Goal: Transaction & Acquisition: Purchase product/service

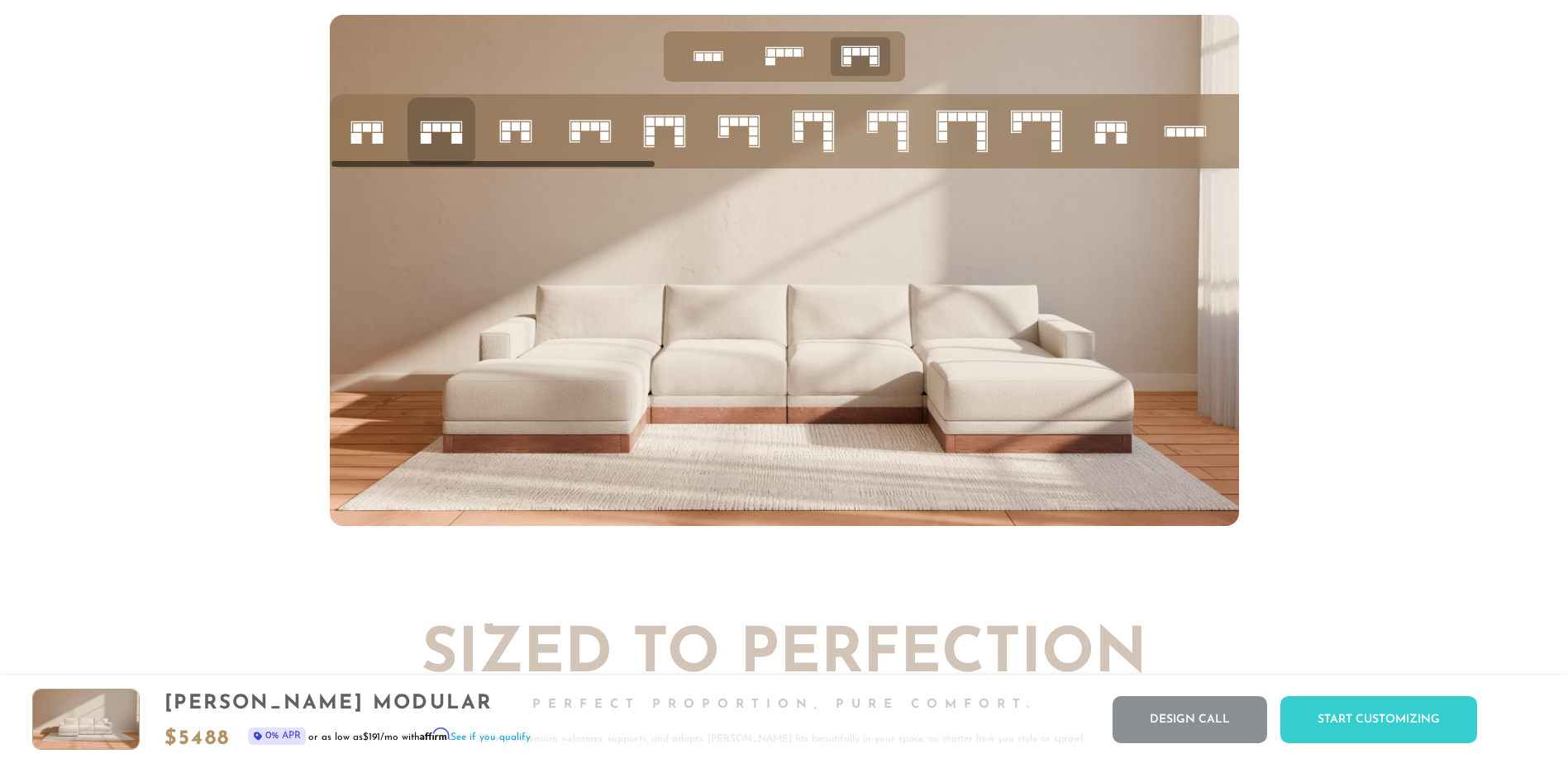
scroll to position [7228, 0]
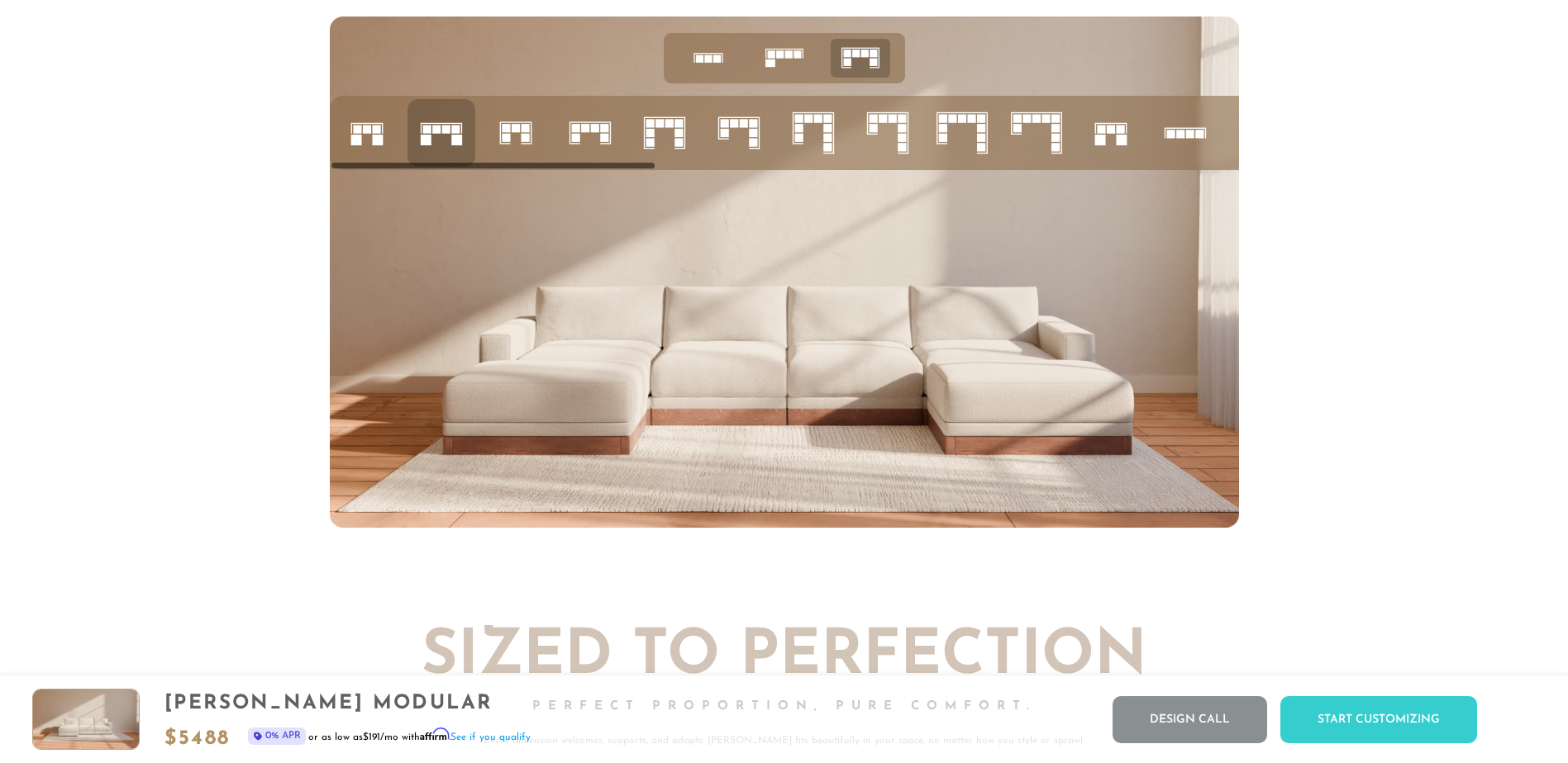
click at [705, 63] on rect at bounding box center [709, 60] width 8 height 8
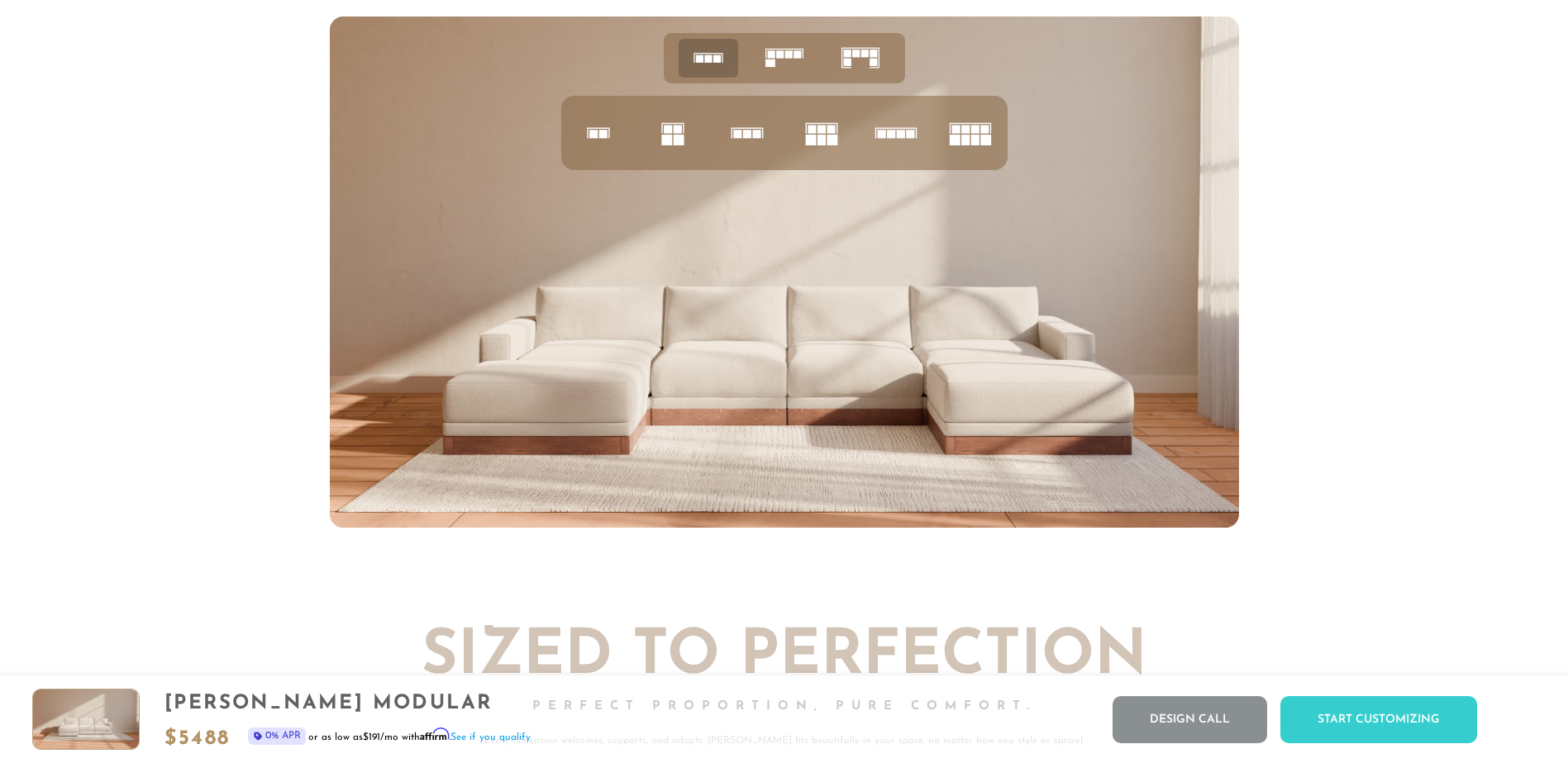
click at [861, 72] on icon at bounding box center [860, 58] width 51 height 51
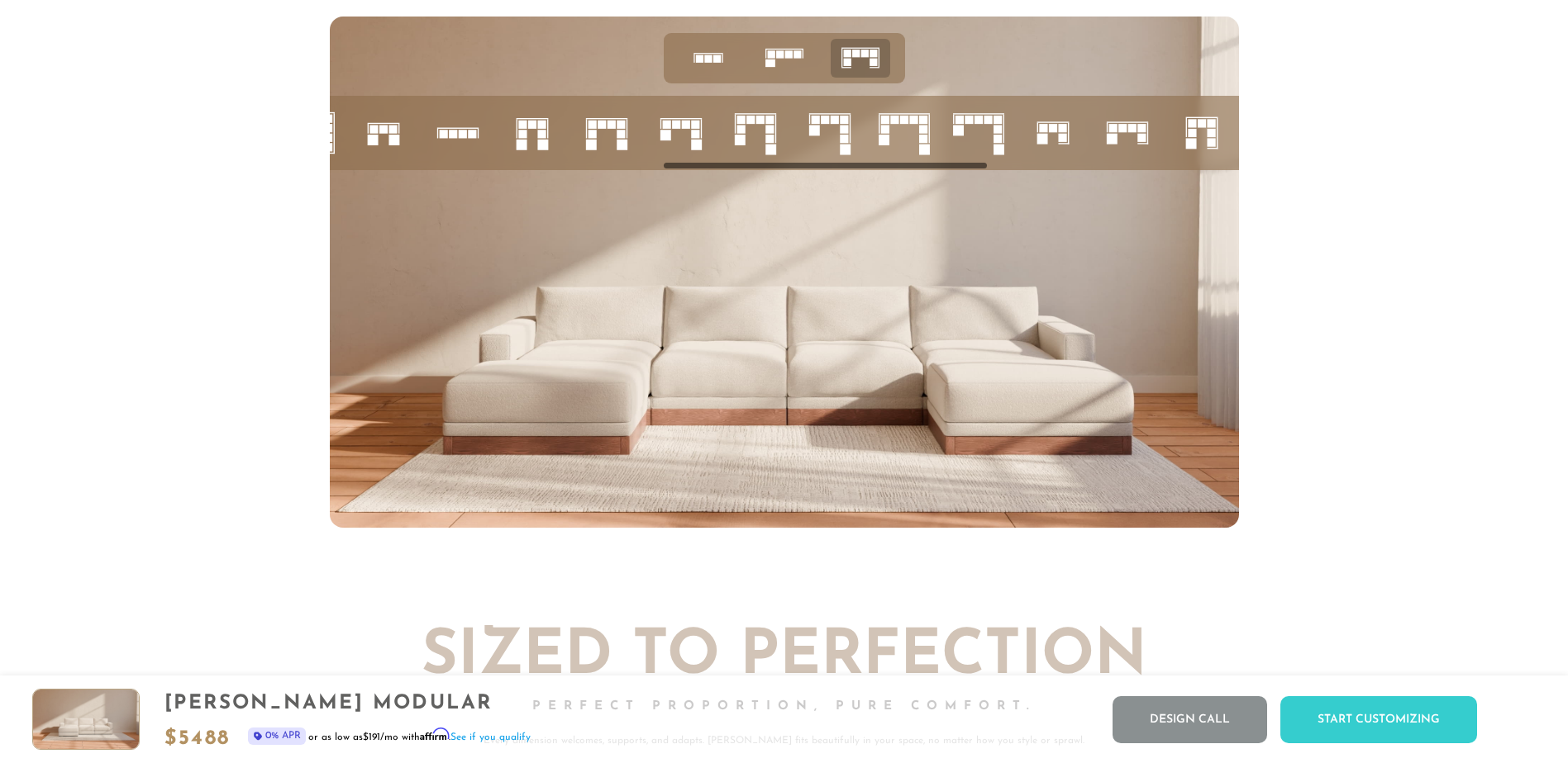
scroll to position [0, 926]
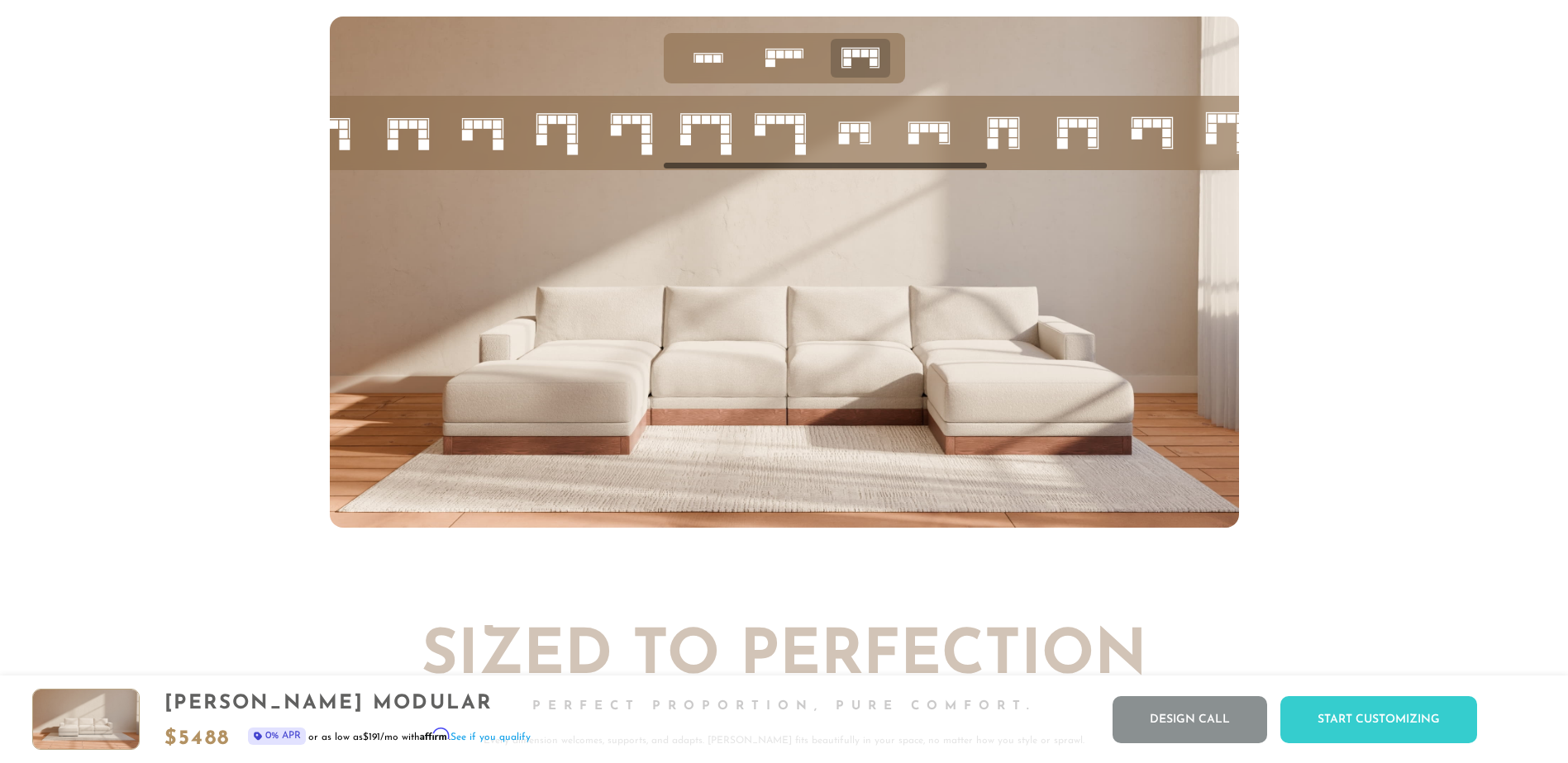
drag, startPoint x: 586, startPoint y: 167, endPoint x: 853, endPoint y: 179, distance: 267.3
click at [853, 179] on div at bounding box center [785, 272] width 909 height 511
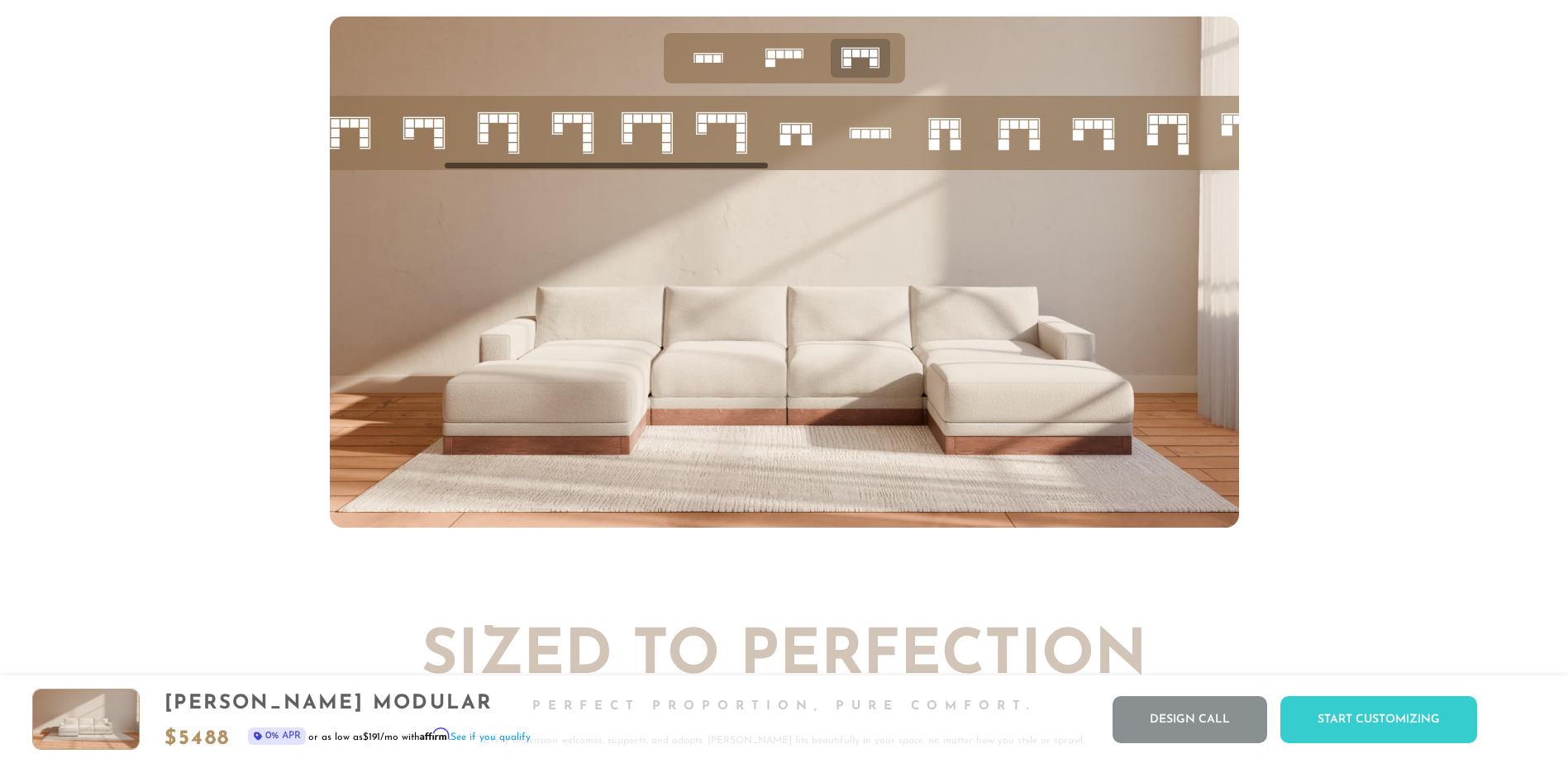
scroll to position [0, 244]
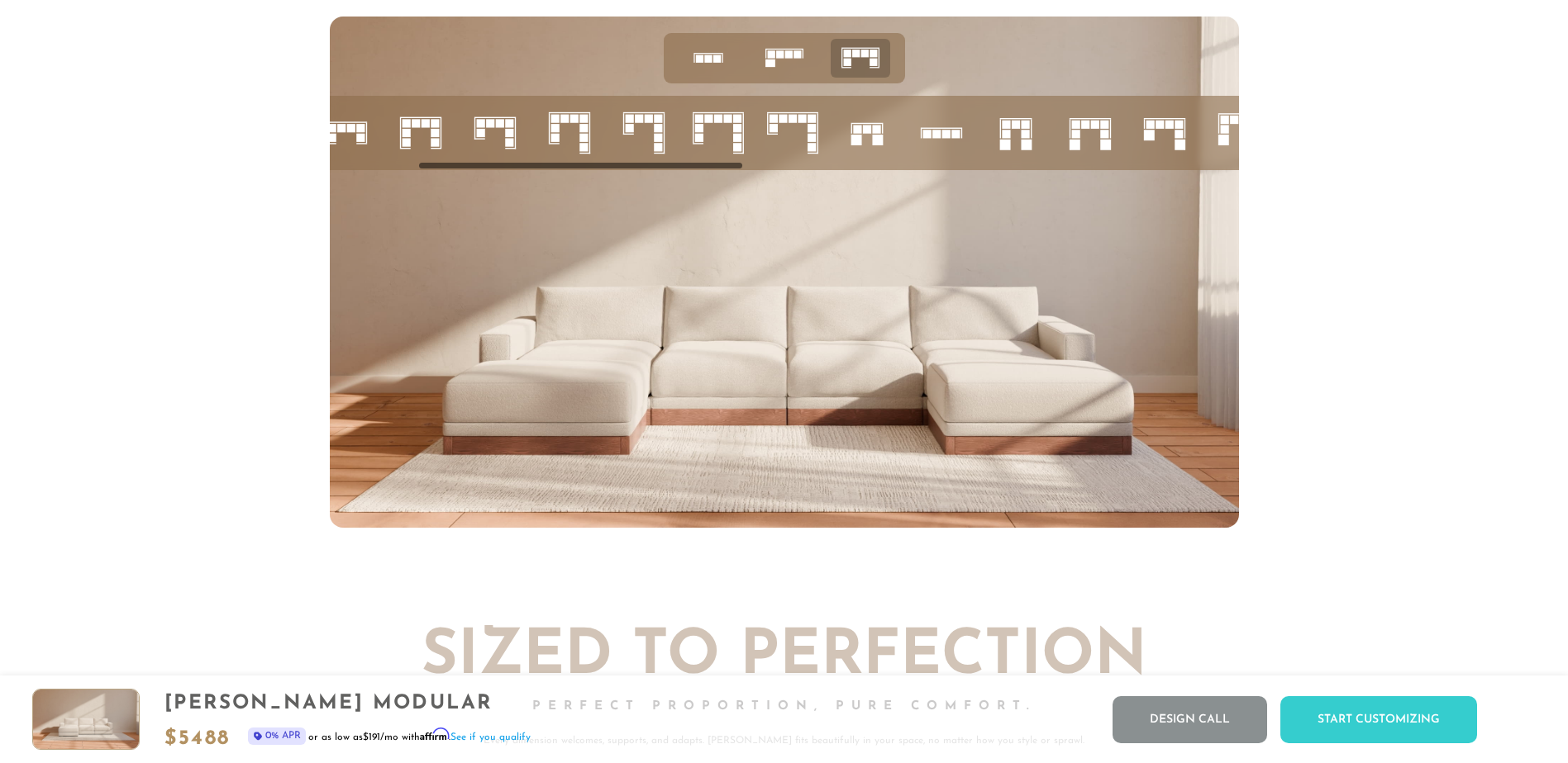
drag, startPoint x: 850, startPoint y: 170, endPoint x: 605, endPoint y: 155, distance: 245.5
click at [605, 155] on div at bounding box center [785, 133] width 909 height 74
click at [940, 138] on rect at bounding box center [936, 133] width 8 height 8
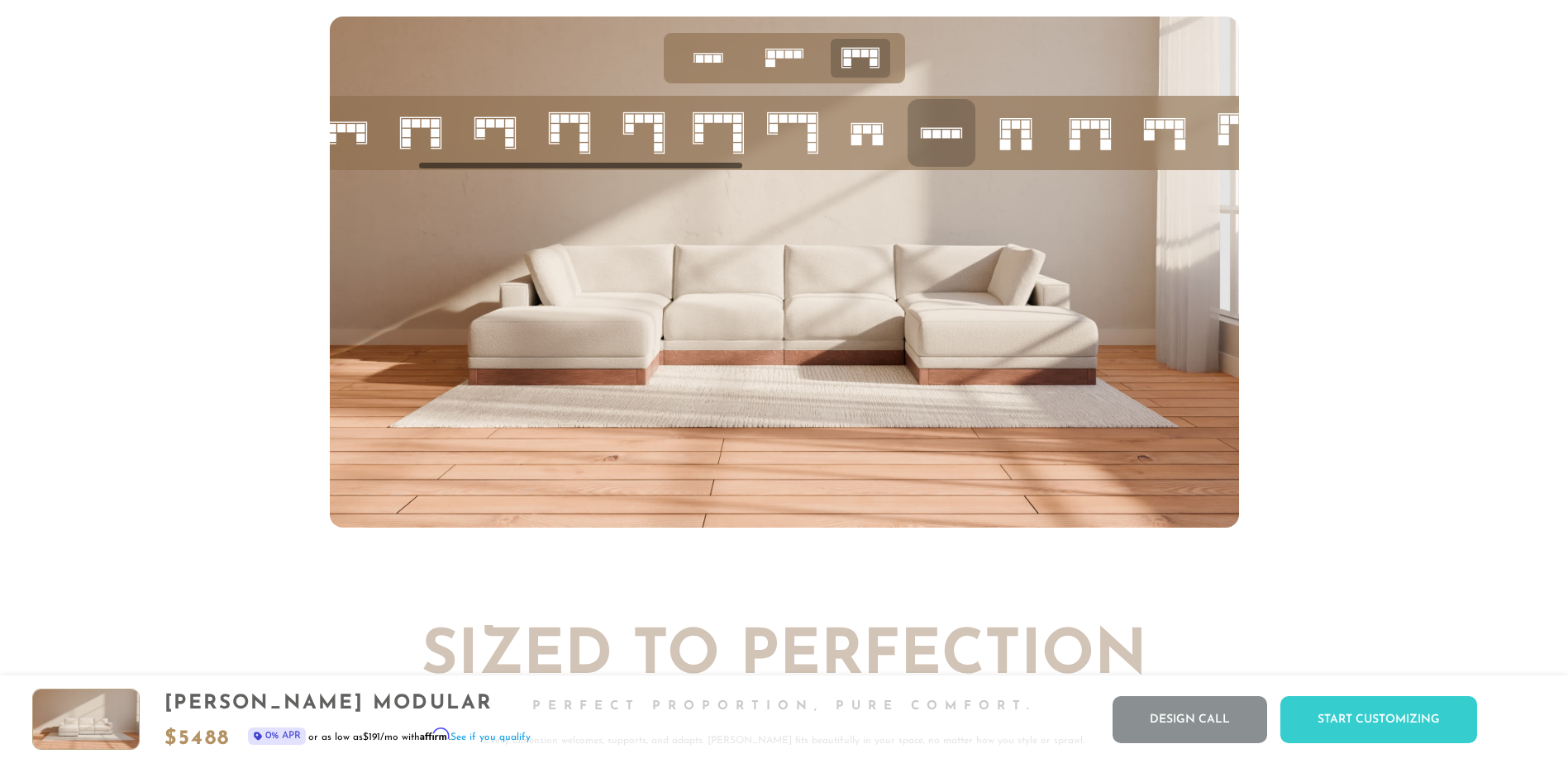
click at [1393, 321] on div at bounding box center [784, 272] width 1568 height 511
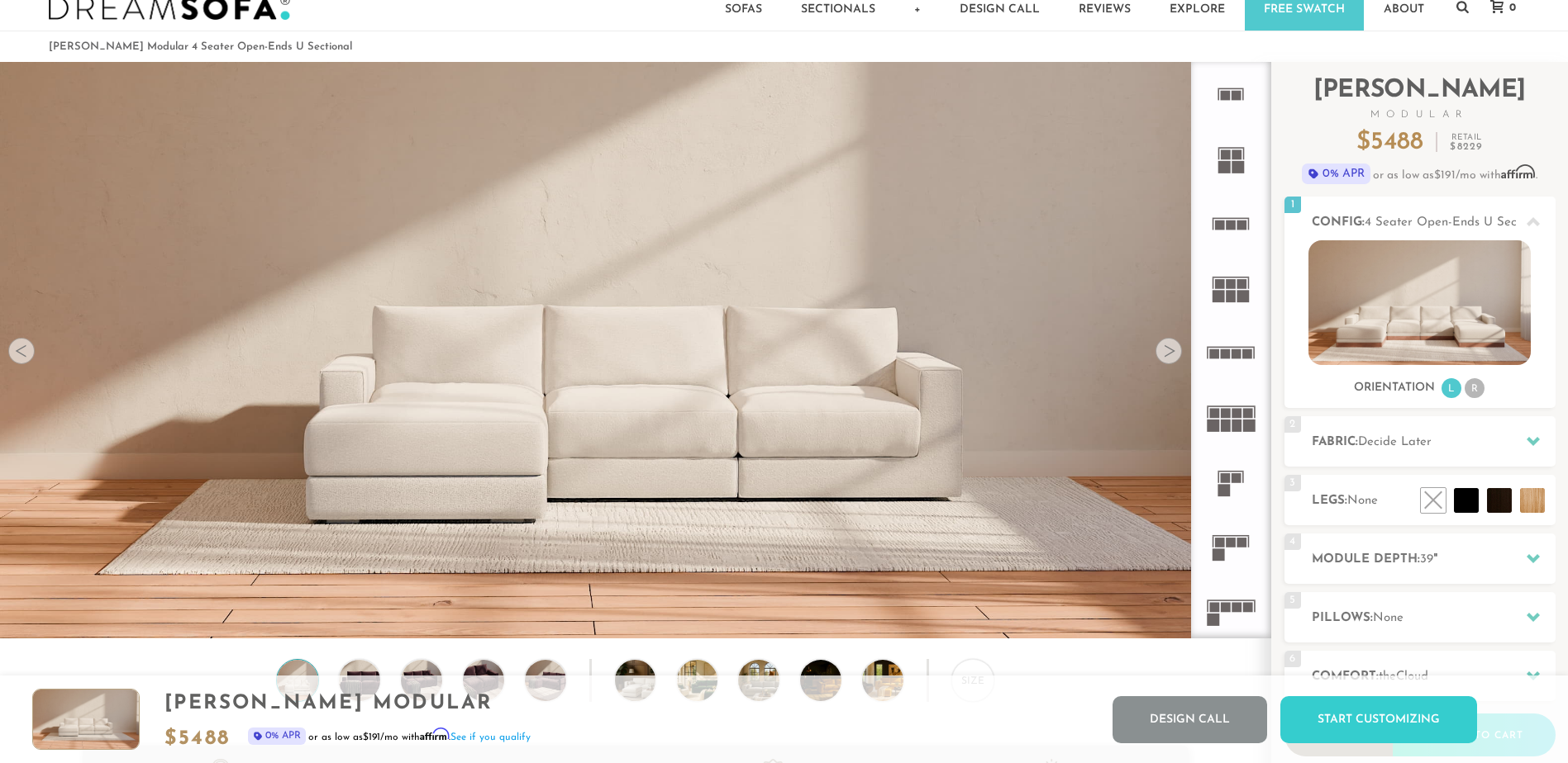
scroll to position [0, 0]
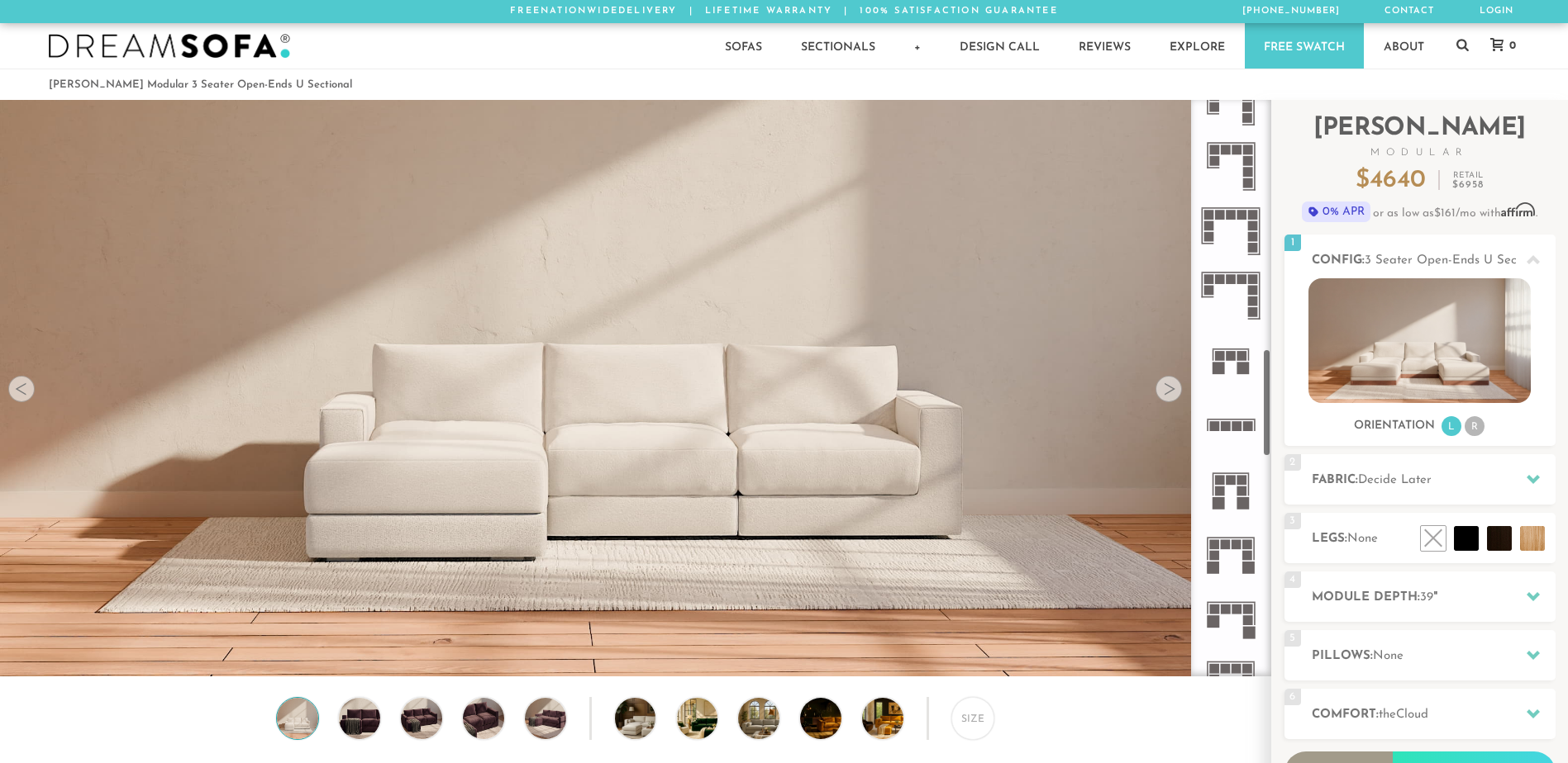
scroll to position [1317, 0]
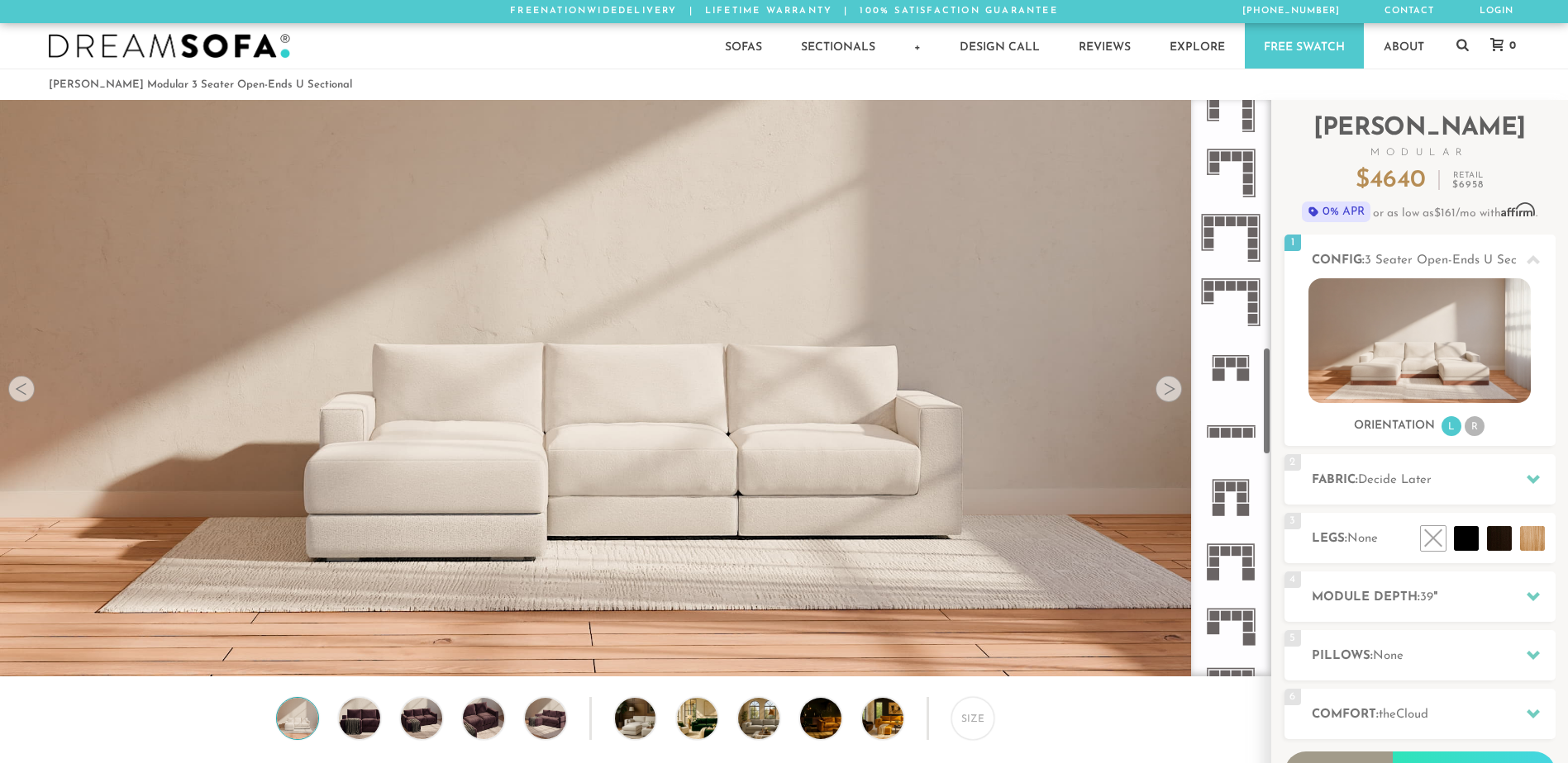
click at [1222, 441] on icon at bounding box center [1231, 431] width 65 height 65
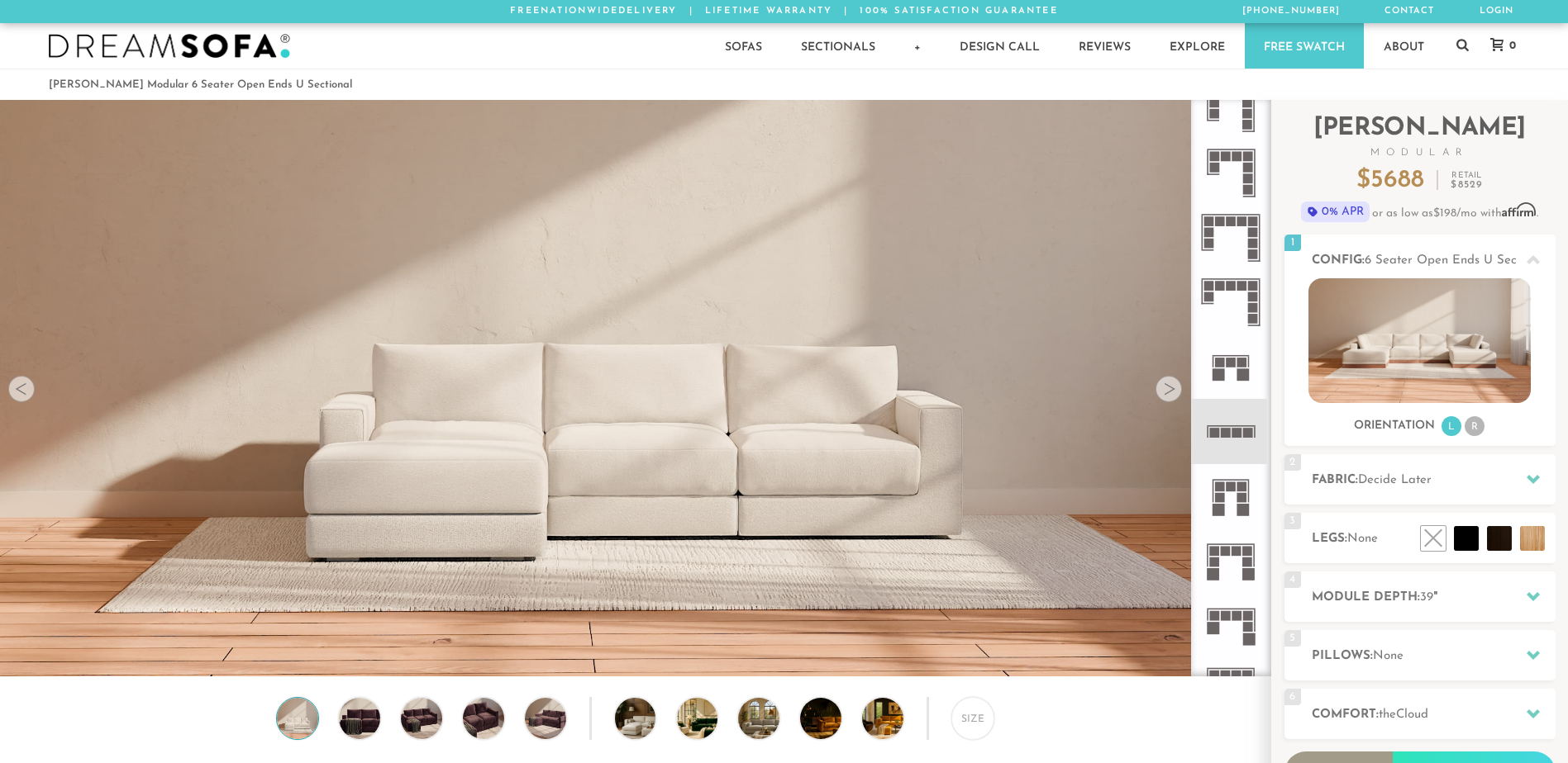
click at [1226, 435] on rect at bounding box center [1226, 433] width 10 height 10
click at [1533, 479] on icon at bounding box center [1533, 478] width 13 height 13
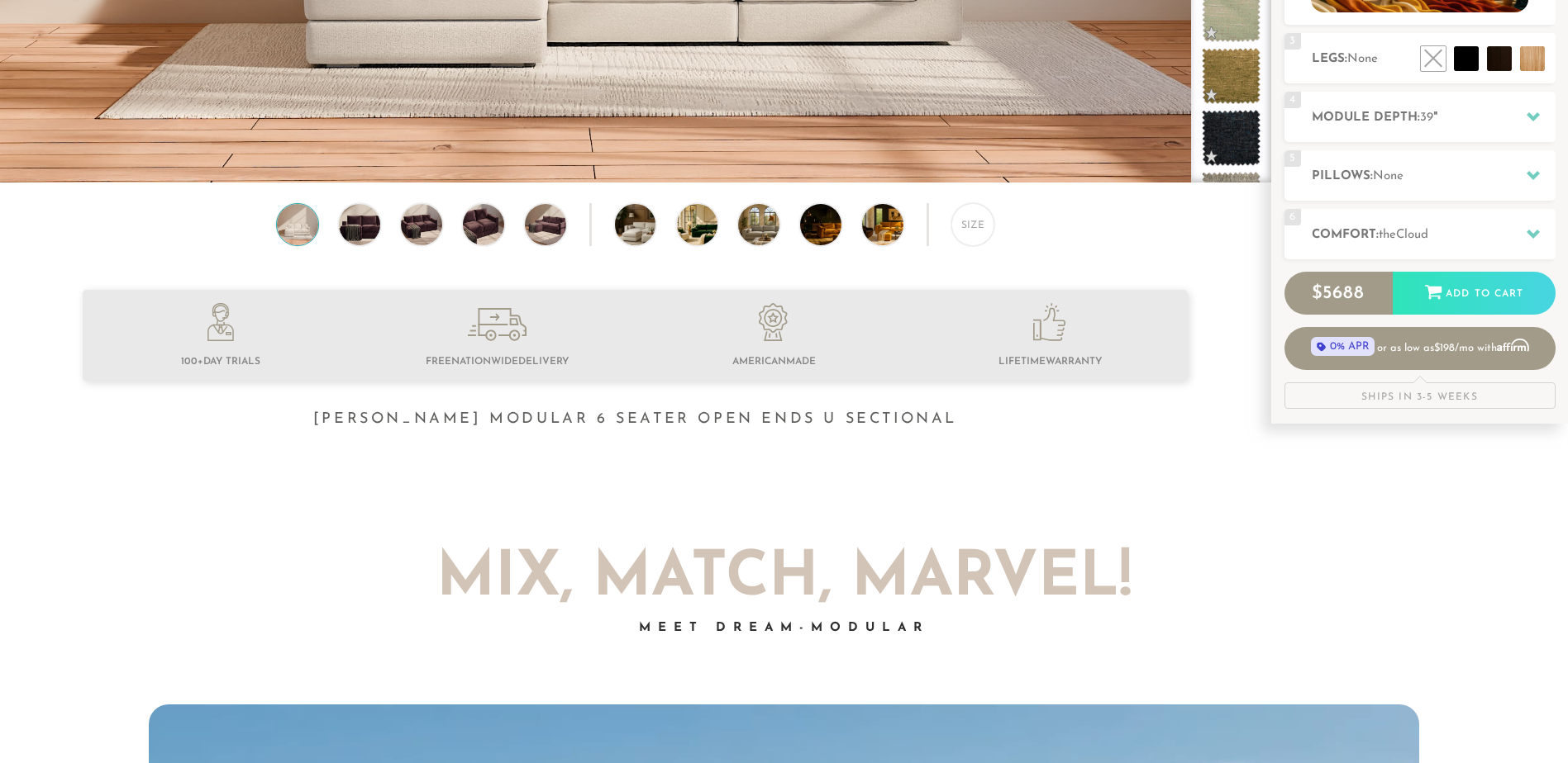
scroll to position [496, 0]
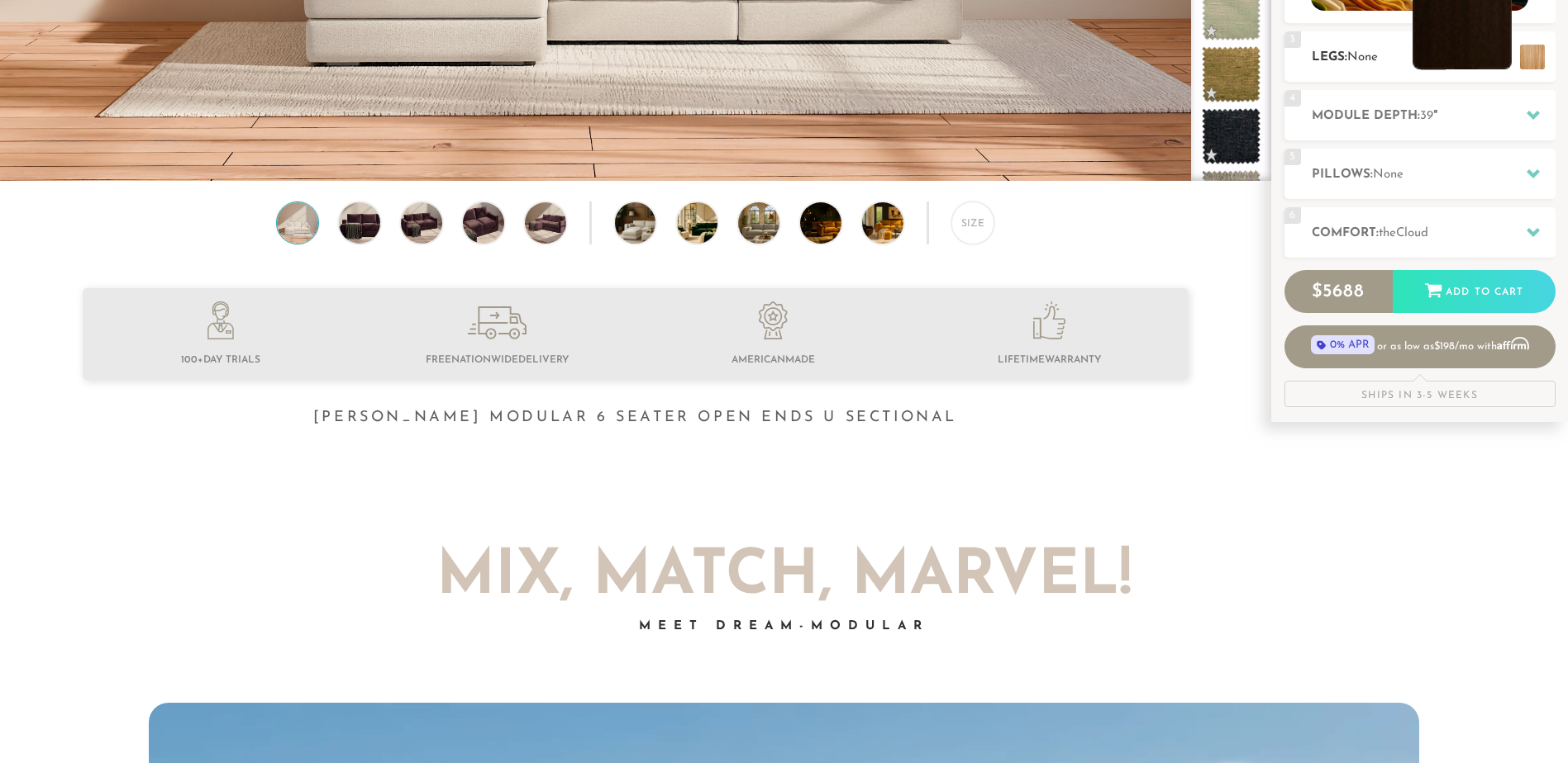
click at [1493, 63] on li at bounding box center [1461, 20] width 99 height 99
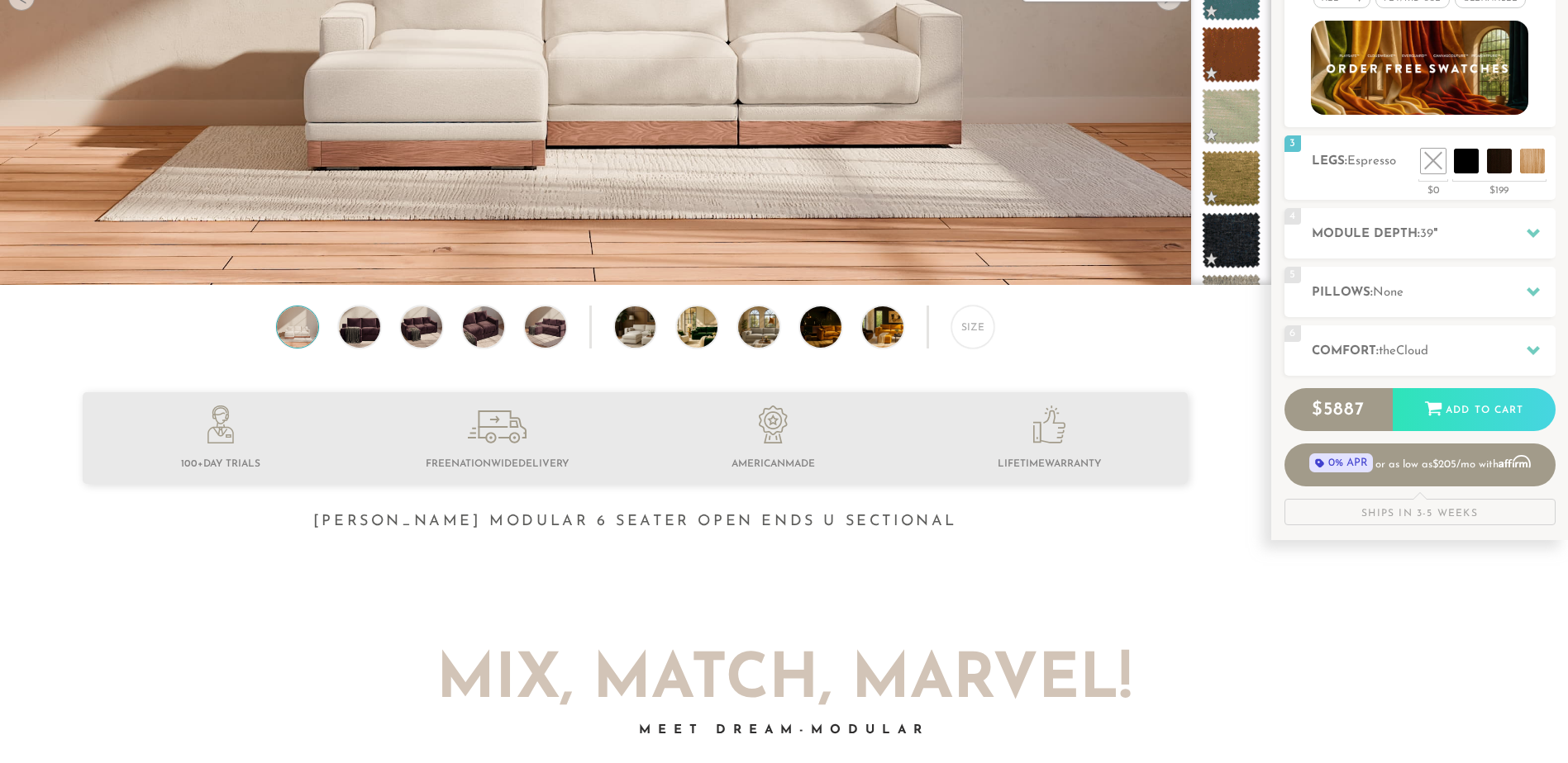
scroll to position [414, 0]
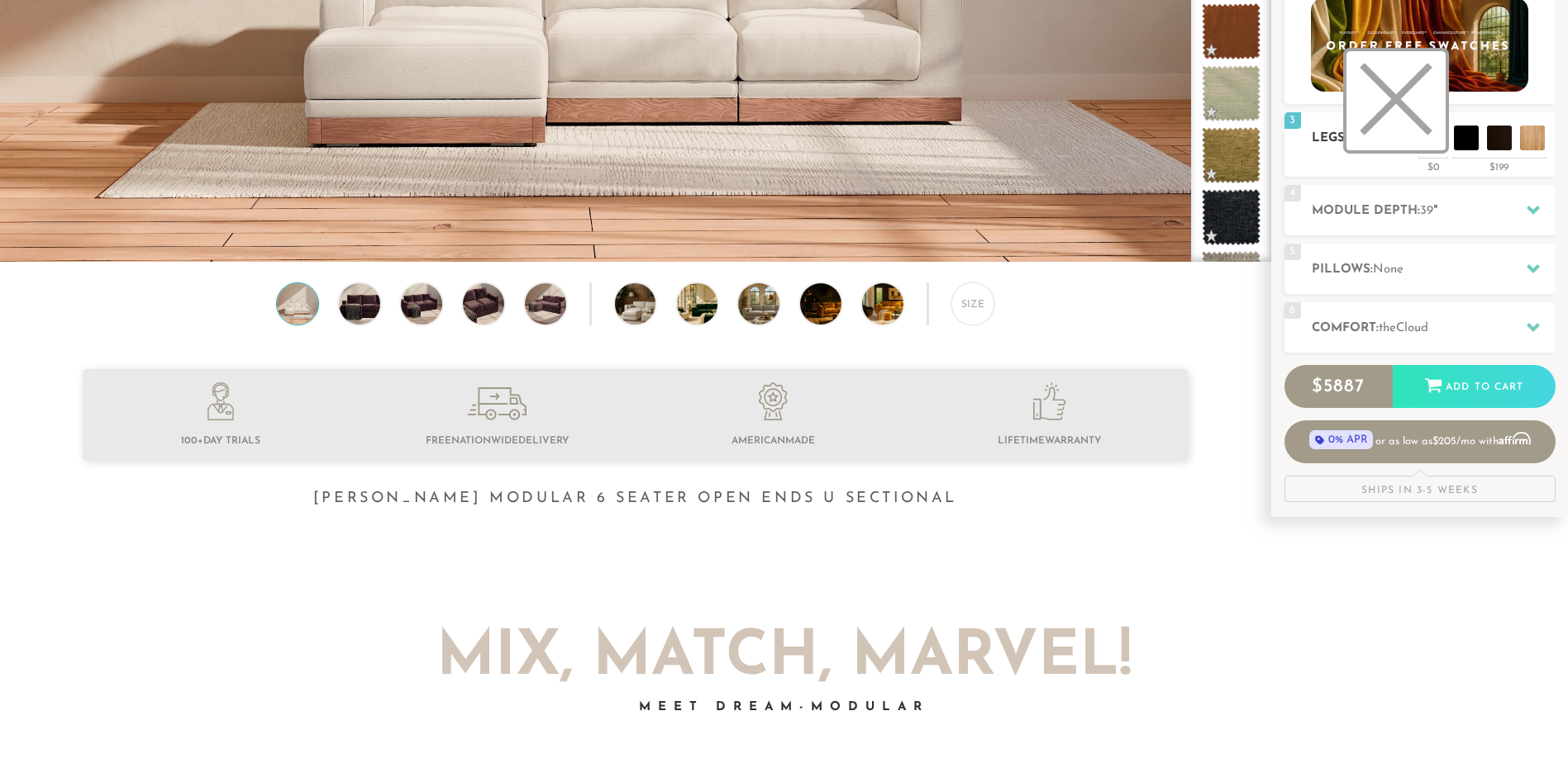
click at [1426, 129] on li at bounding box center [1396, 100] width 99 height 99
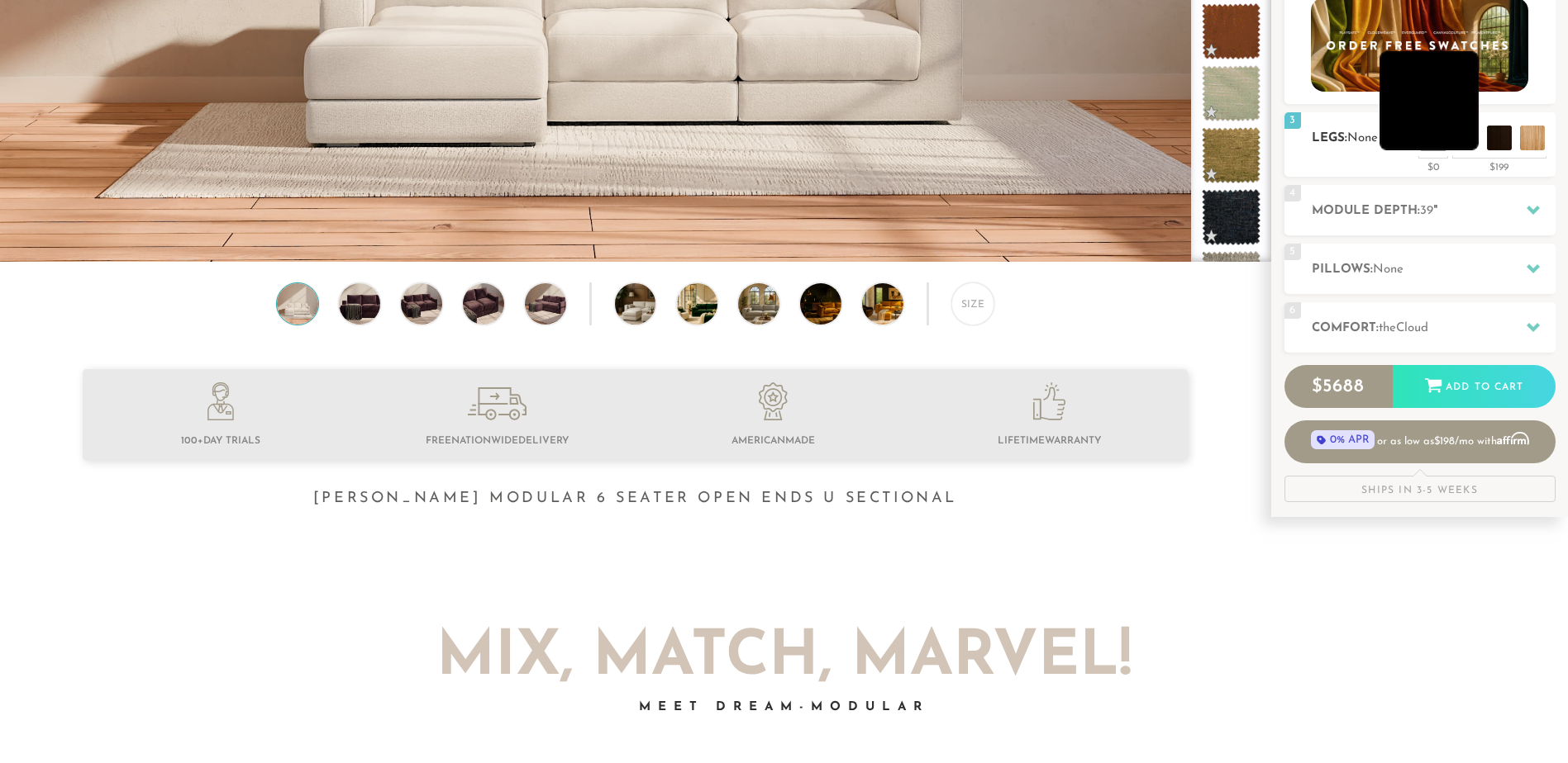
click at [1465, 142] on li at bounding box center [1429, 100] width 99 height 99
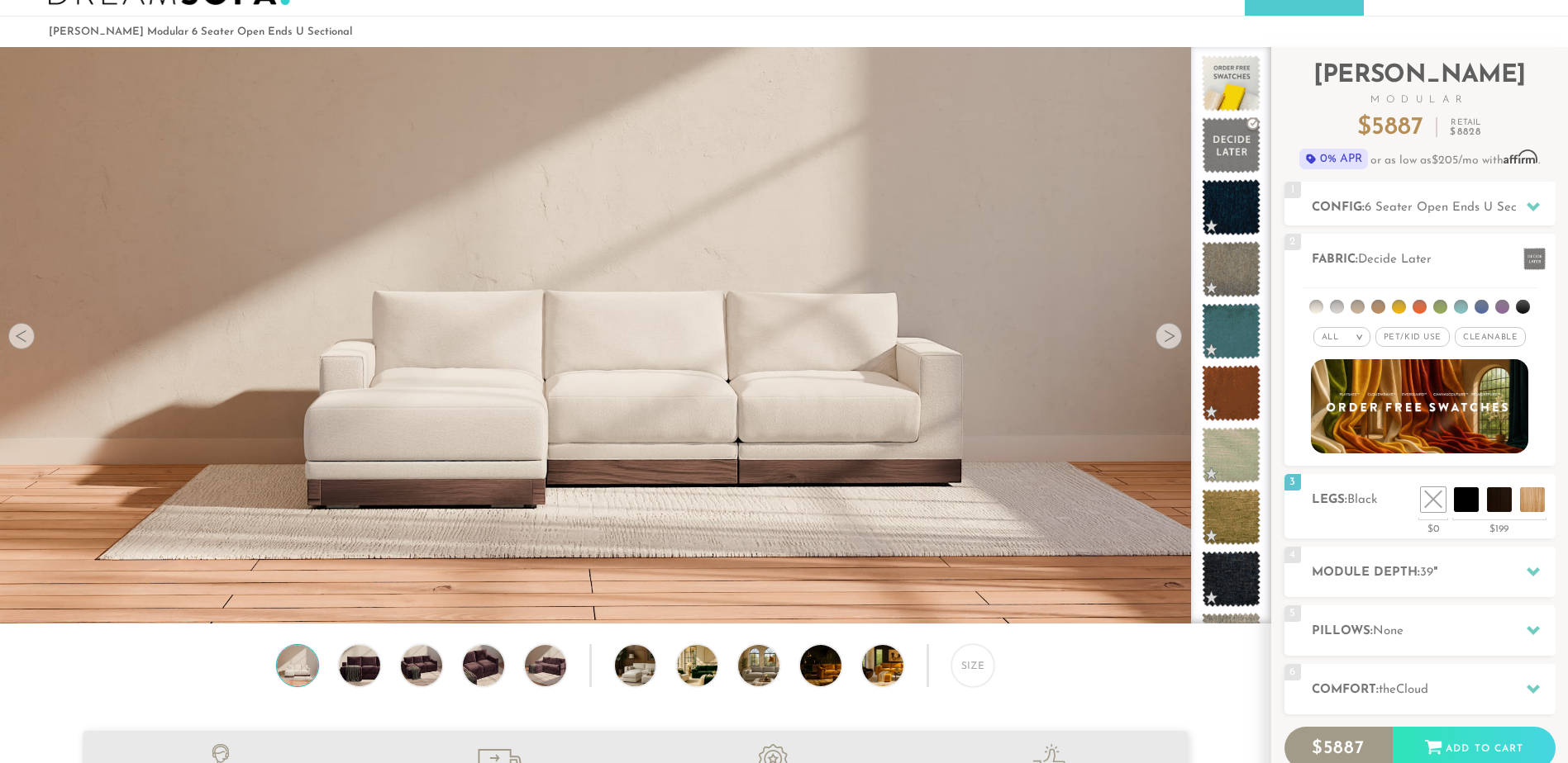
scroll to position [45, 0]
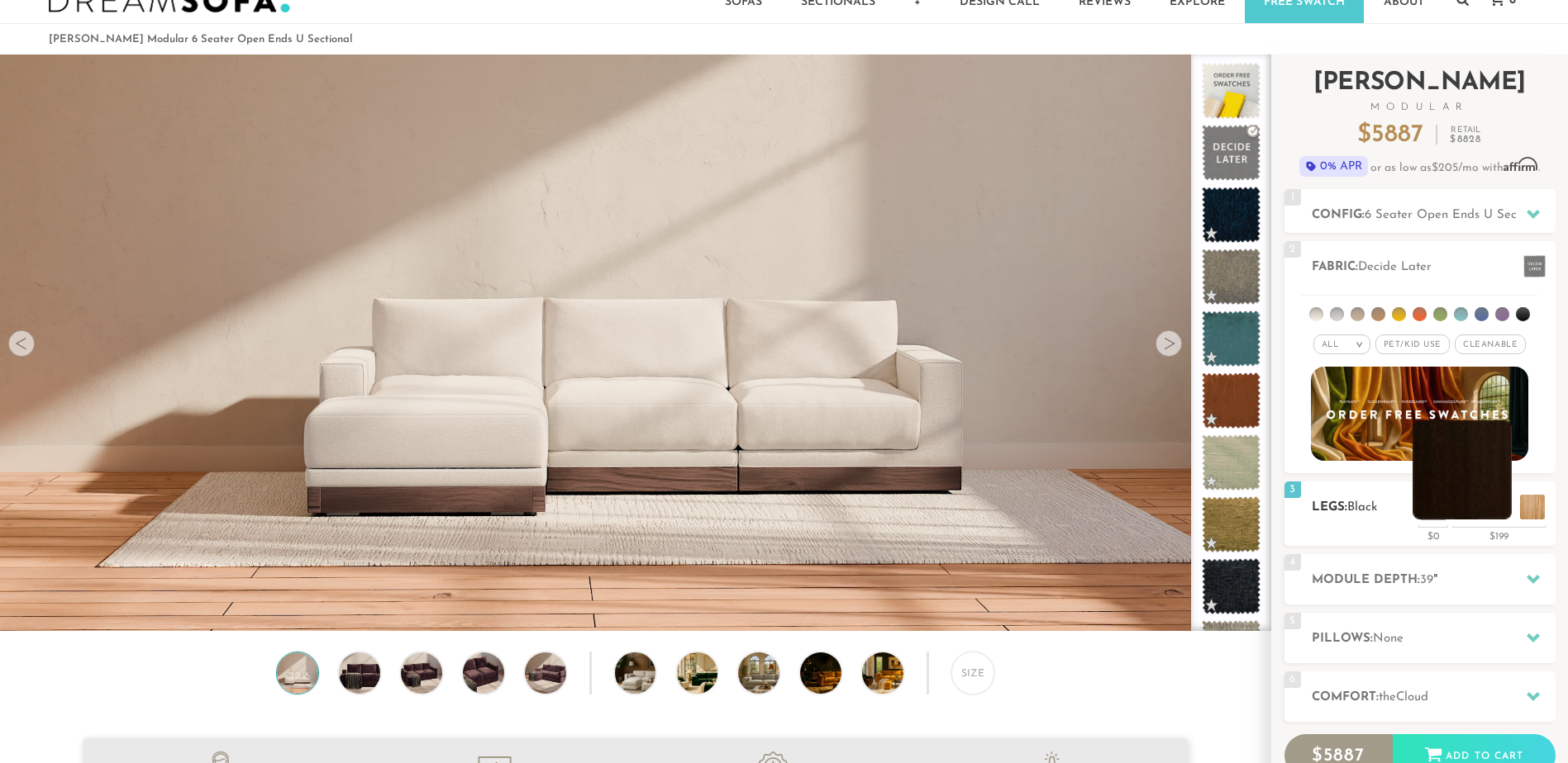
click at [1495, 505] on li at bounding box center [1461, 469] width 99 height 99
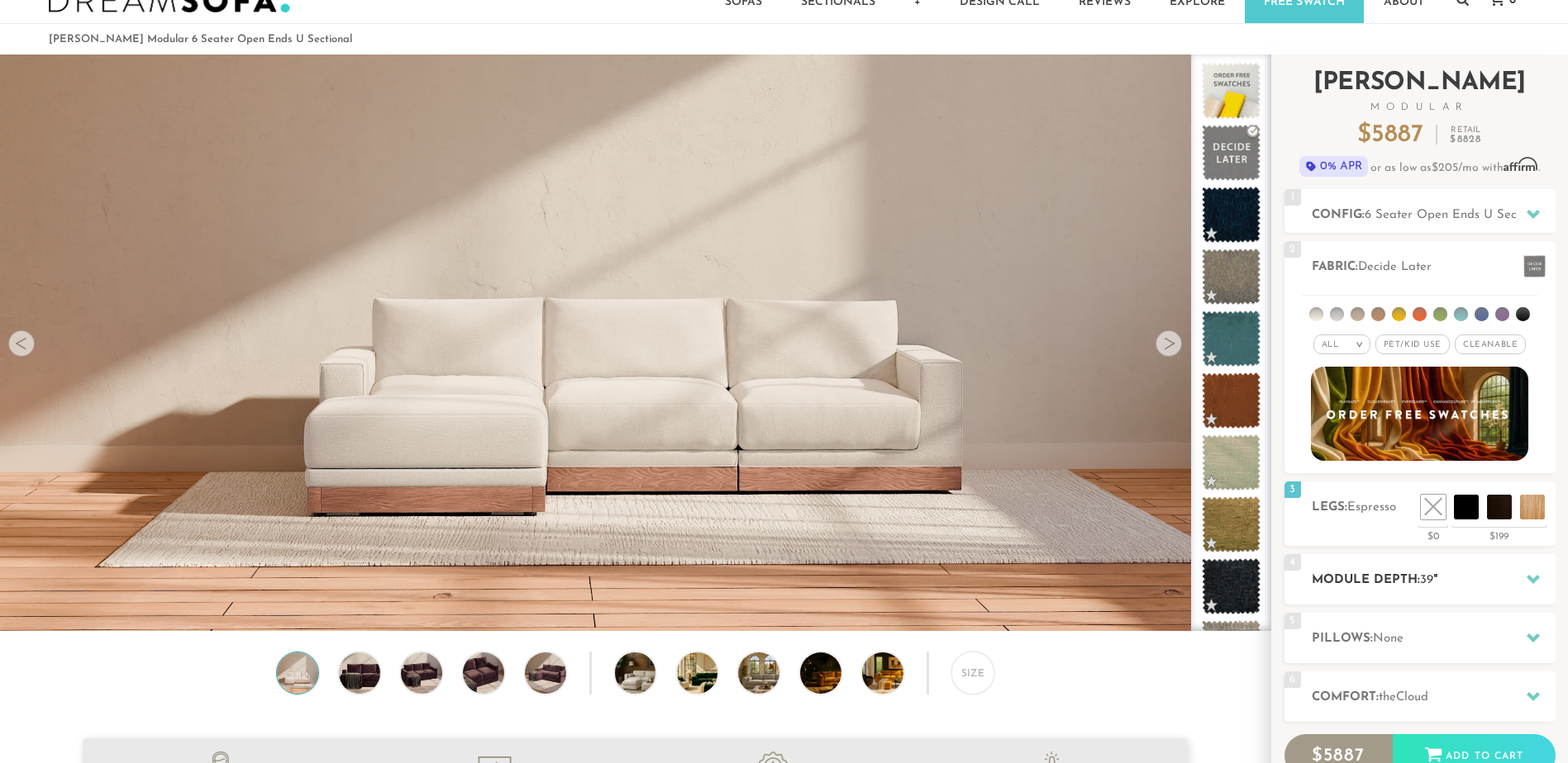
click at [1431, 574] on span "39" at bounding box center [1426, 580] width 13 height 13
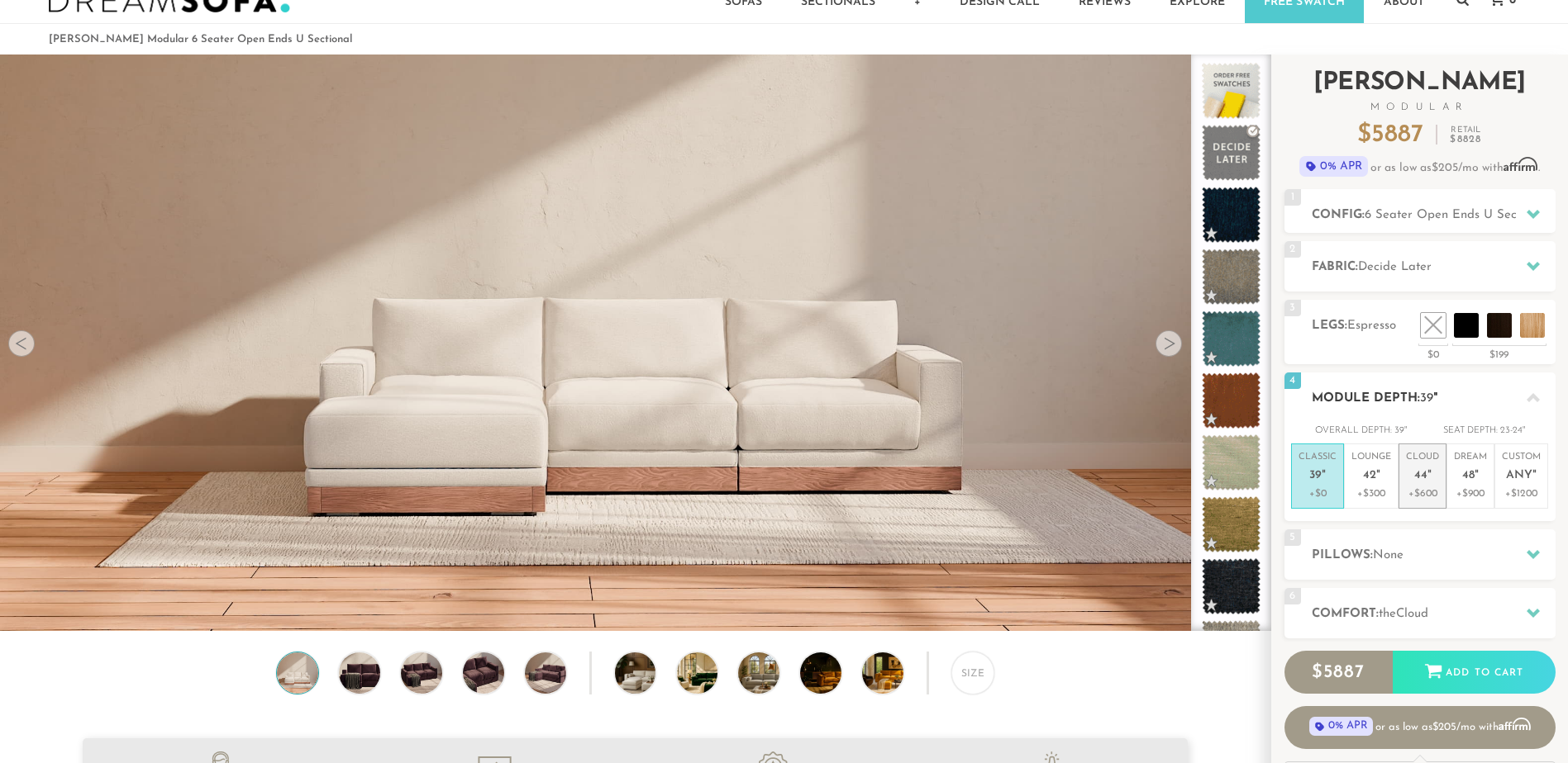
click at [1432, 480] on p "Cloud 44 "" at bounding box center [1423, 468] width 33 height 35
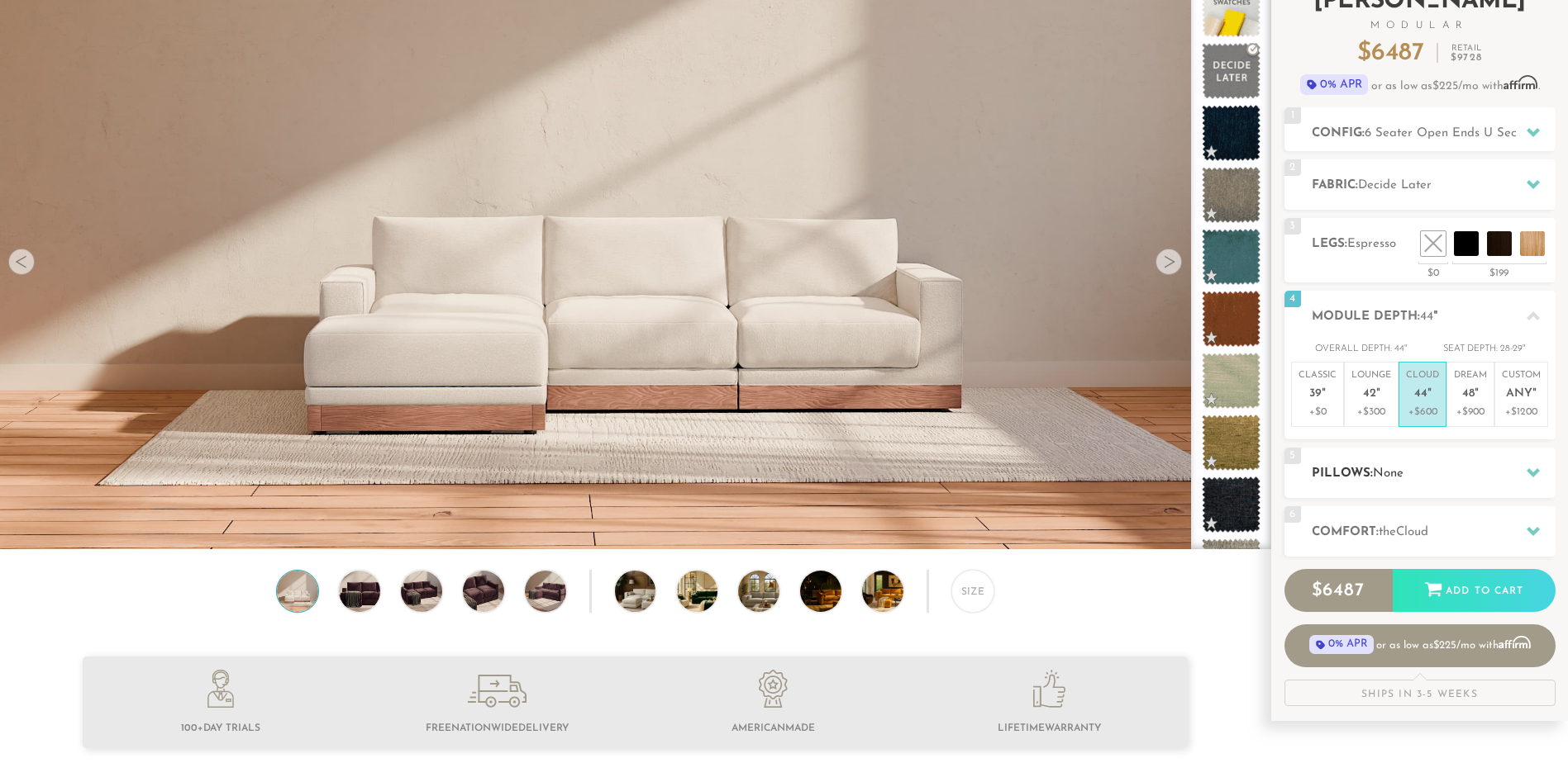
scroll to position [128, 0]
click at [1433, 538] on h2 "Comfort: the Cloud" at bounding box center [1433, 531] width 244 height 19
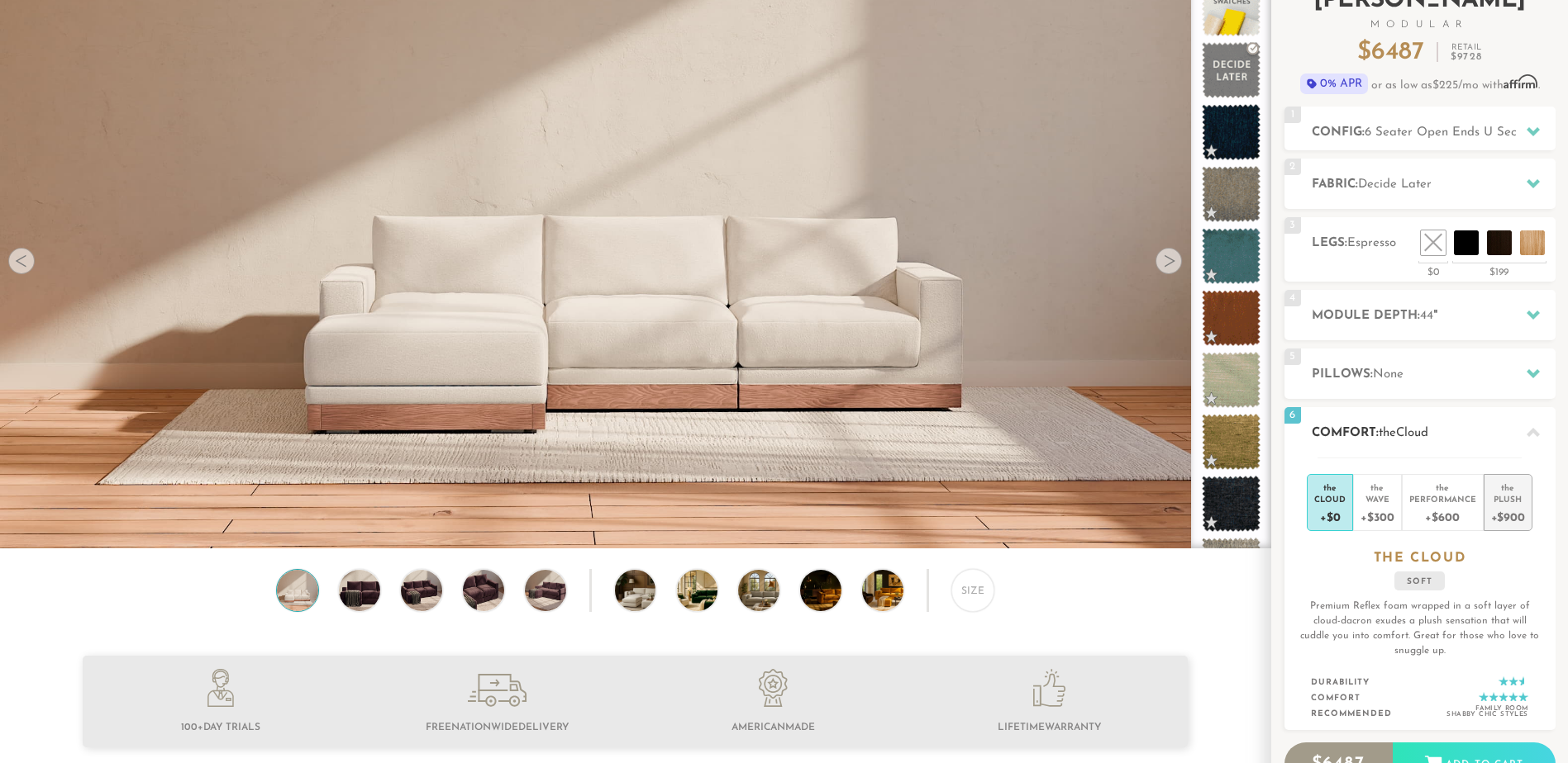
click at [1506, 510] on div "+$900" at bounding box center [1507, 516] width 34 height 24
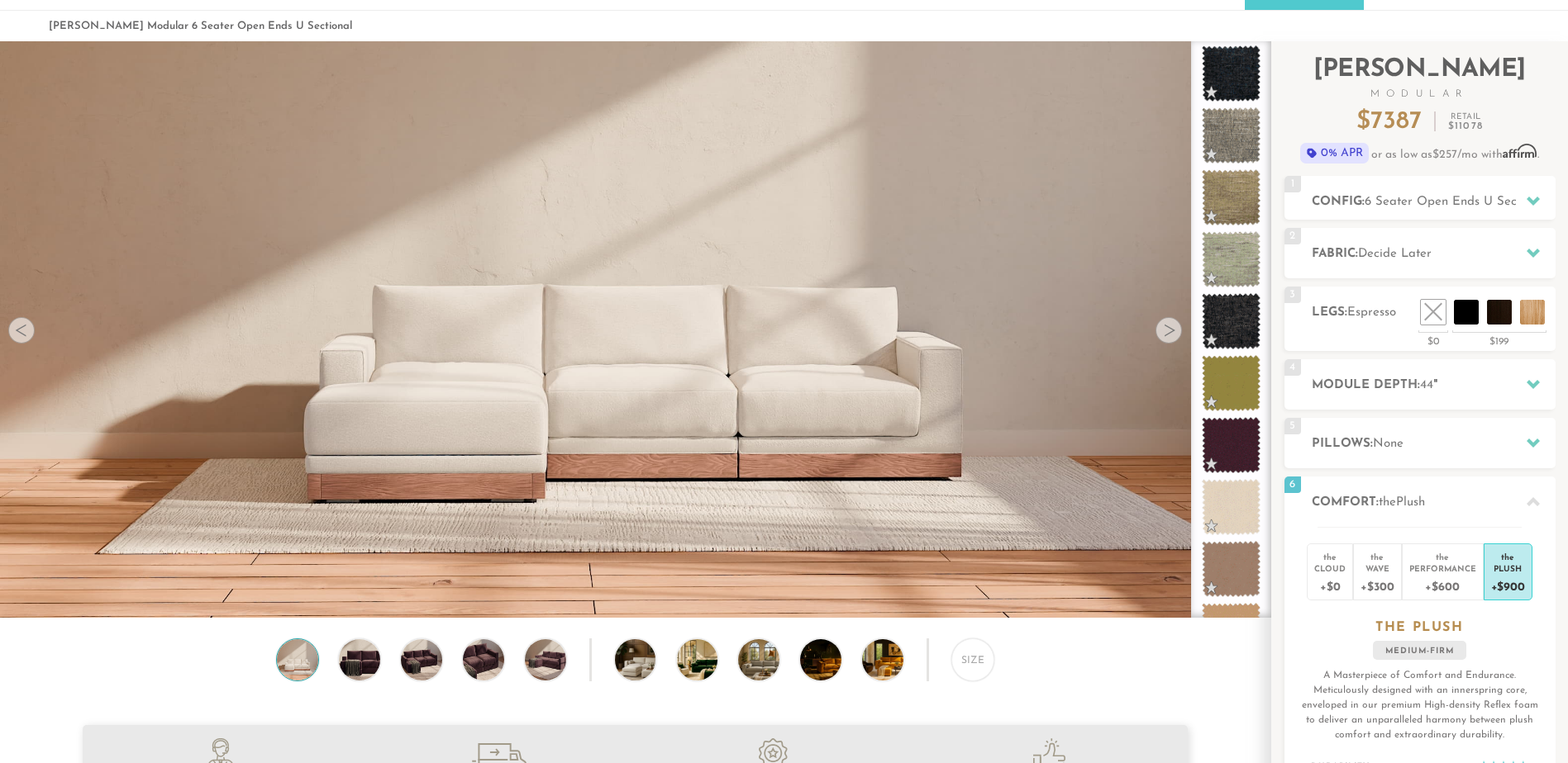
scroll to position [0, 0]
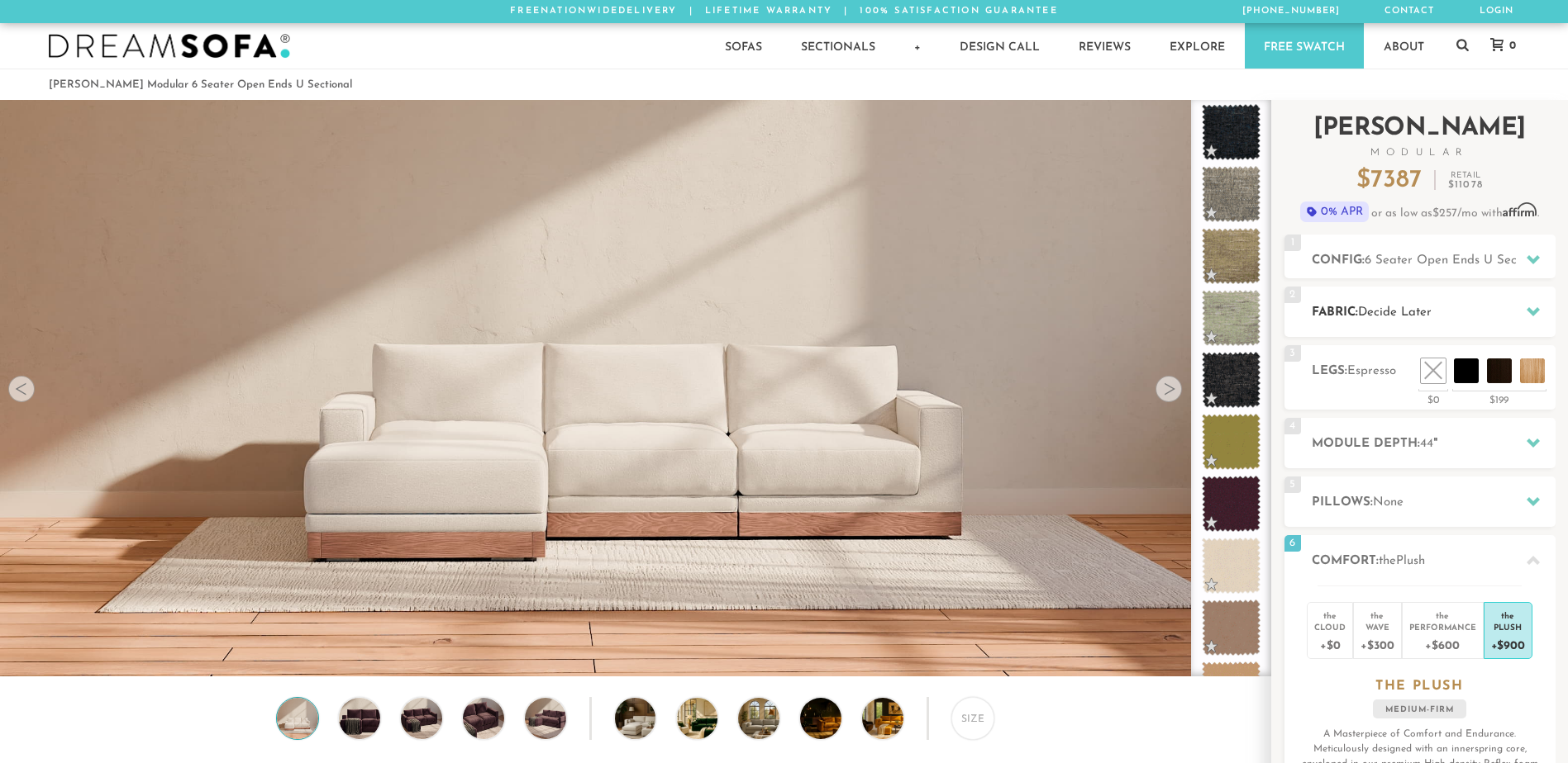
click at [1467, 310] on h2 "Fabric: Decide Later" at bounding box center [1433, 312] width 244 height 19
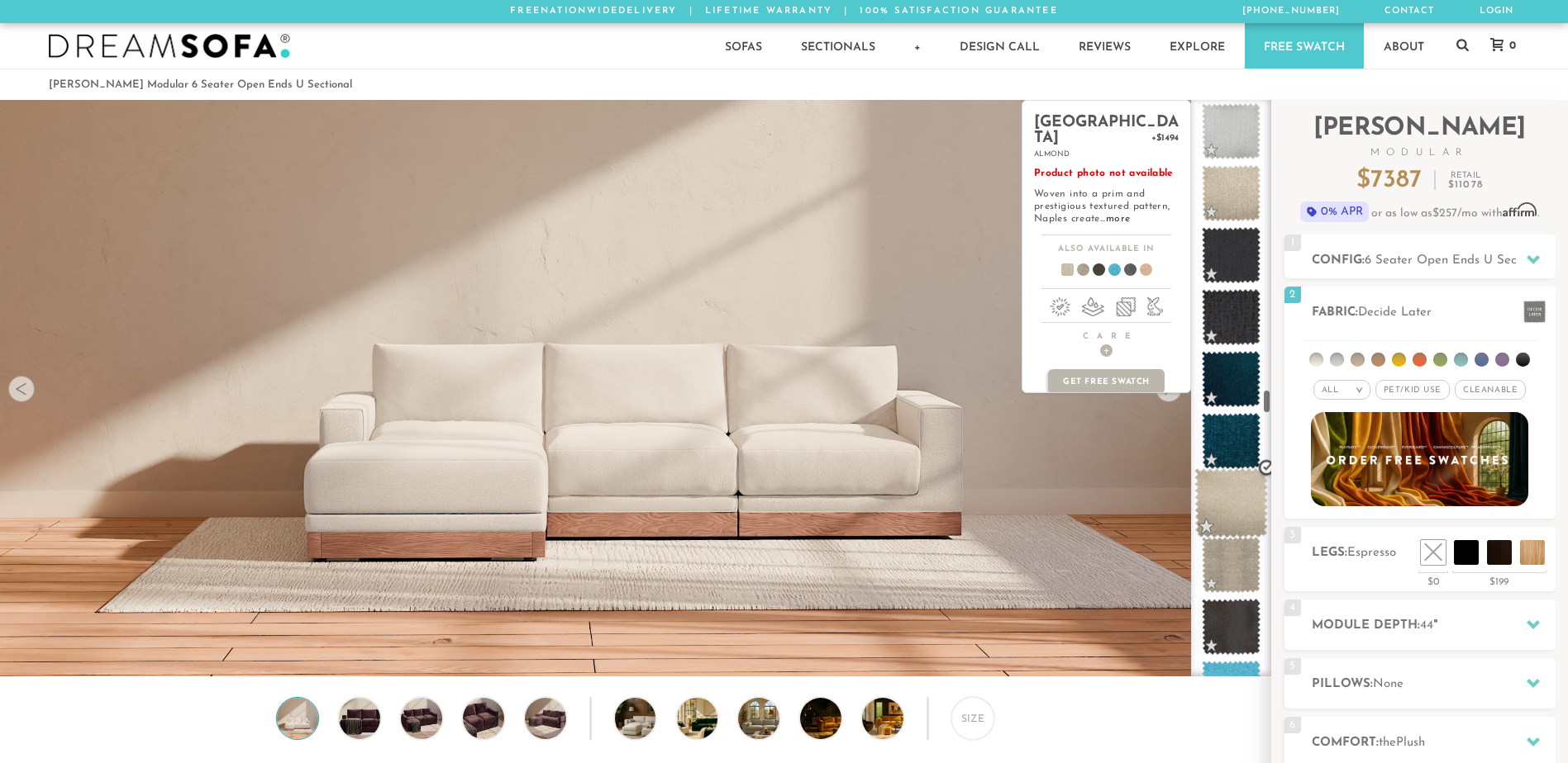
scroll to position [6759, 0]
click at [1228, 487] on span at bounding box center [1231, 502] width 74 height 71
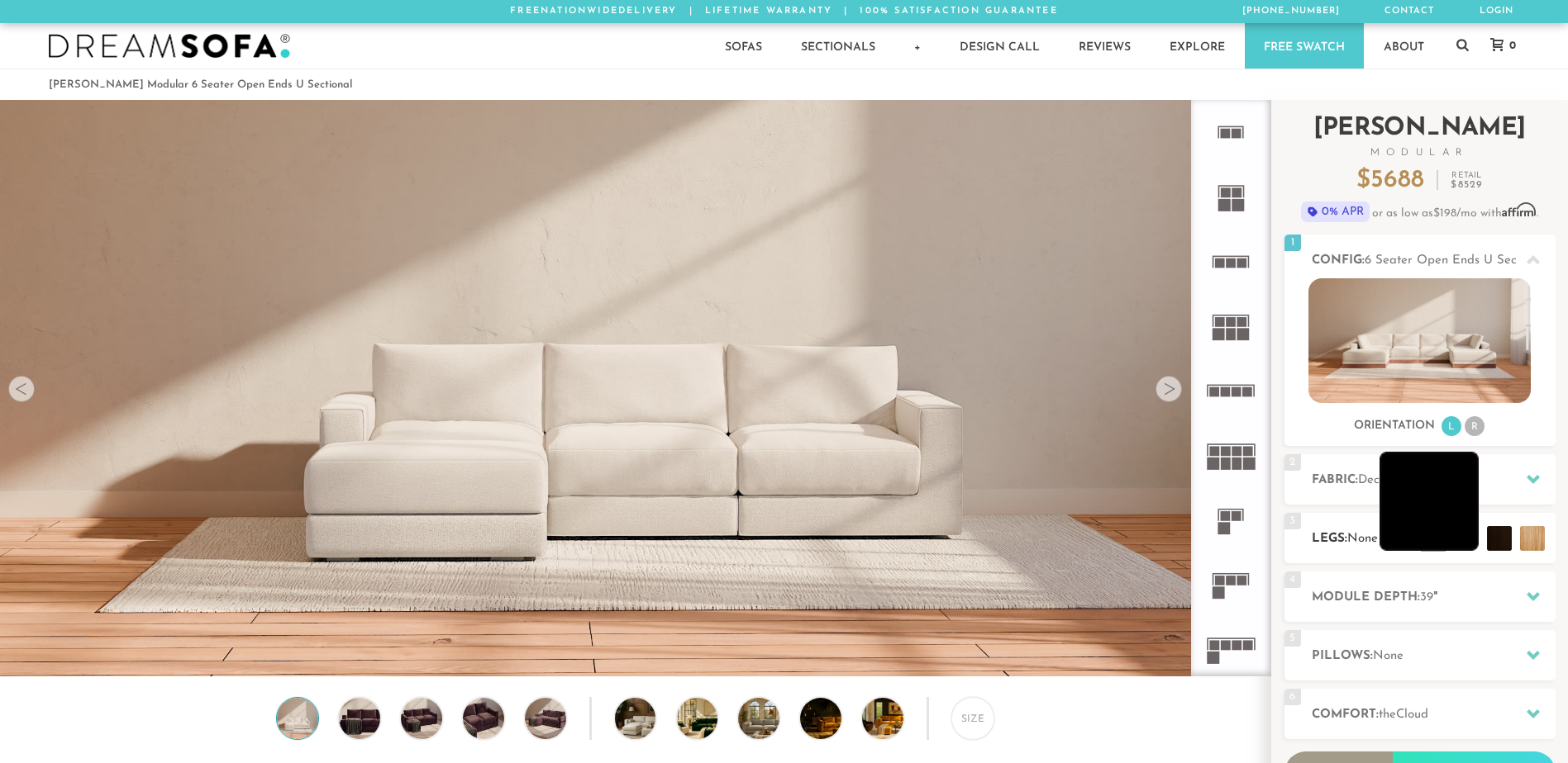
click at [1468, 536] on li at bounding box center [1429, 501] width 99 height 99
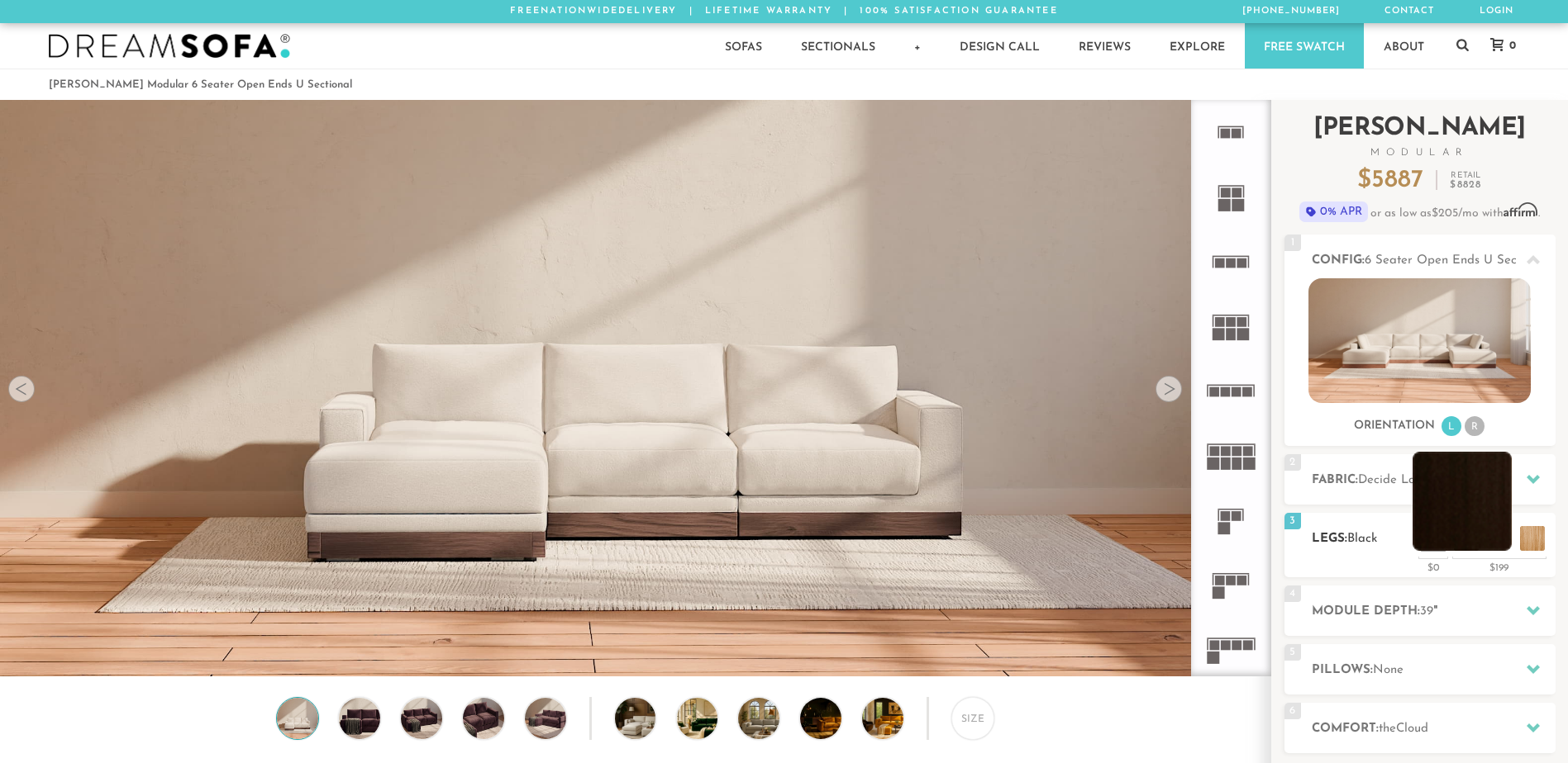
click at [1501, 538] on li at bounding box center [1461, 501] width 99 height 99
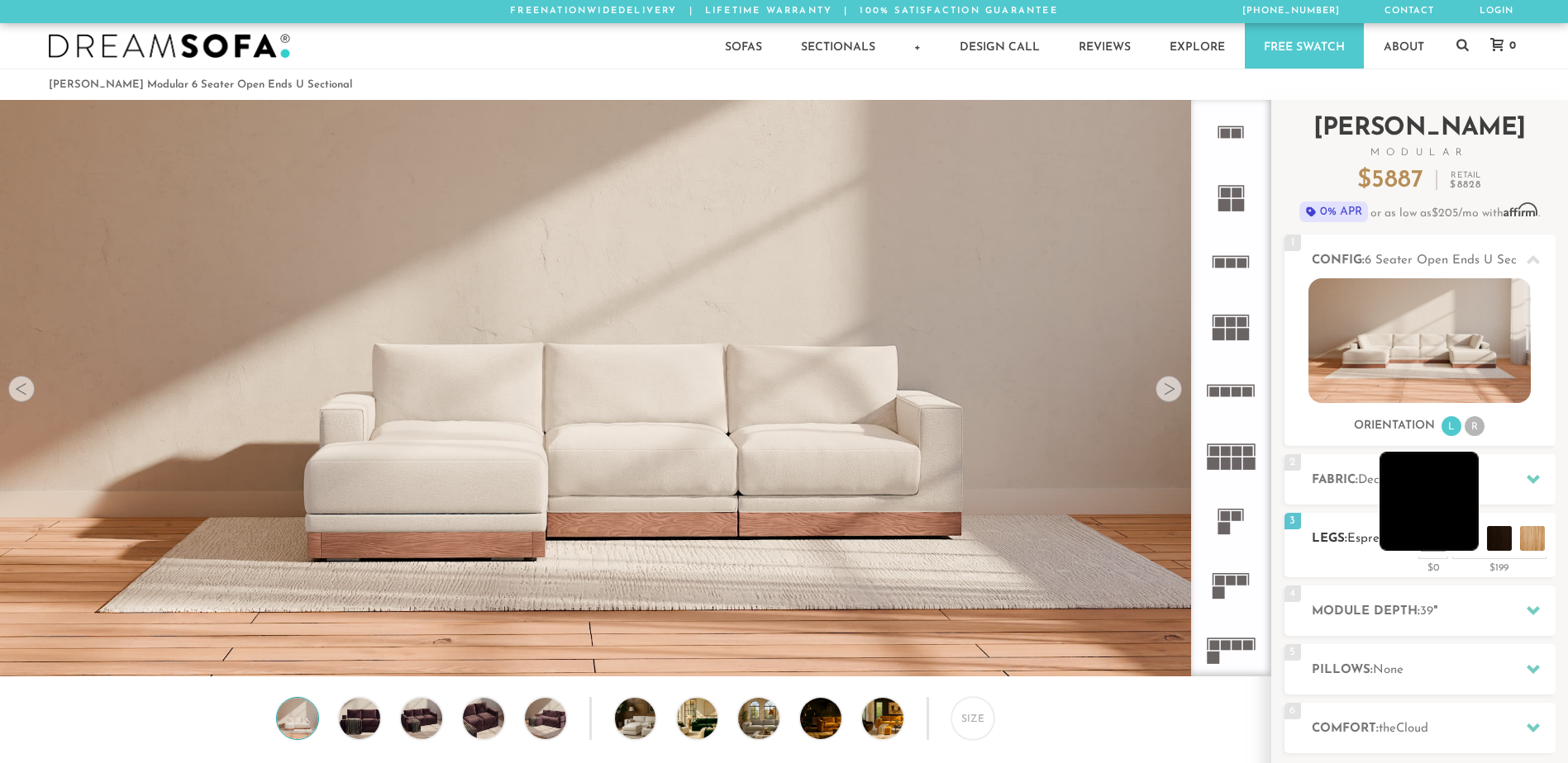
click at [1449, 541] on li at bounding box center [1429, 501] width 99 height 99
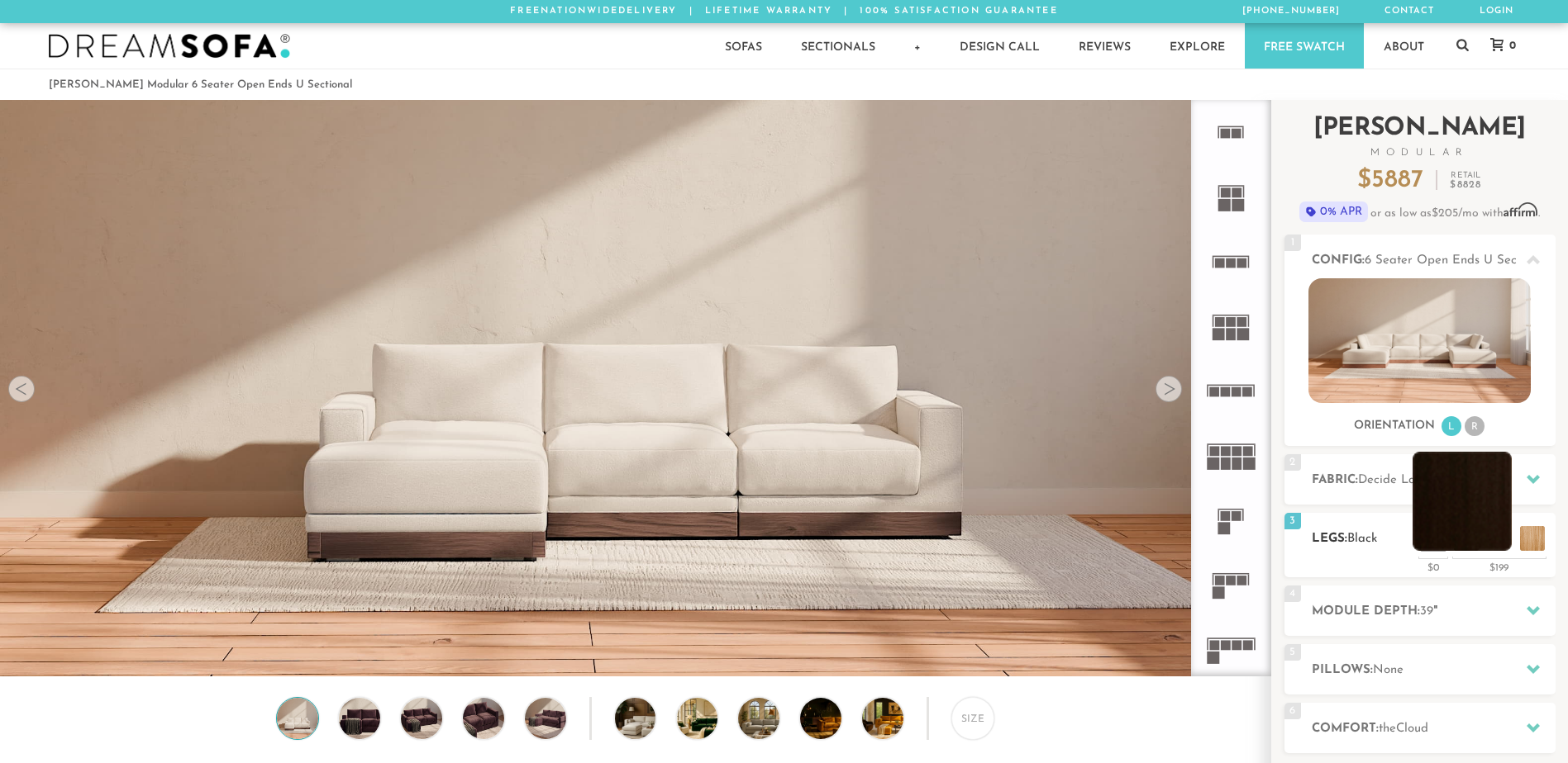
click at [1495, 536] on li at bounding box center [1461, 501] width 99 height 99
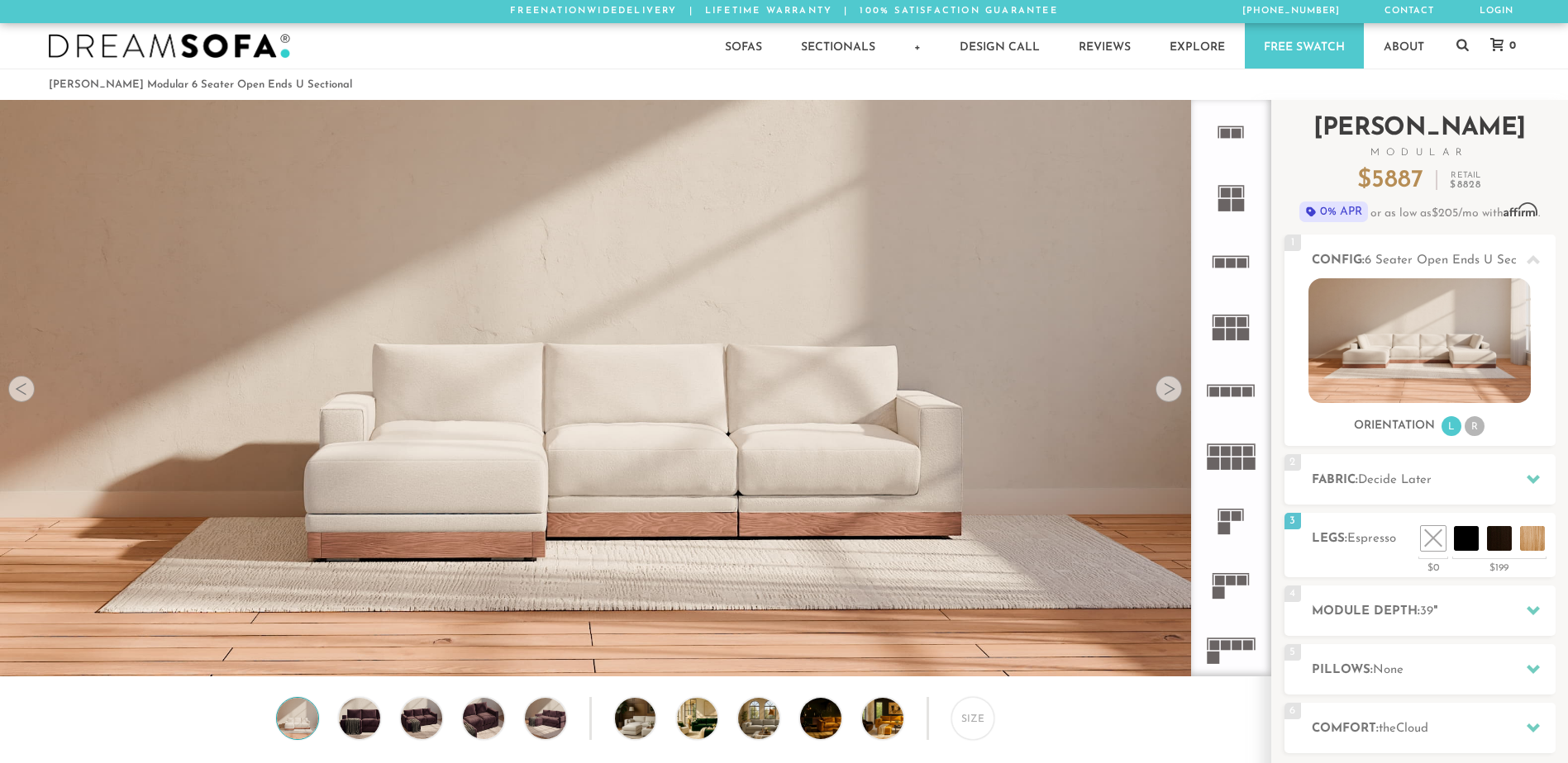
click at [1378, 512] on div "Introducing Landon Modular $ 5887 Retail $ 8828 $ 5887 Retail $ 8828 0% APR or …" at bounding box center [1420, 501] width 271 height 803
click at [1468, 538] on li at bounding box center [1429, 501] width 99 height 99
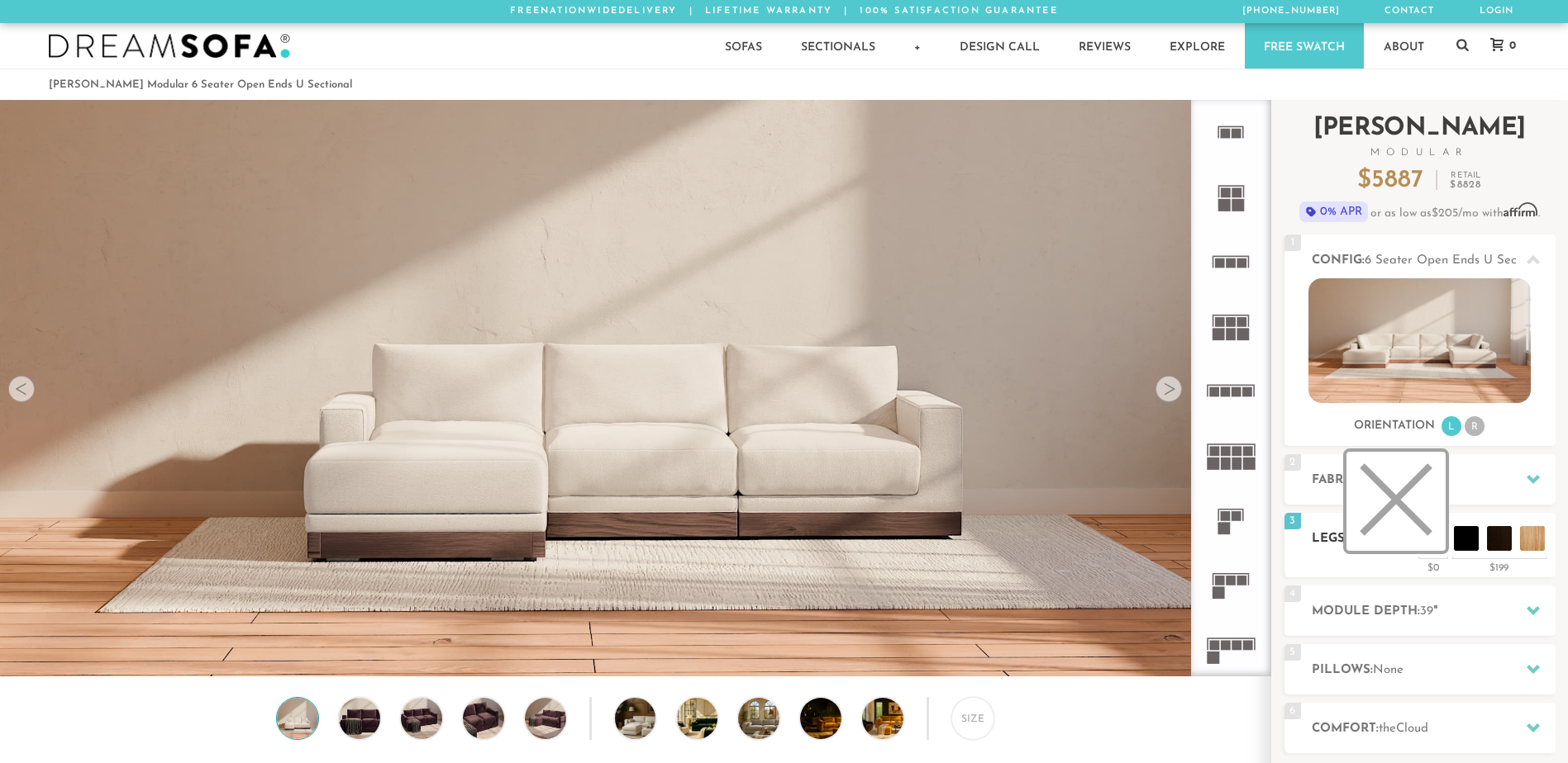
click at [1433, 543] on li at bounding box center [1396, 501] width 99 height 99
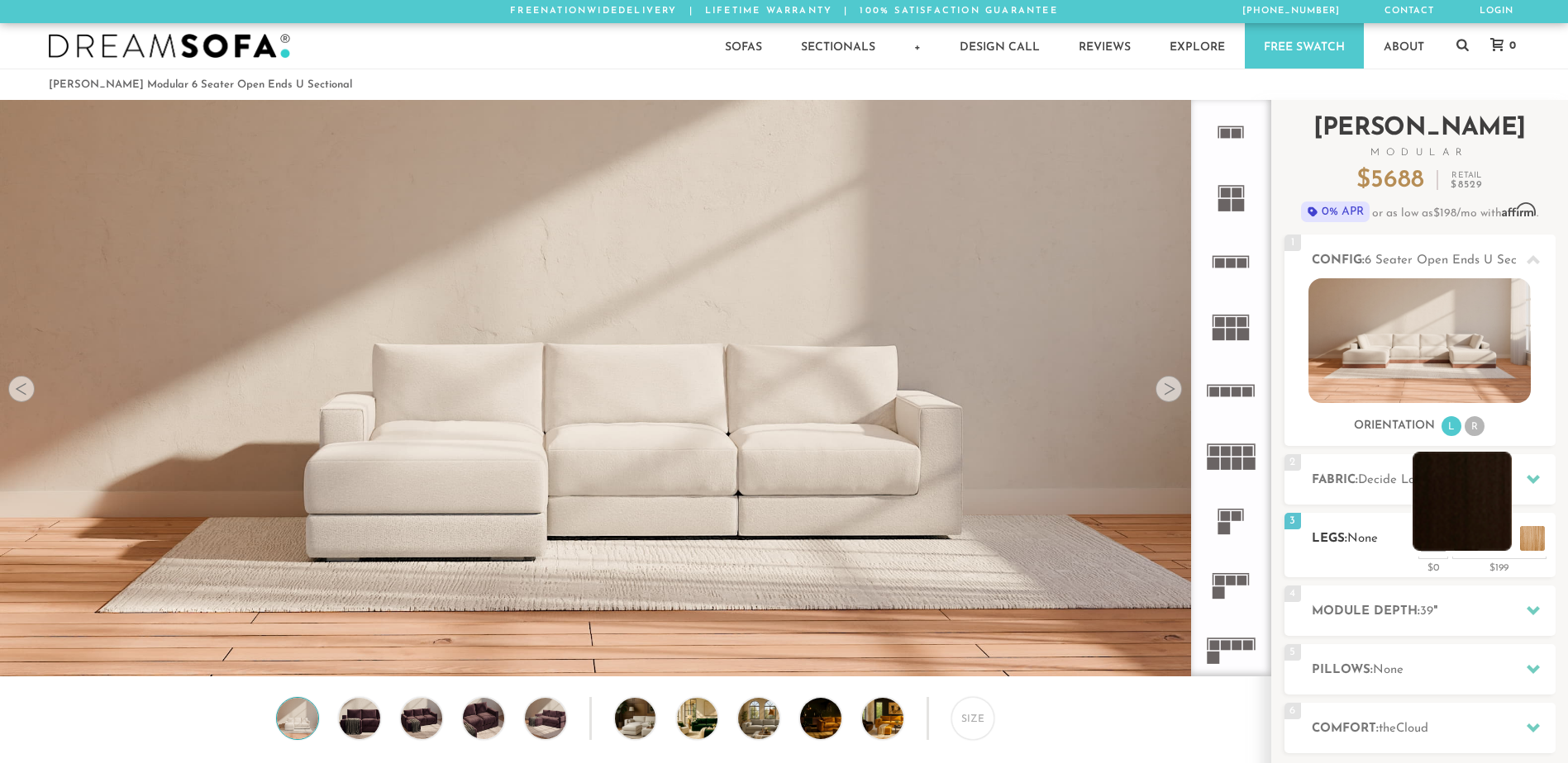
click at [1460, 539] on li at bounding box center [1461, 501] width 99 height 99
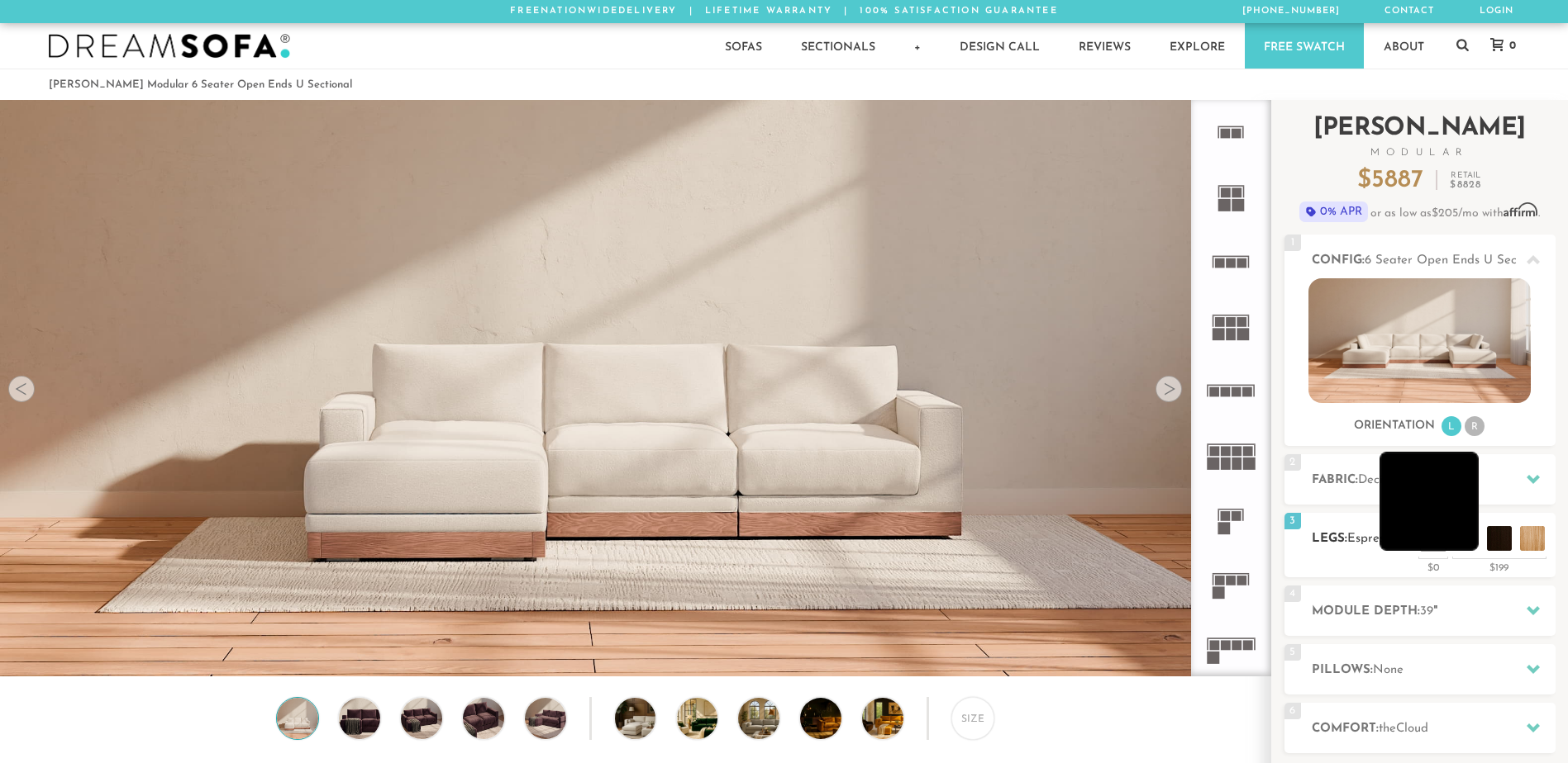
click at [1460, 538] on li at bounding box center [1429, 501] width 99 height 99
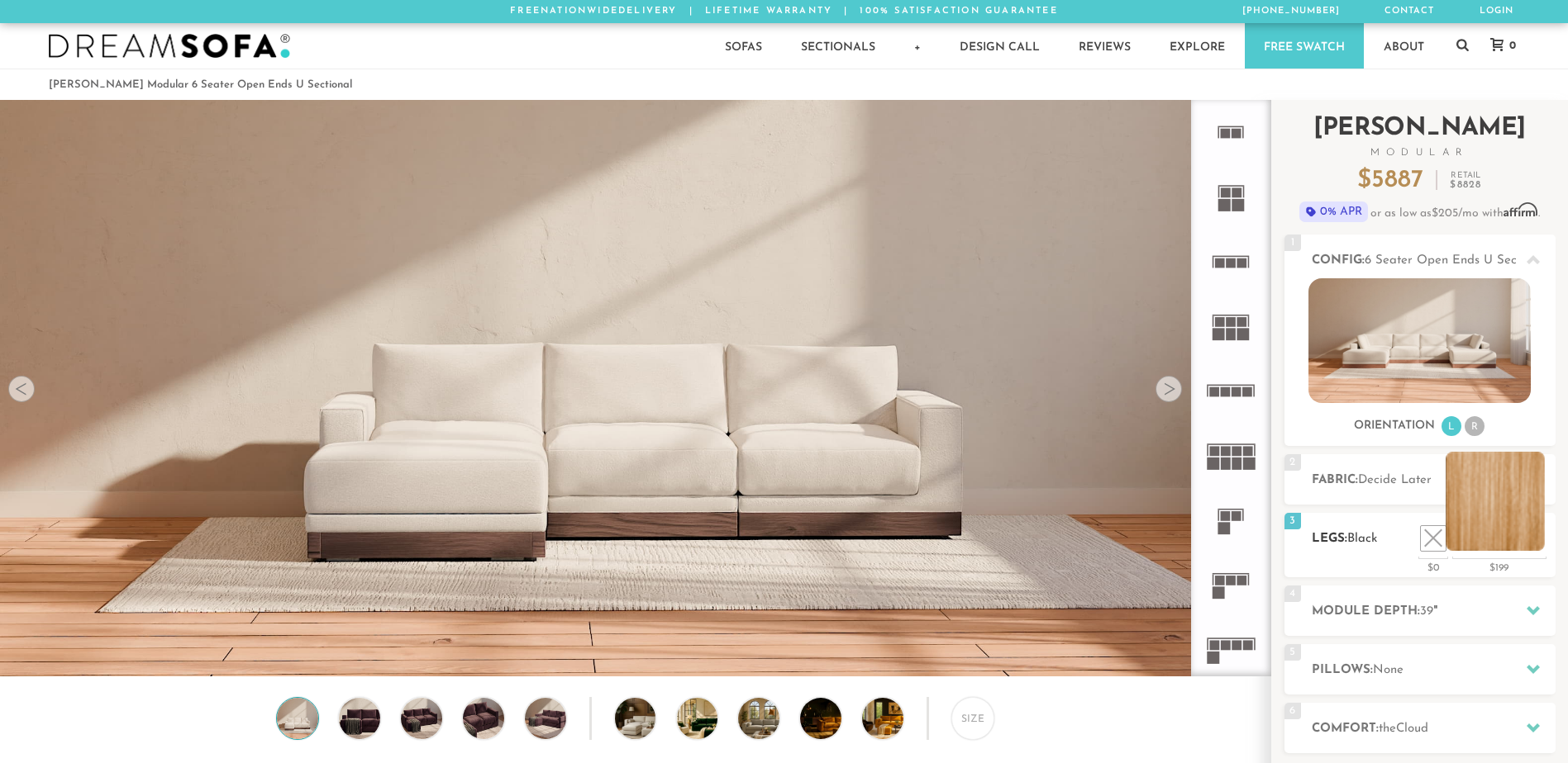
click at [1524, 531] on li at bounding box center [1494, 501] width 99 height 99
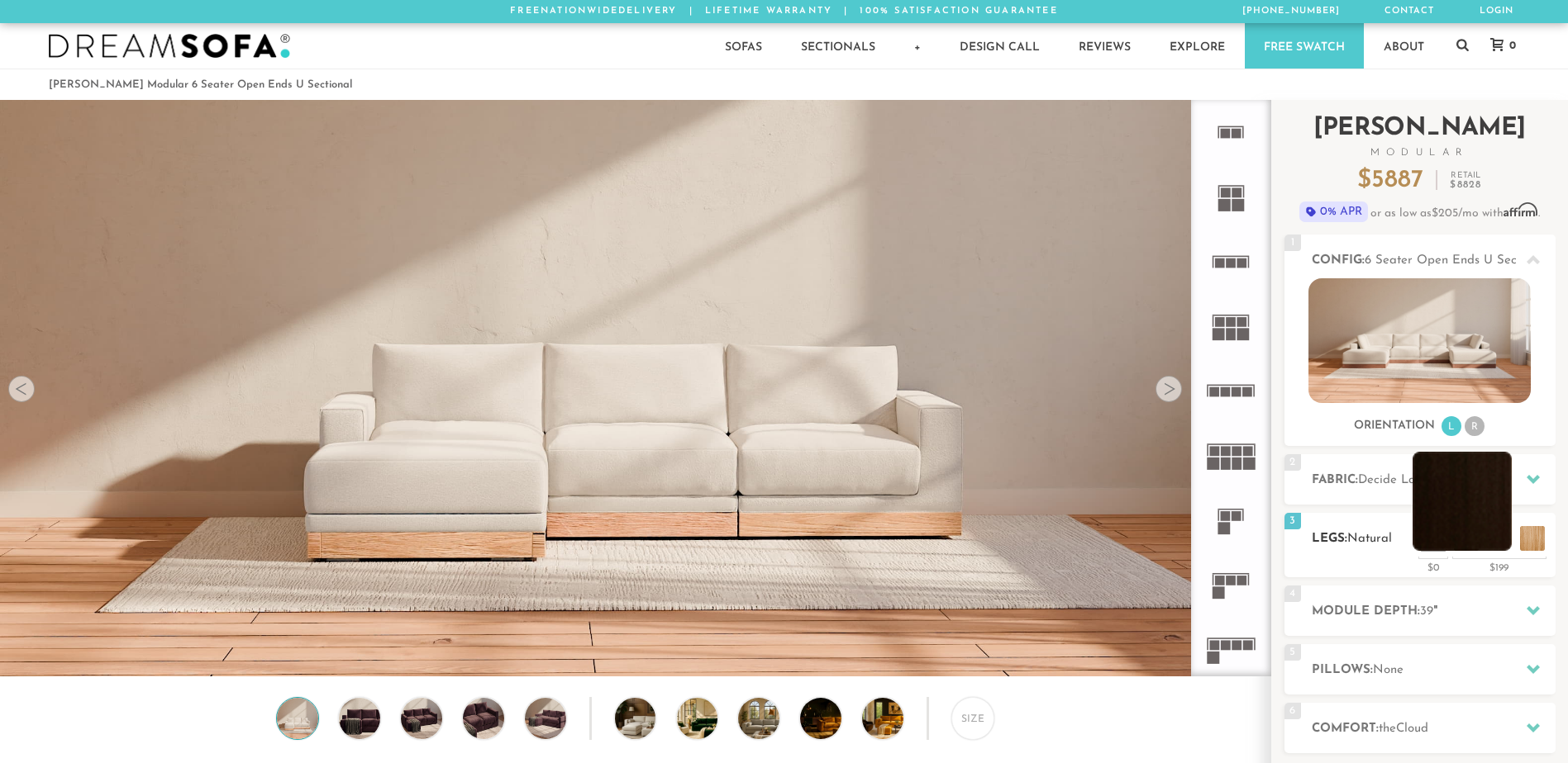
click at [1498, 542] on li at bounding box center [1461, 501] width 99 height 99
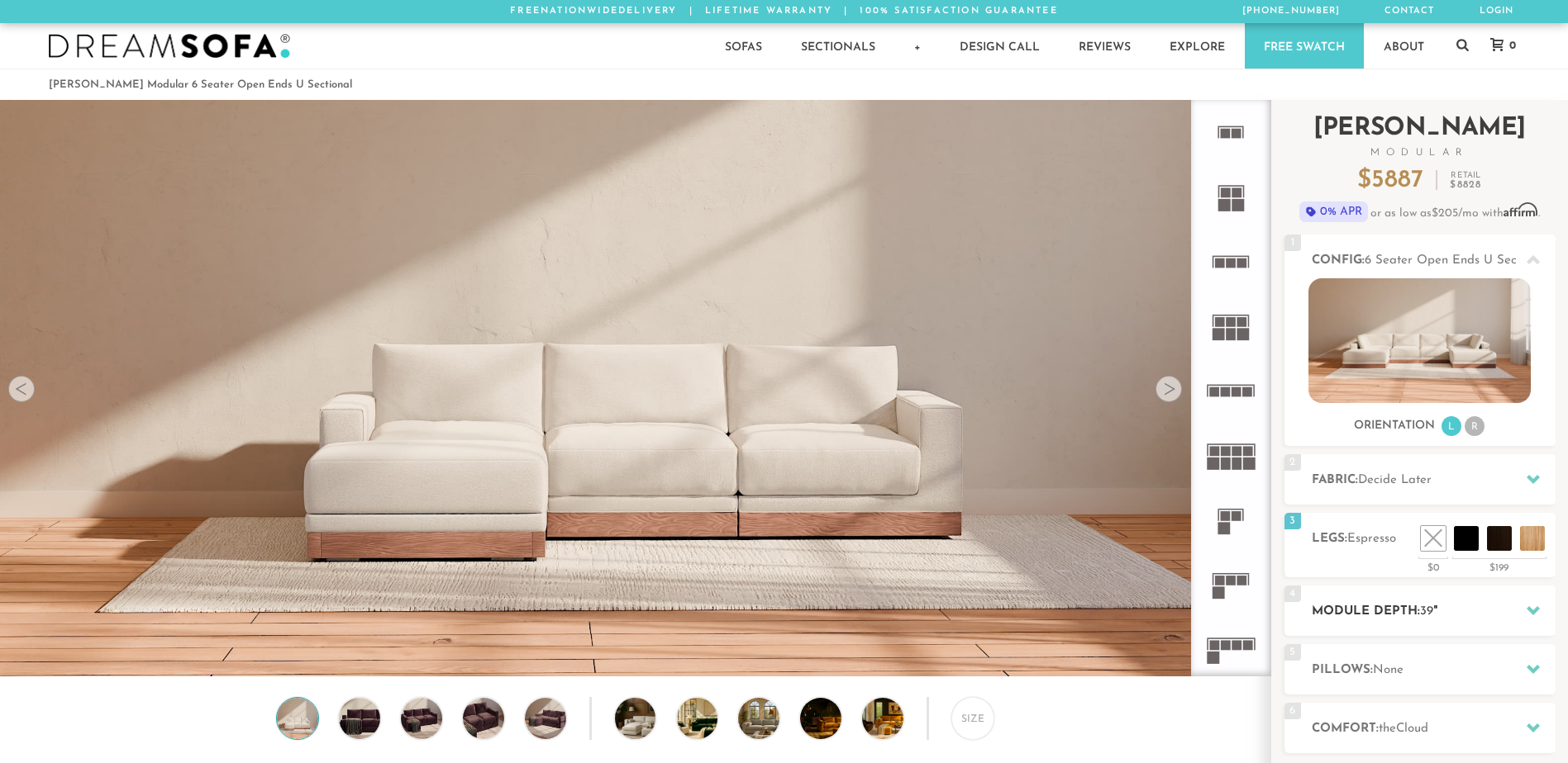
click at [1489, 609] on h2 "Module Depth: 39 "" at bounding box center [1433, 611] width 244 height 19
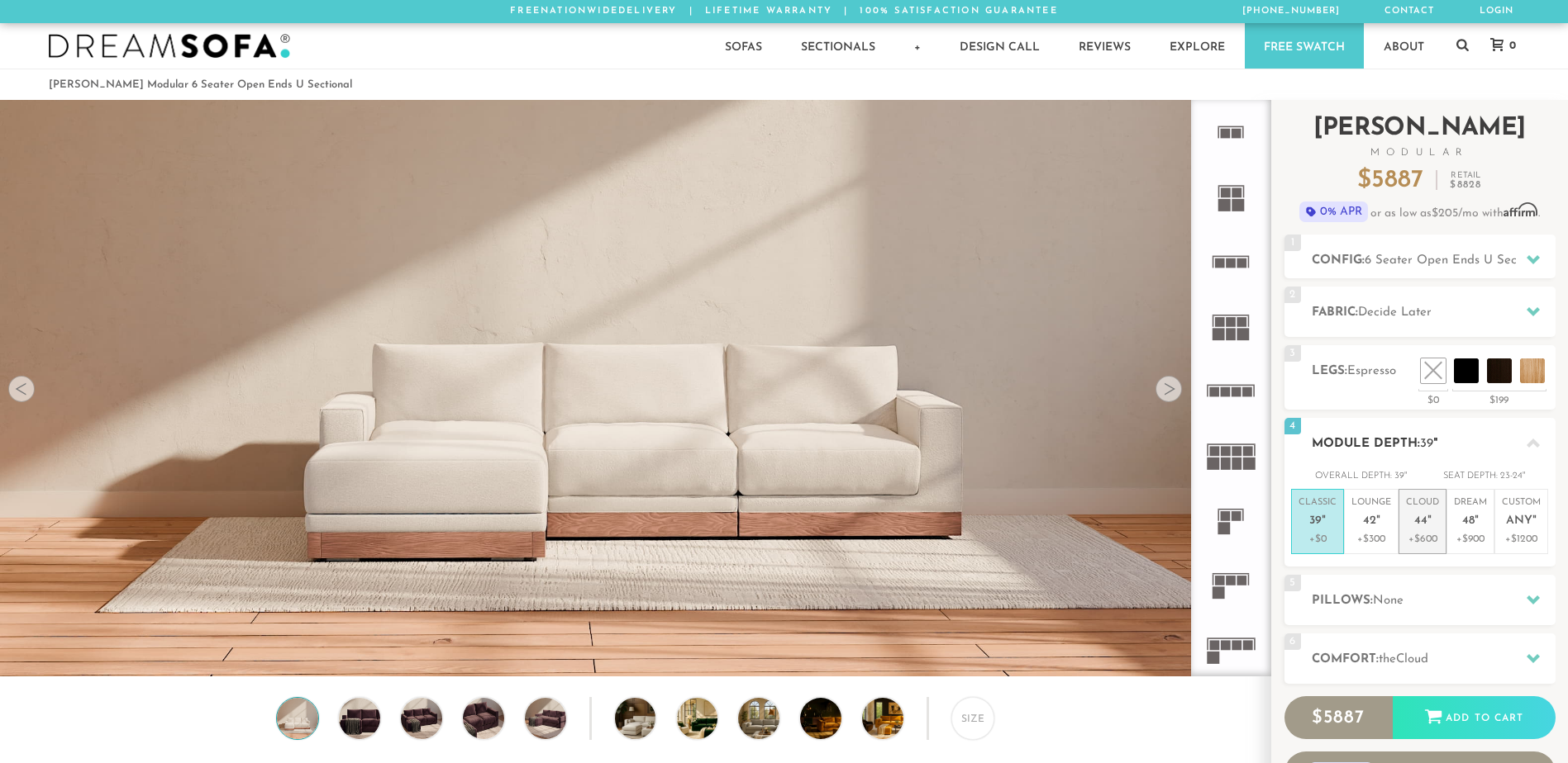
click at [1434, 536] on p "+$600" at bounding box center [1423, 539] width 33 height 15
click at [1428, 605] on h2 "Pillows: None" at bounding box center [1433, 600] width 244 height 19
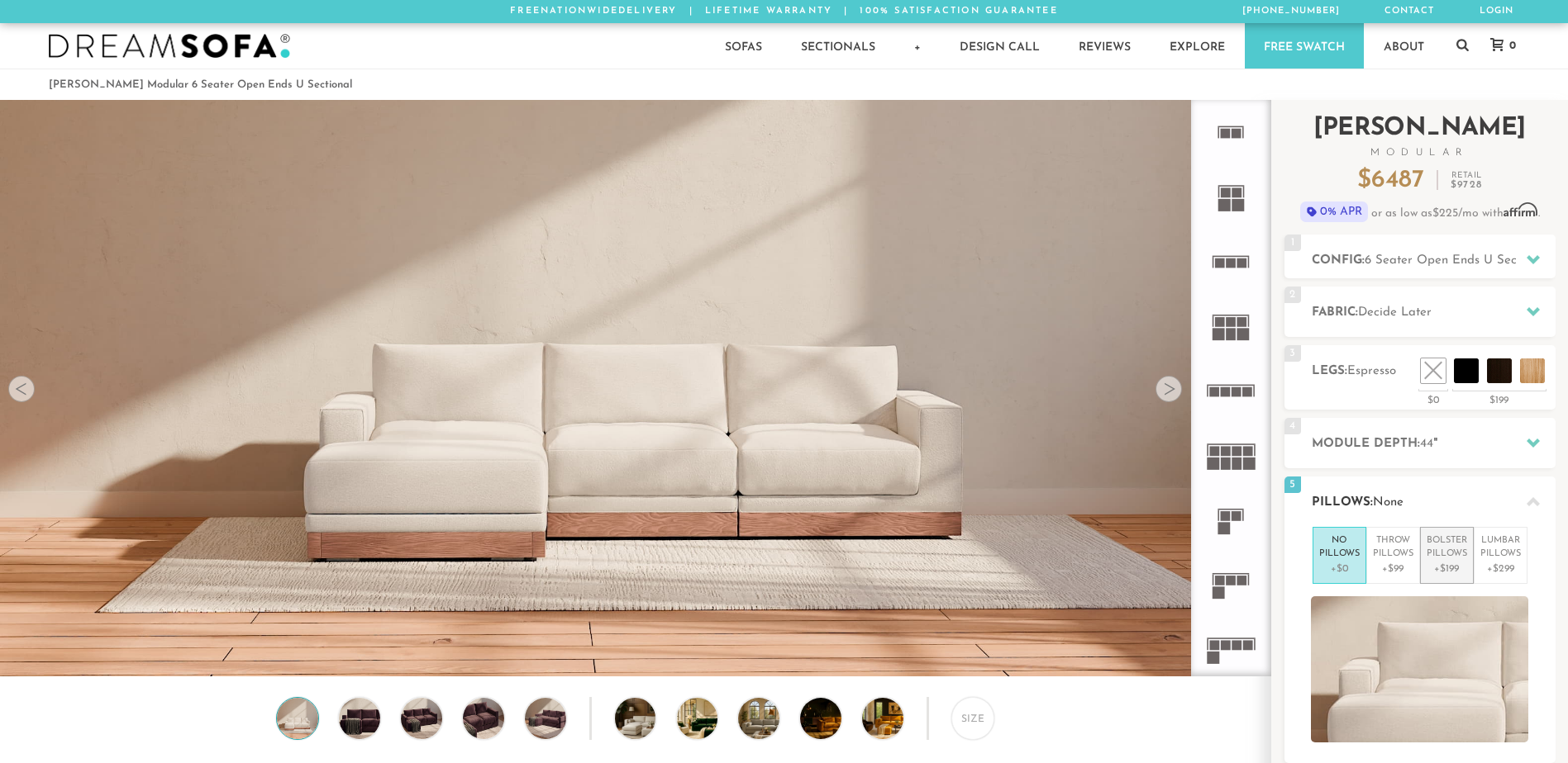
click at [1435, 570] on p "+$199" at bounding box center [1446, 568] width 40 height 15
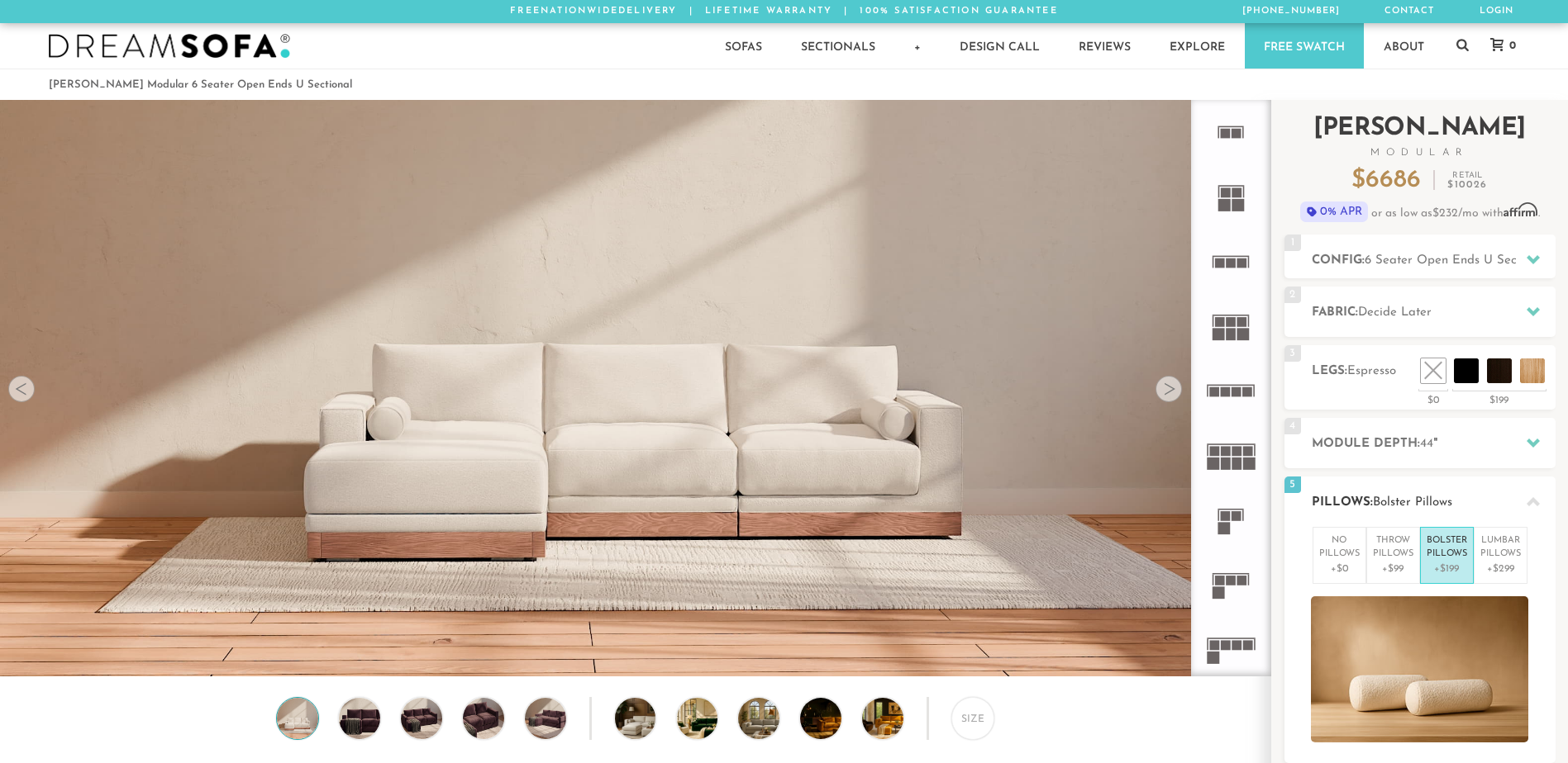
click at [1441, 558] on p "Bolster Pillows" at bounding box center [1446, 548] width 40 height 27
click at [1344, 556] on p "No Pillows" at bounding box center [1339, 548] width 40 height 27
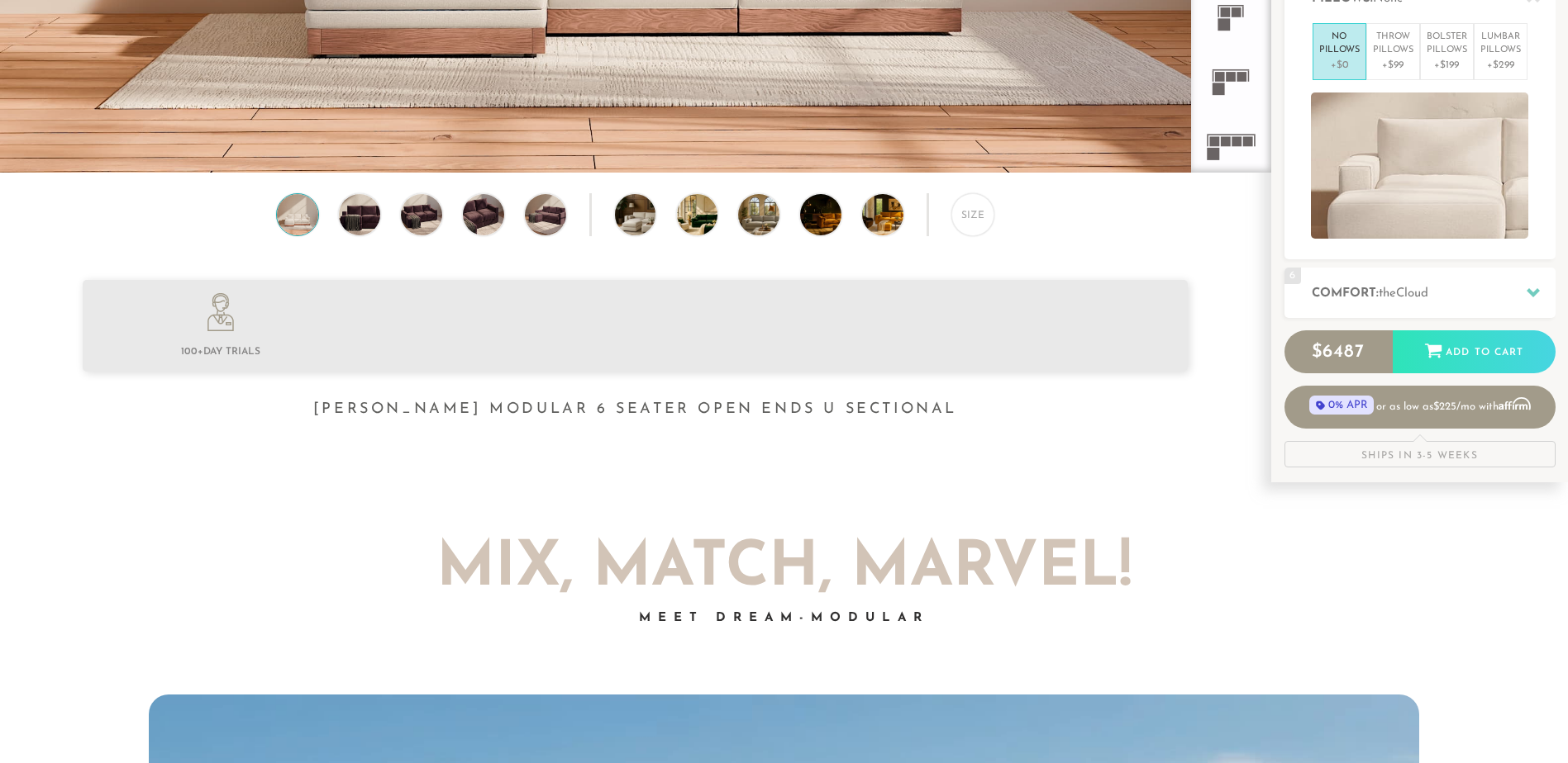
scroll to position [508, 0]
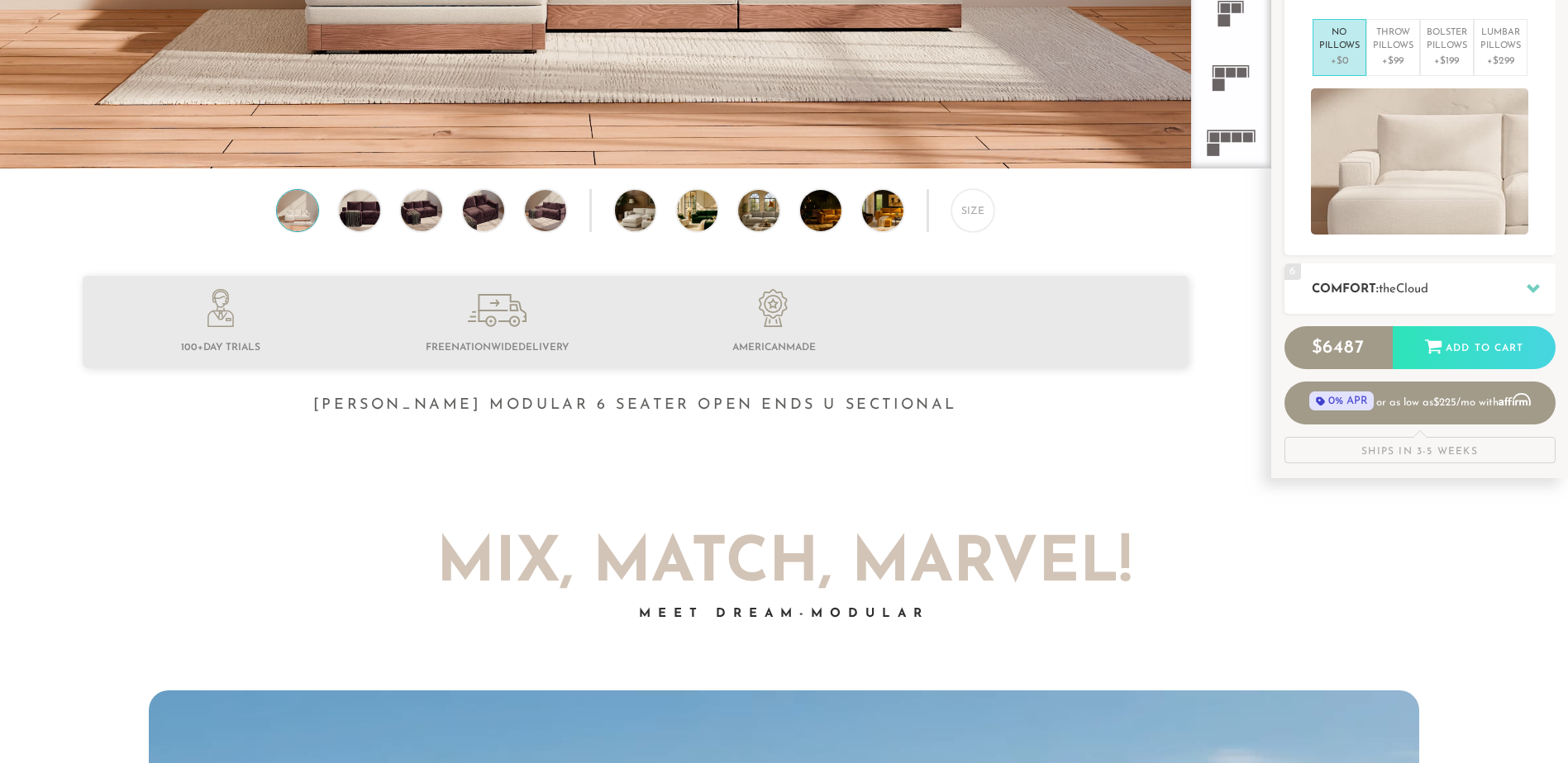
click at [1426, 296] on h2 "Comfort: the Cloud" at bounding box center [1433, 289] width 244 height 19
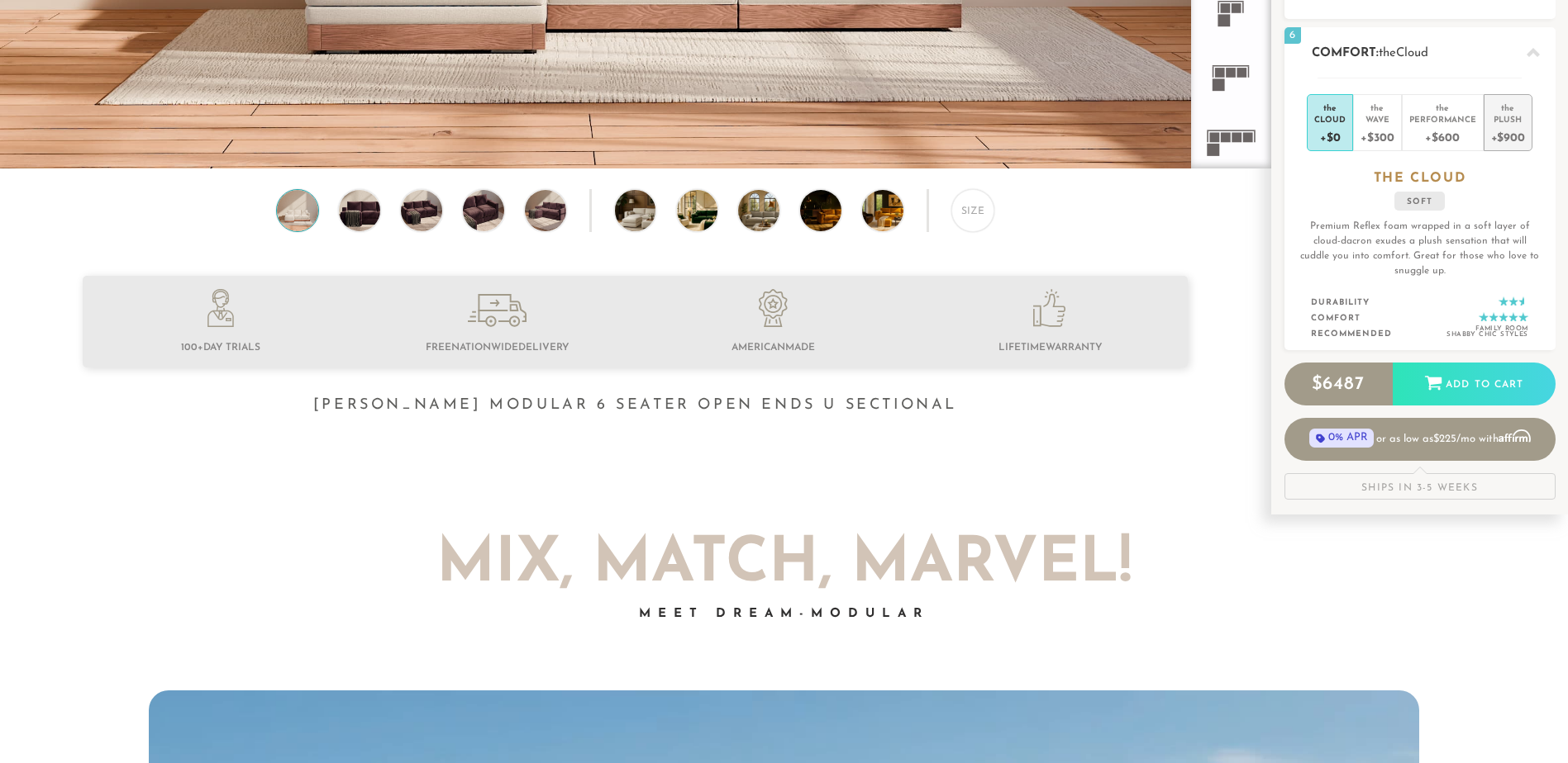
click at [1506, 127] on div "+$900" at bounding box center [1507, 136] width 34 height 24
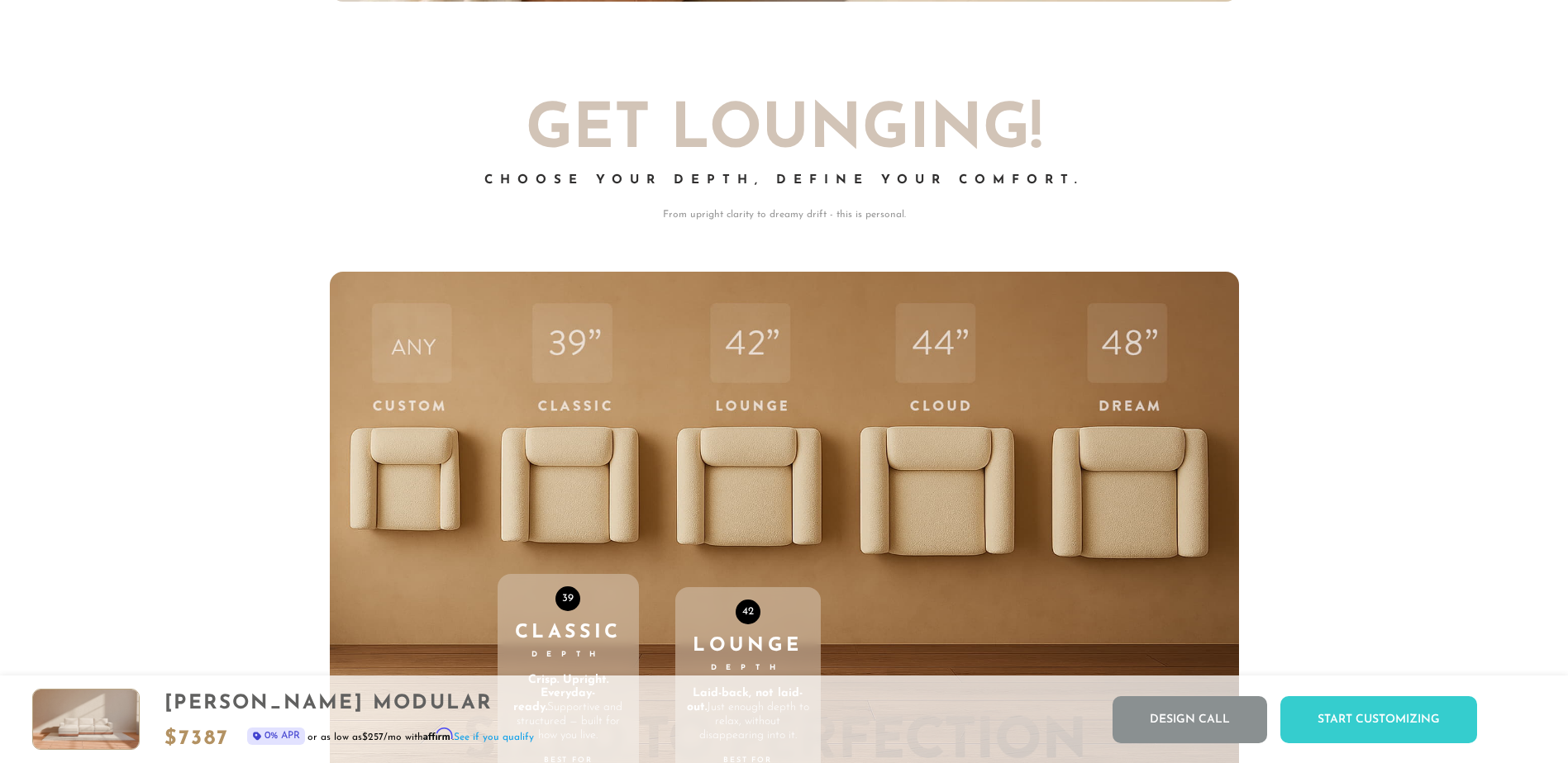
scroll to position [5993, 0]
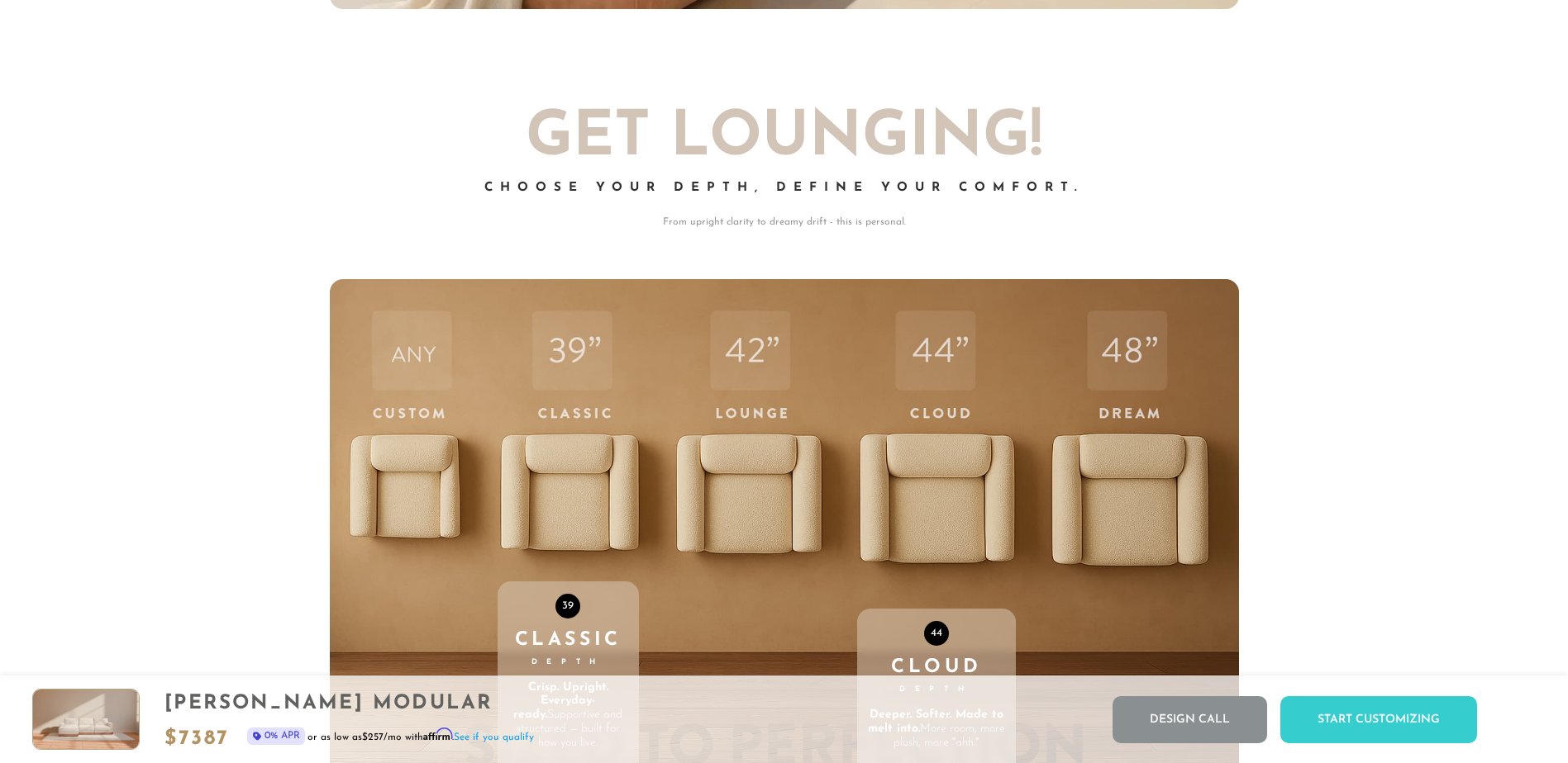
click at [969, 456] on div "44 Cloud Depth Deeper. Softer. Made to melt into. More room, more plush, more "…" at bounding box center [937, 630] width 160 height 702
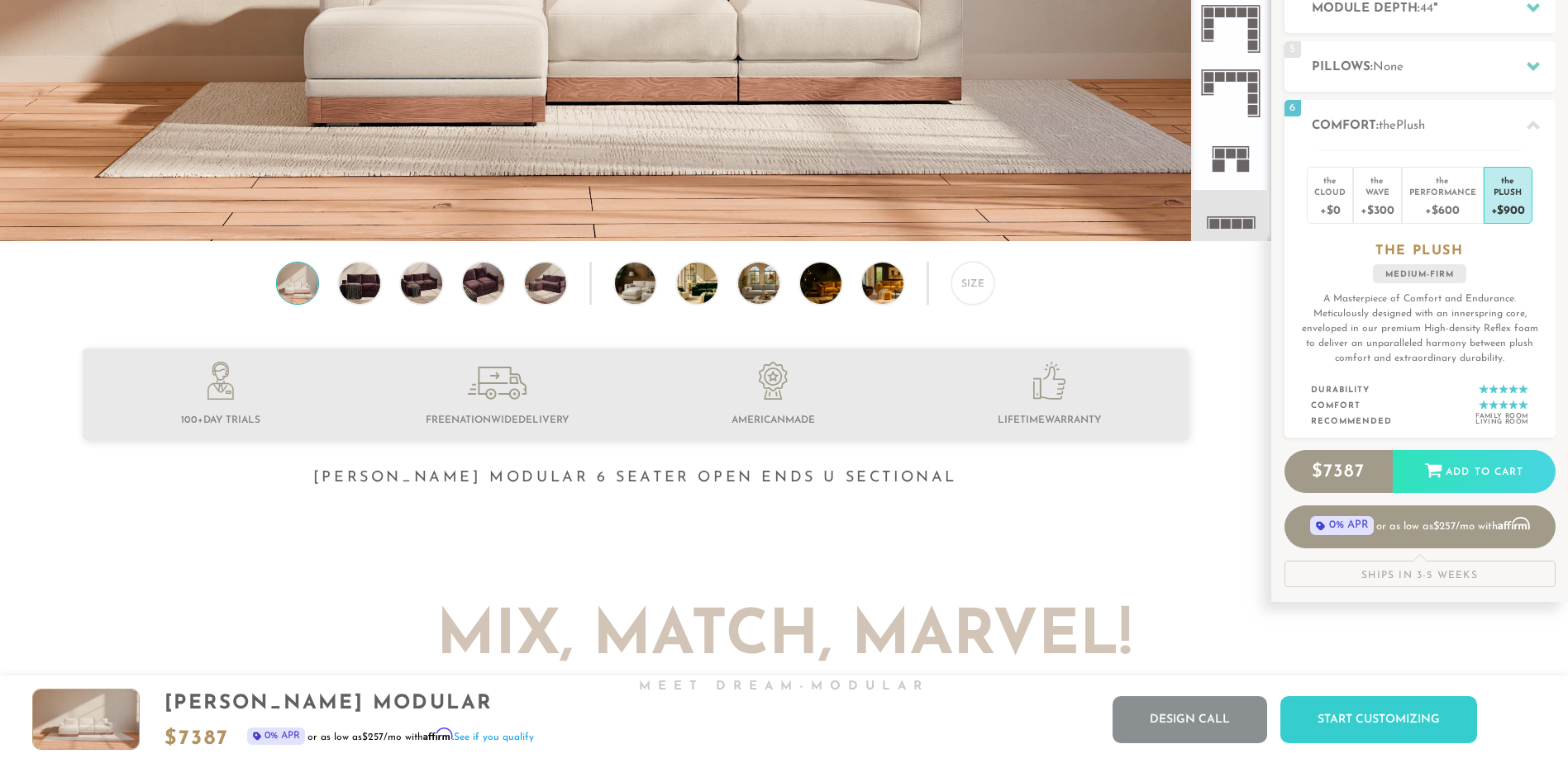
scroll to position [153, 0]
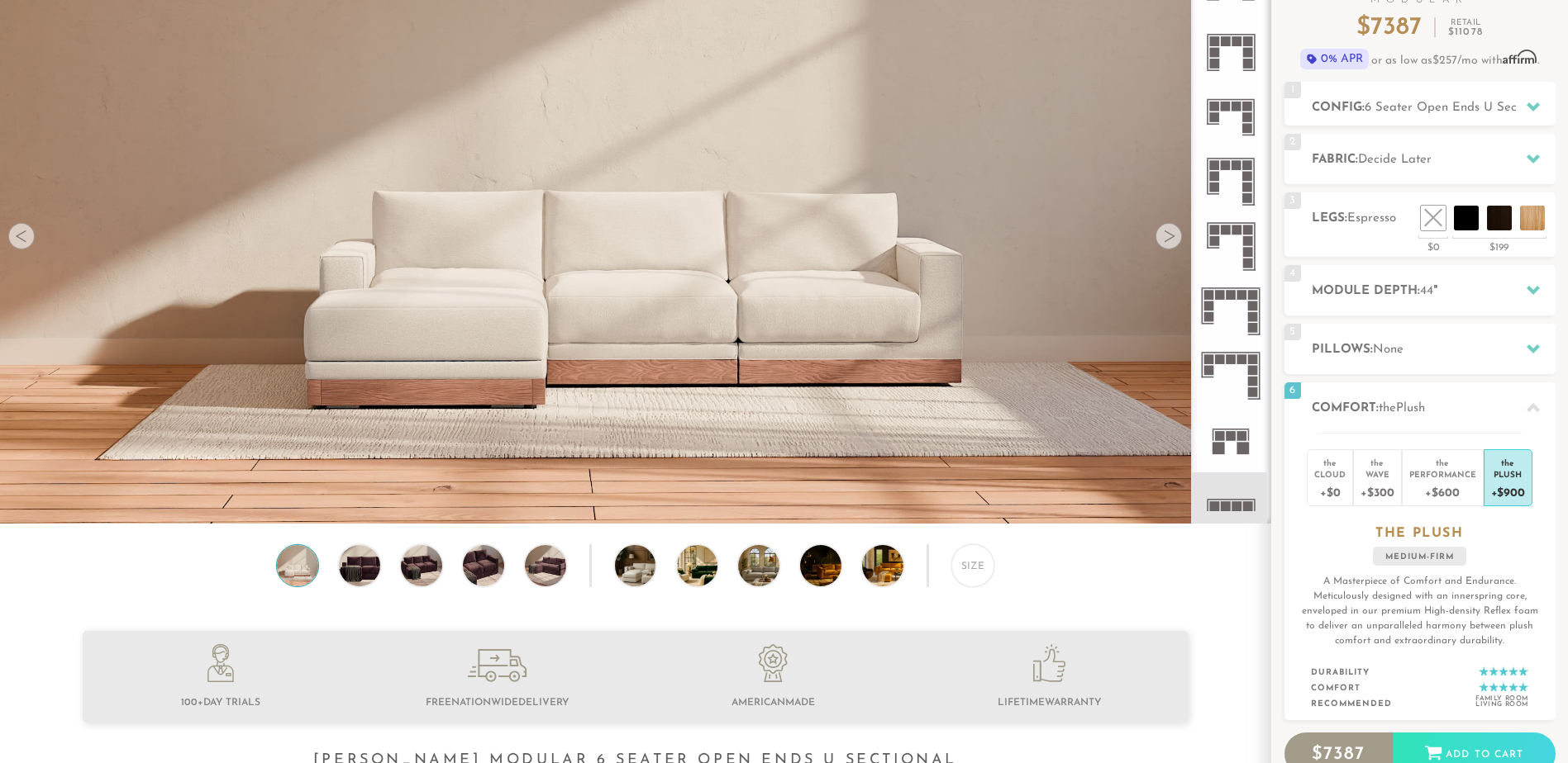
click at [1134, 588] on div "Size" at bounding box center [635, 570] width 1270 height 51
click at [1401, 149] on div "2 Fabric: Decide Later" at bounding box center [1420, 159] width 271 height 50
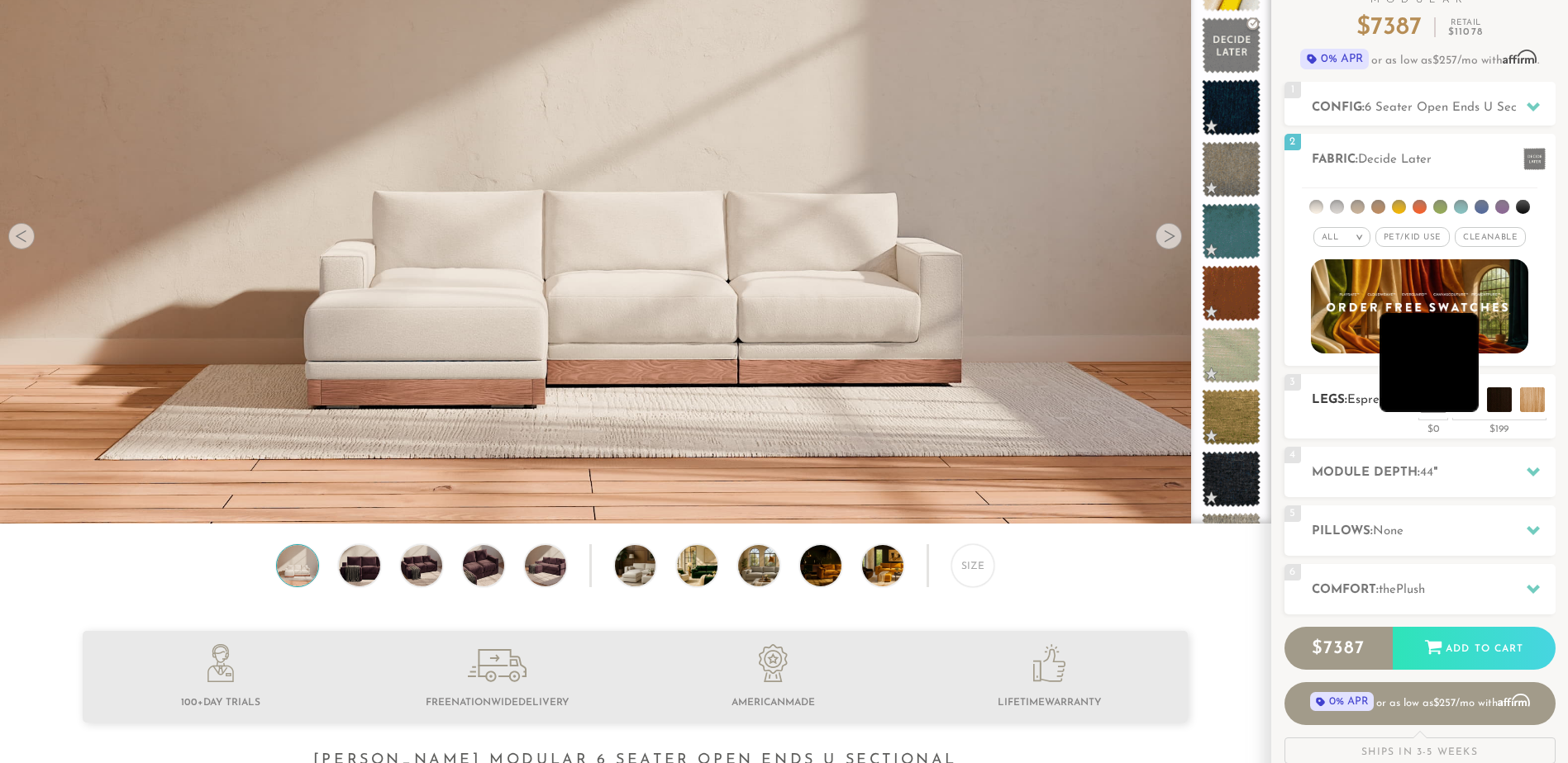
click at [1459, 396] on li at bounding box center [1429, 362] width 99 height 99
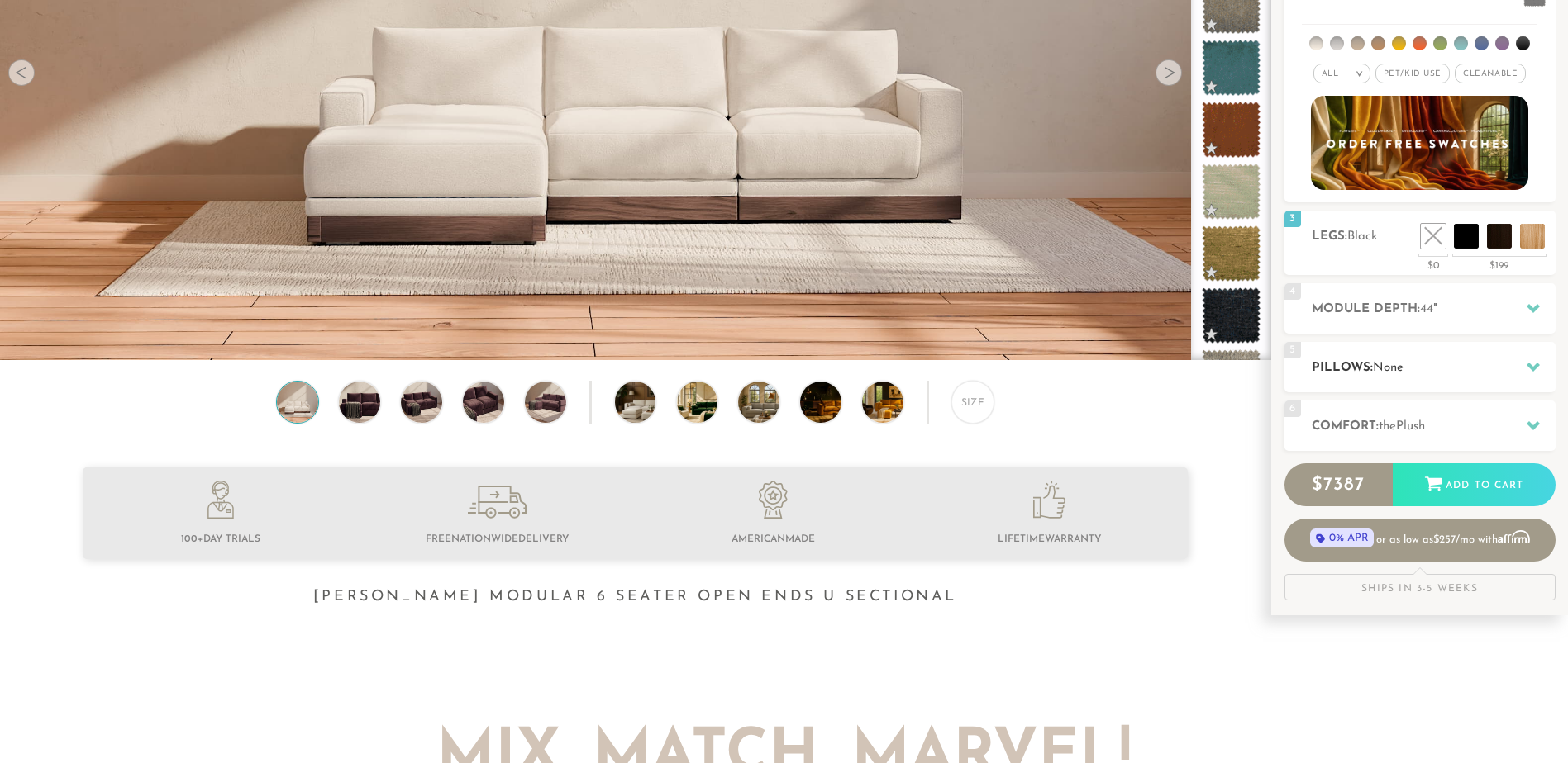
scroll to position [318, 0]
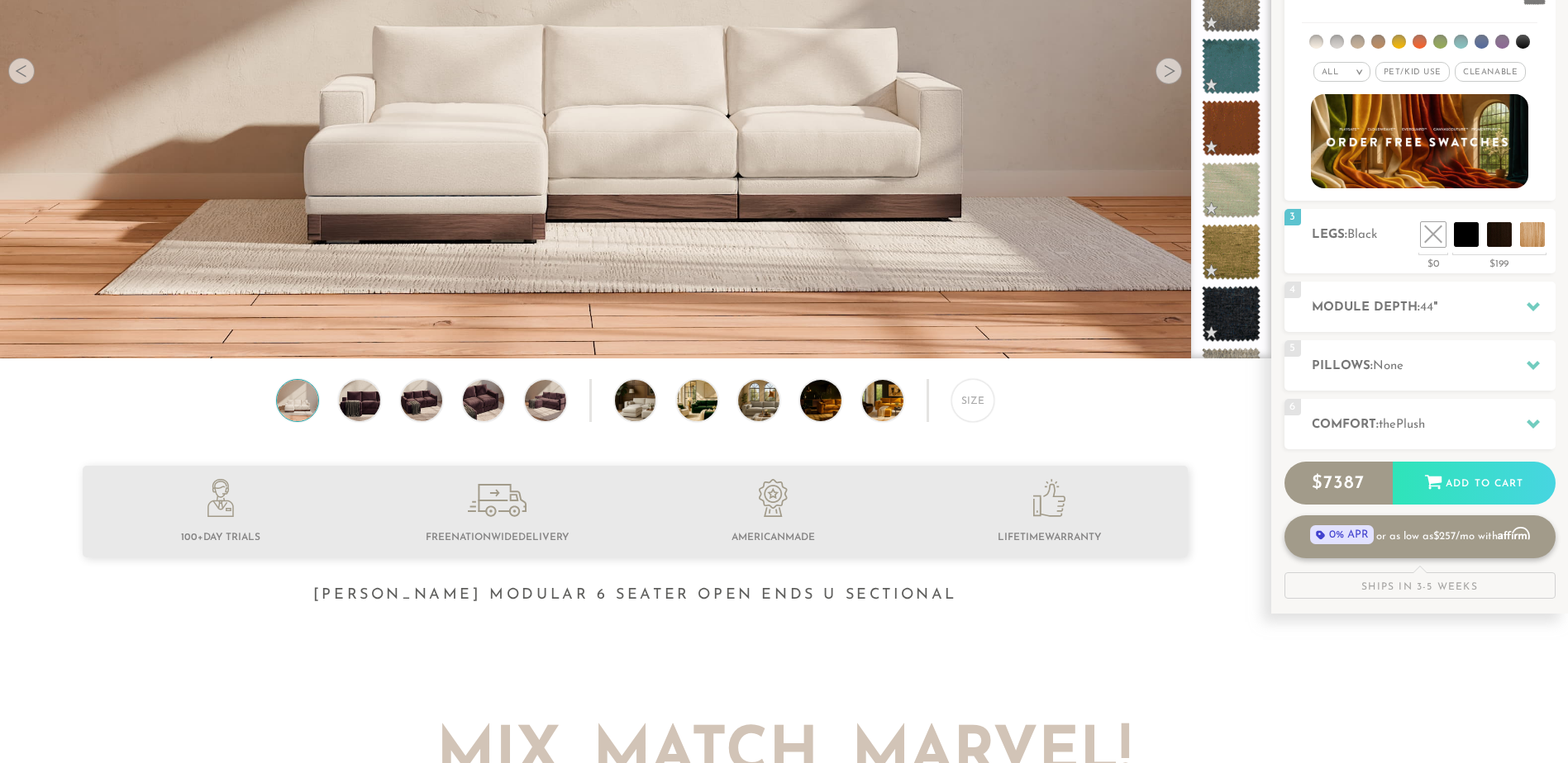
click at [1440, 538] on span "$257" at bounding box center [1444, 536] width 23 height 11
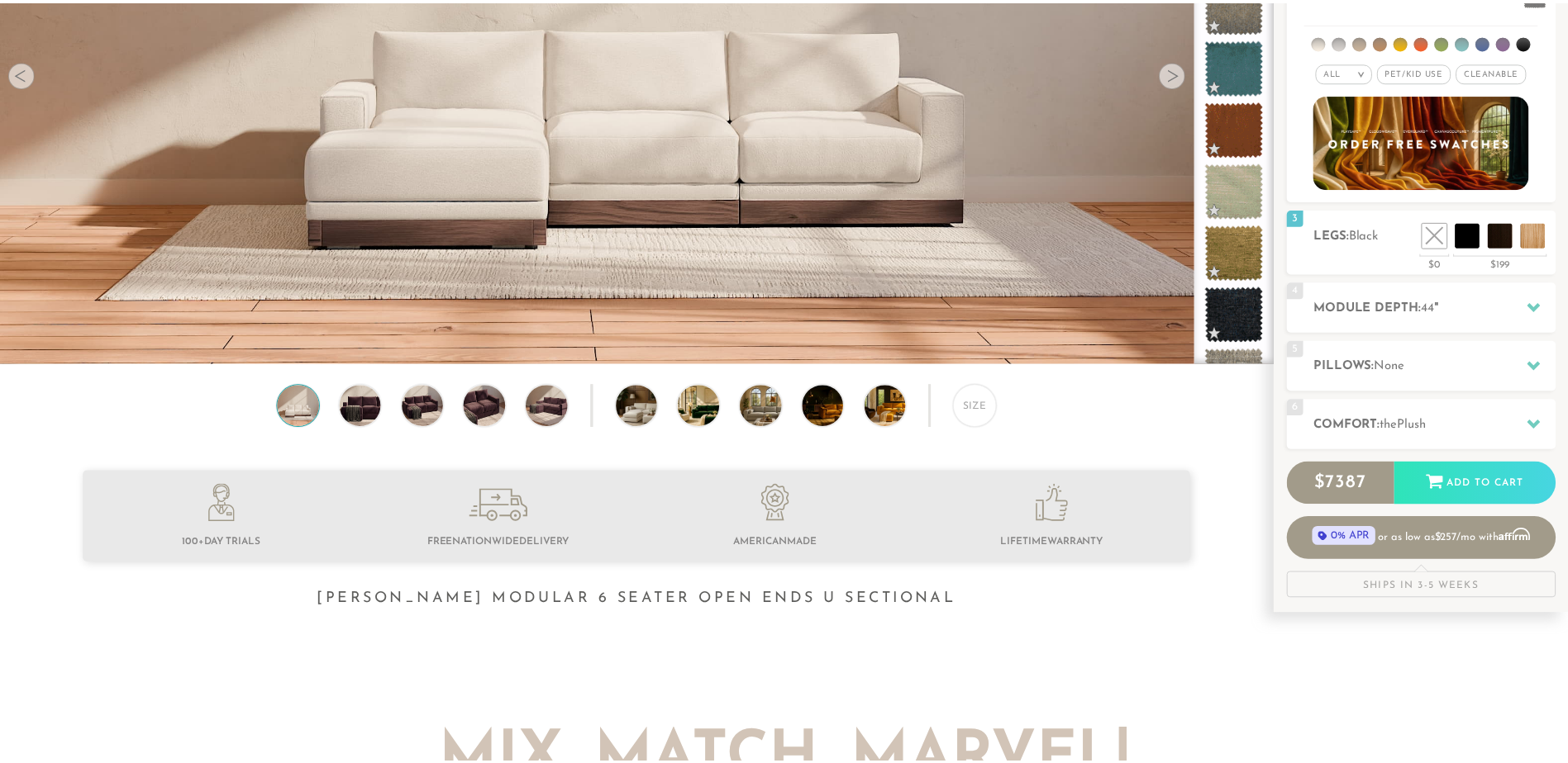
scroll to position [19482, 1555]
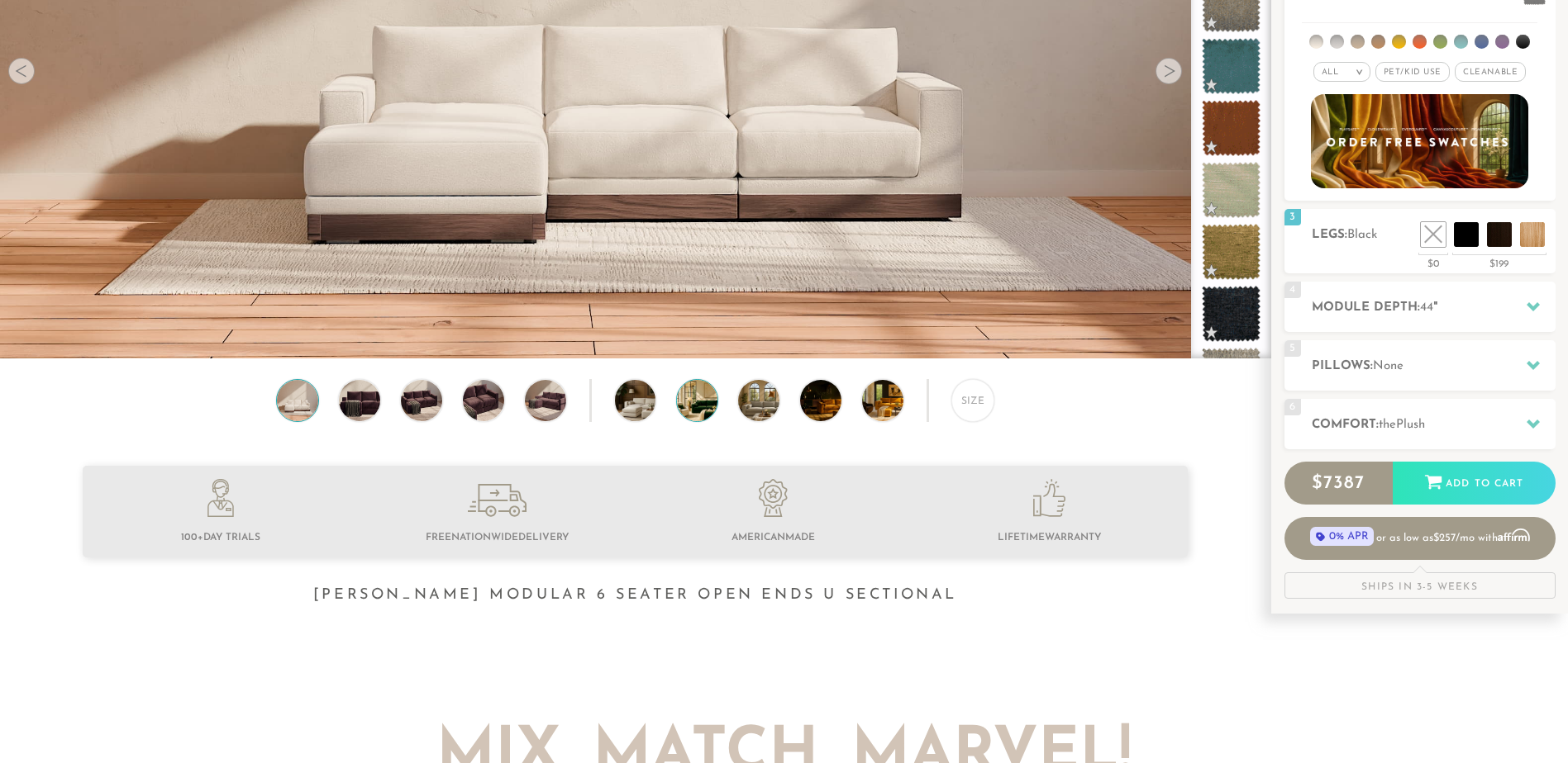
click at [693, 413] on img at bounding box center [713, 401] width 74 height 41
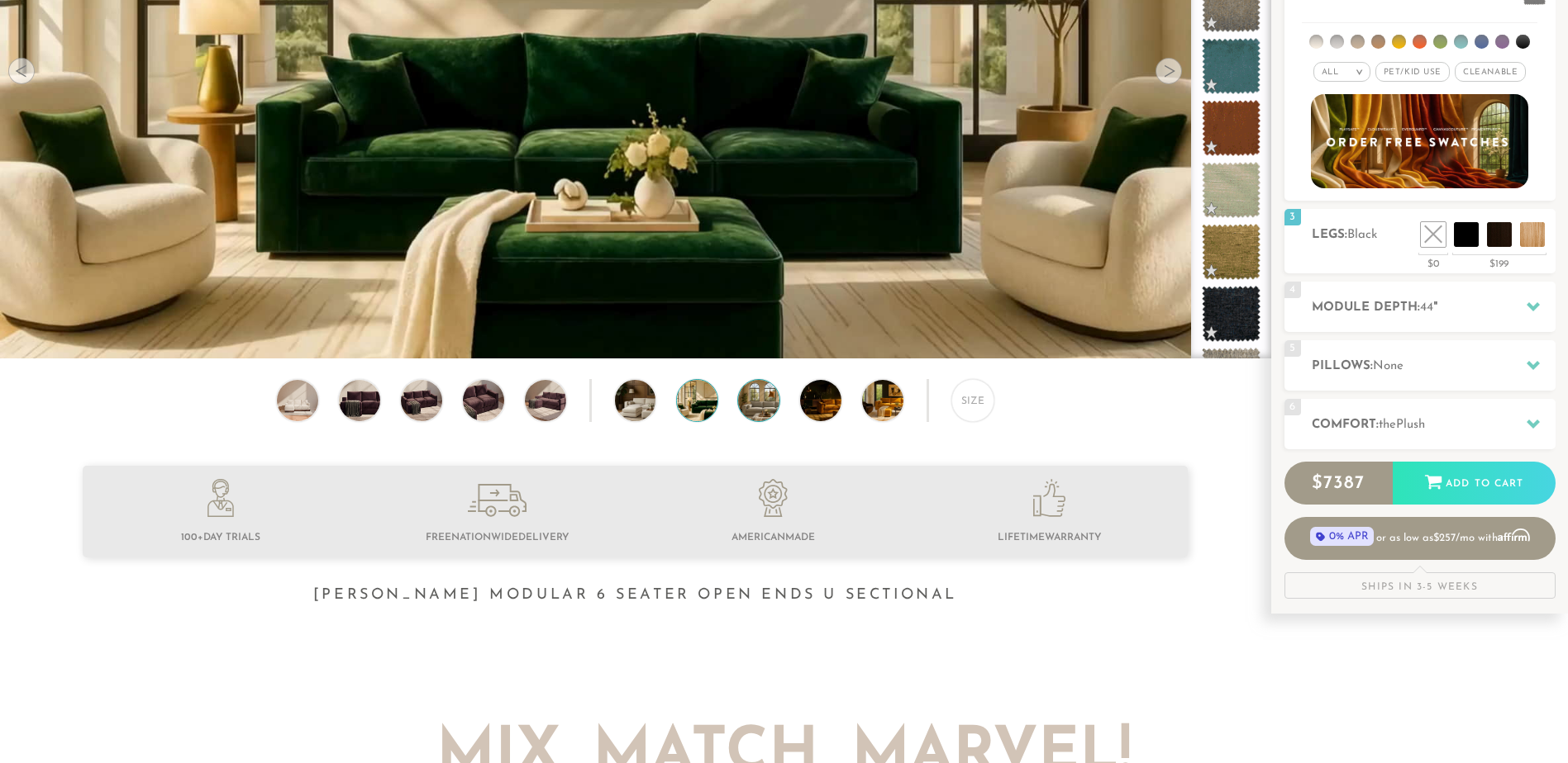
click at [760, 405] on img at bounding box center [774, 401] width 74 height 41
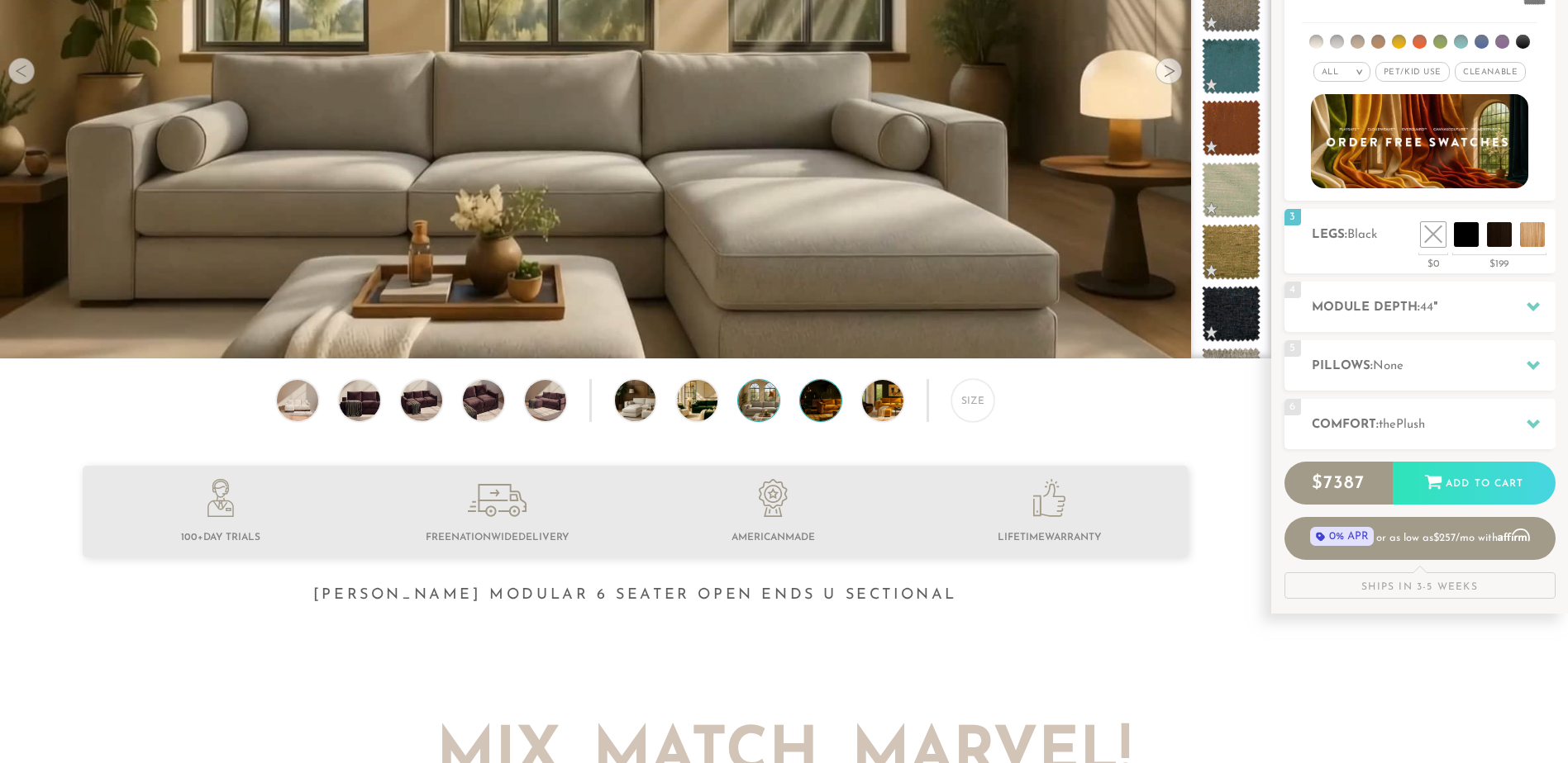
click at [811, 400] on img at bounding box center [836, 401] width 74 height 41
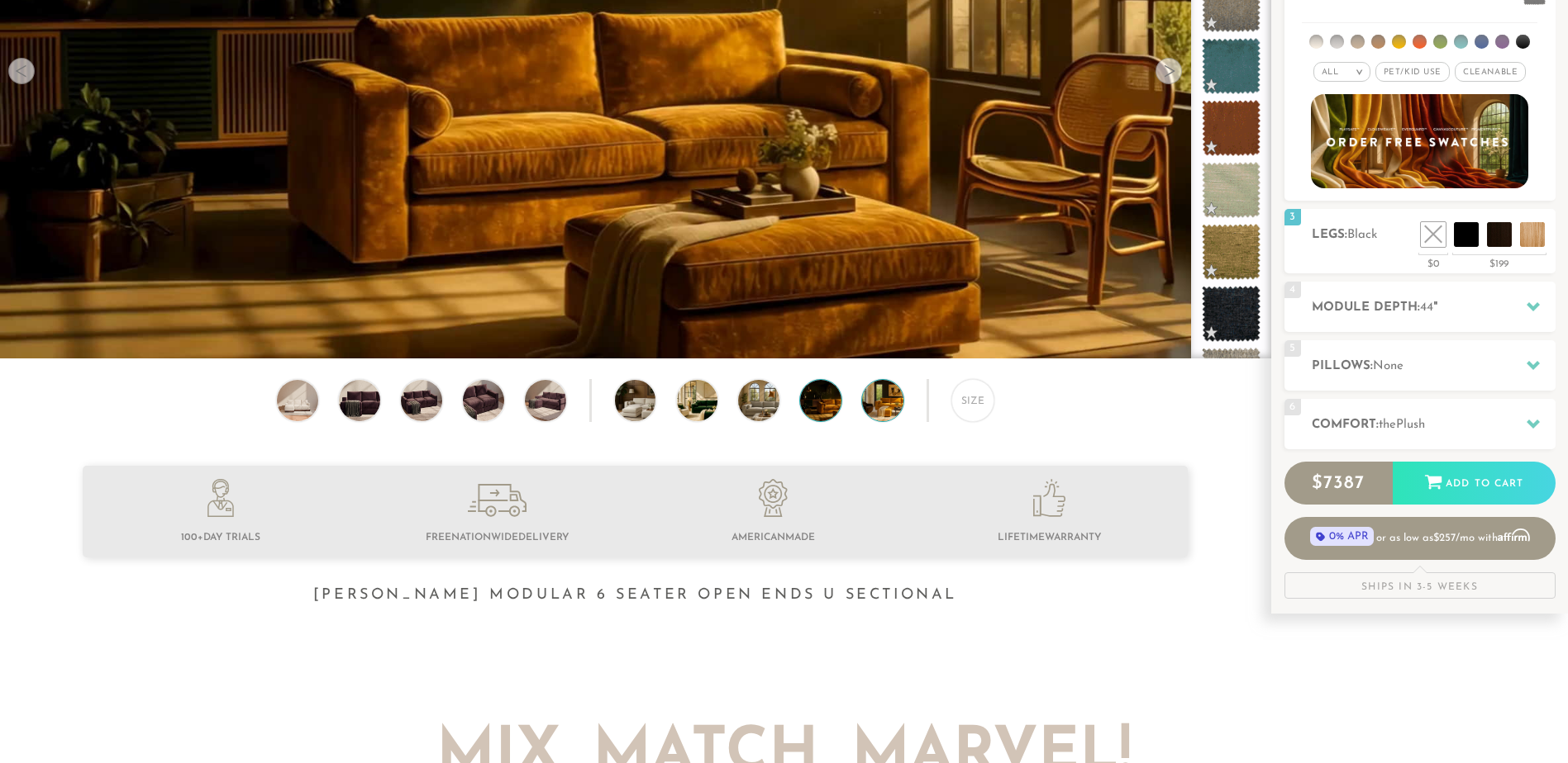
drag, startPoint x: 880, startPoint y: 404, endPoint x: 876, endPoint y: 419, distance: 15.5
click at [879, 405] on img at bounding box center [899, 401] width 74 height 41
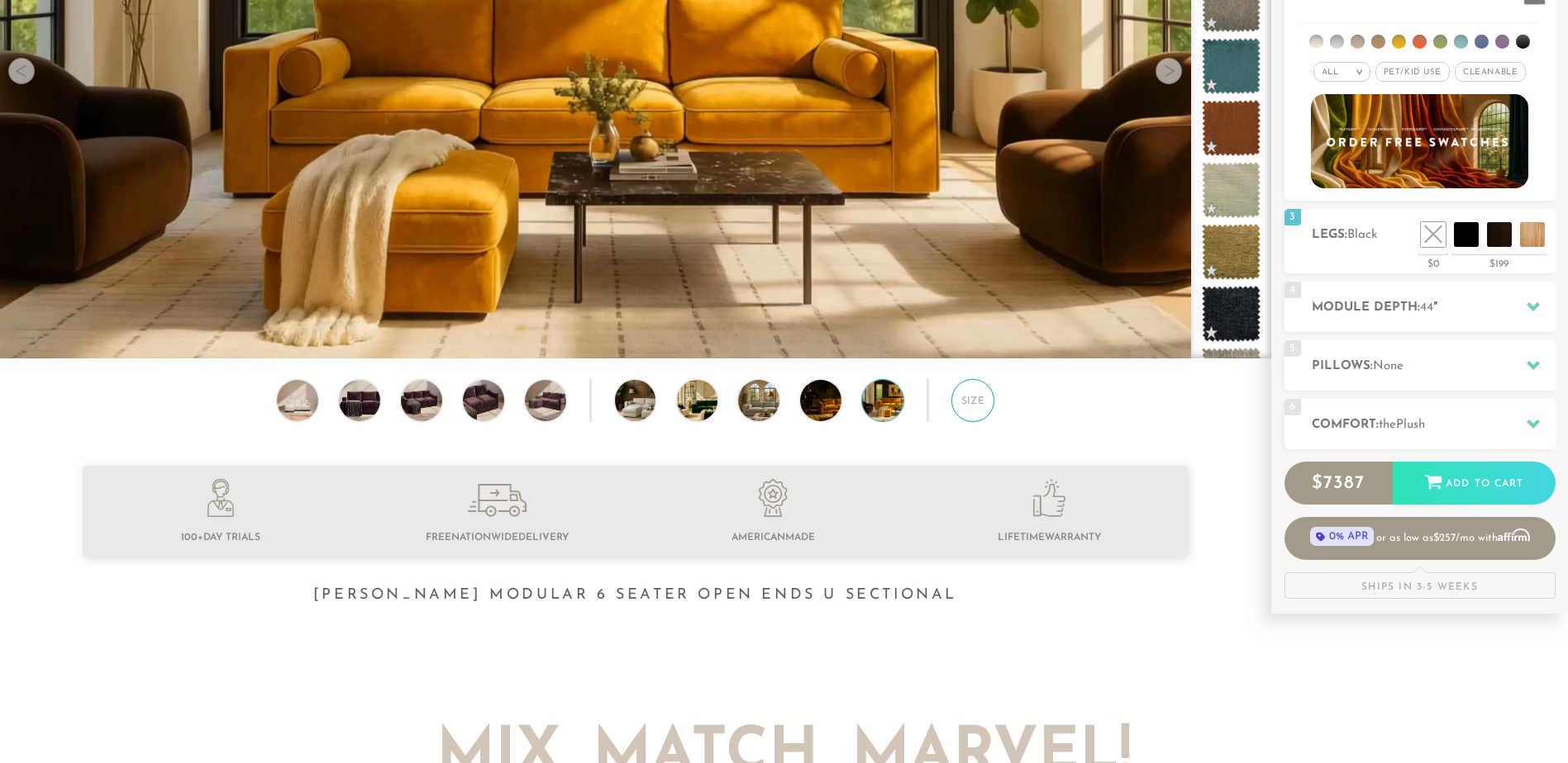
click at [957, 405] on div "Size" at bounding box center [973, 401] width 43 height 43
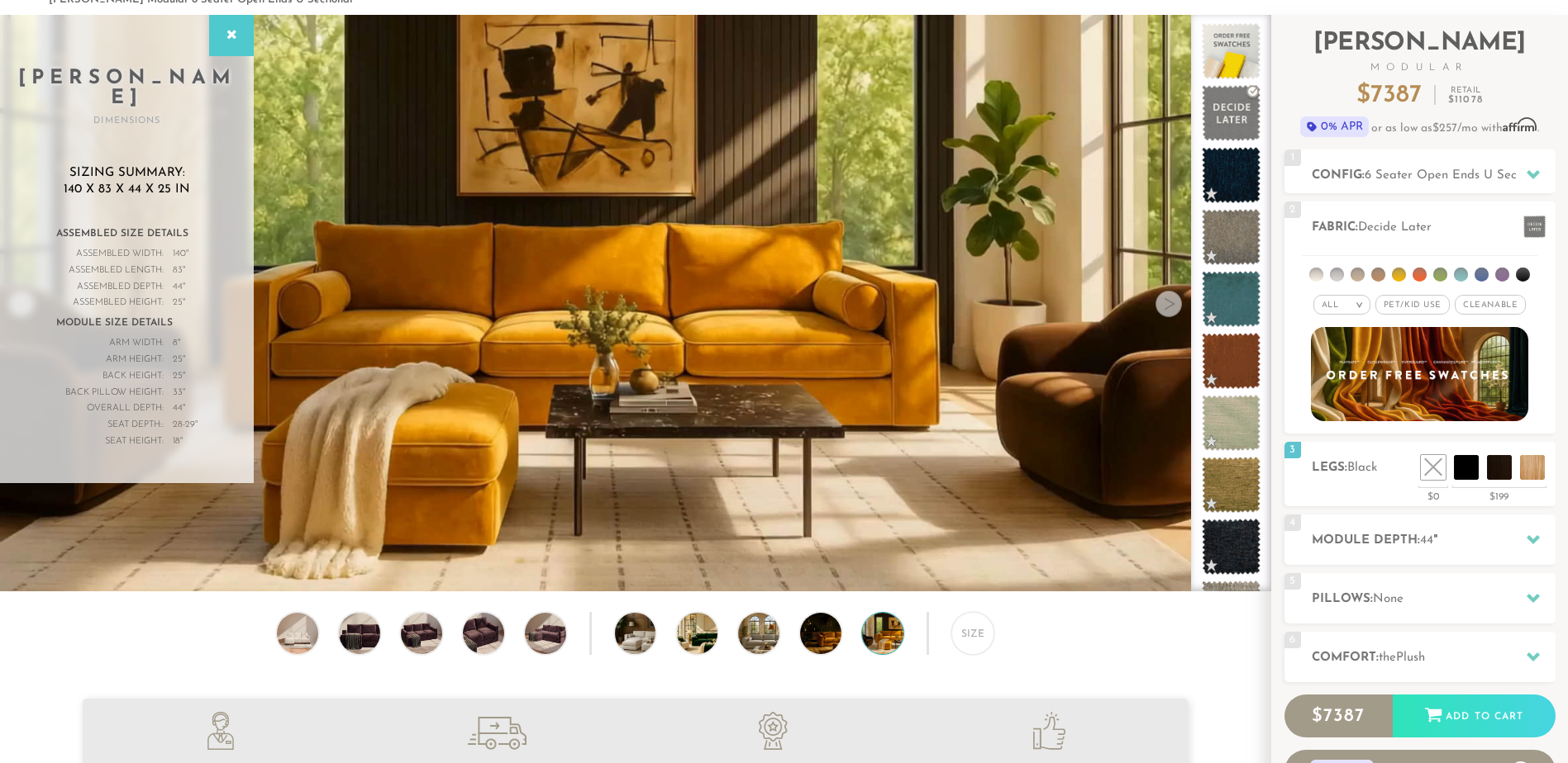
scroll to position [77, 0]
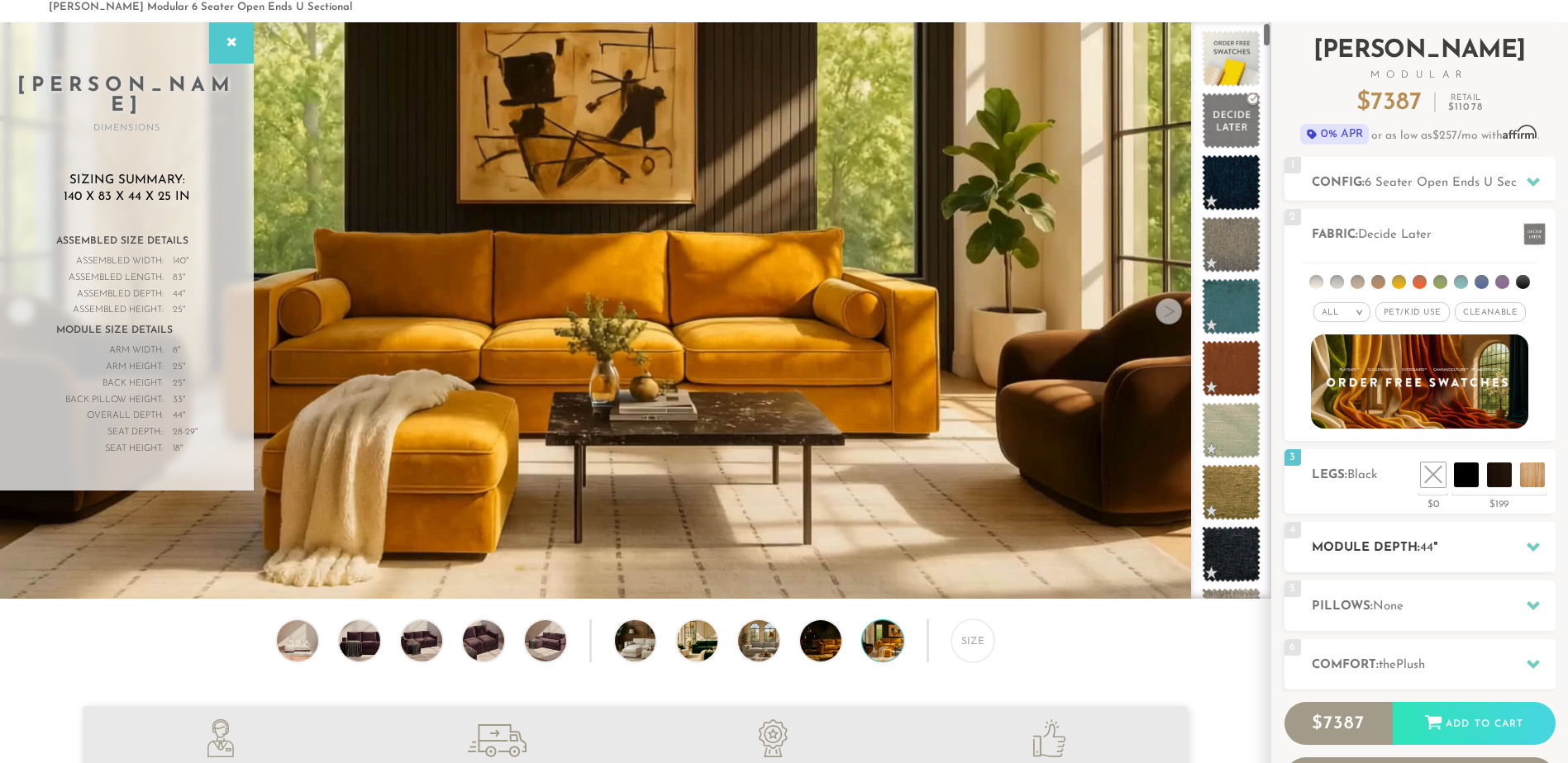
click at [1386, 542] on h2 "Module Depth: 44 "" at bounding box center [1433, 548] width 244 height 19
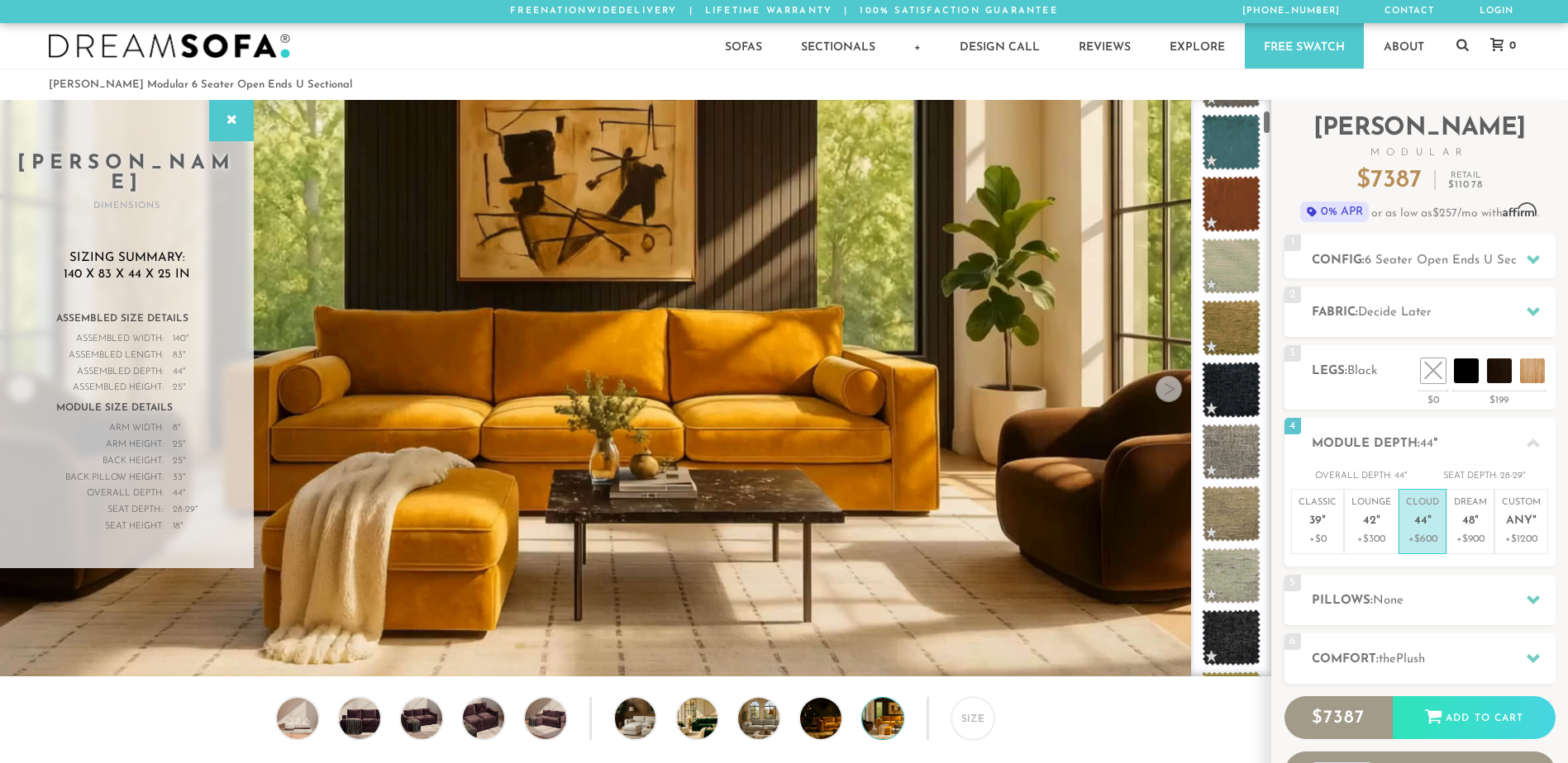
scroll to position [249, 0]
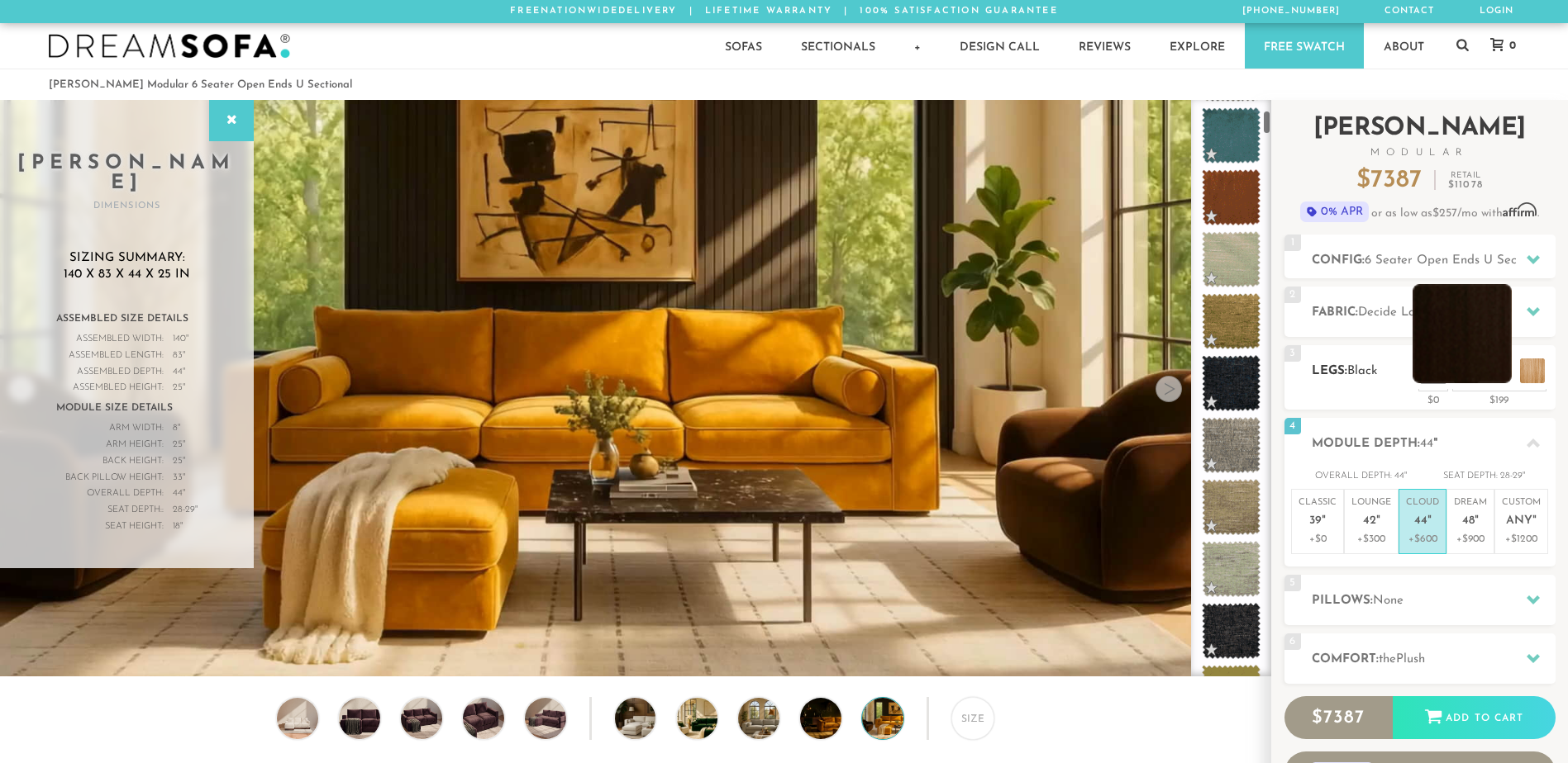
click at [1499, 374] on li at bounding box center [1461, 333] width 99 height 99
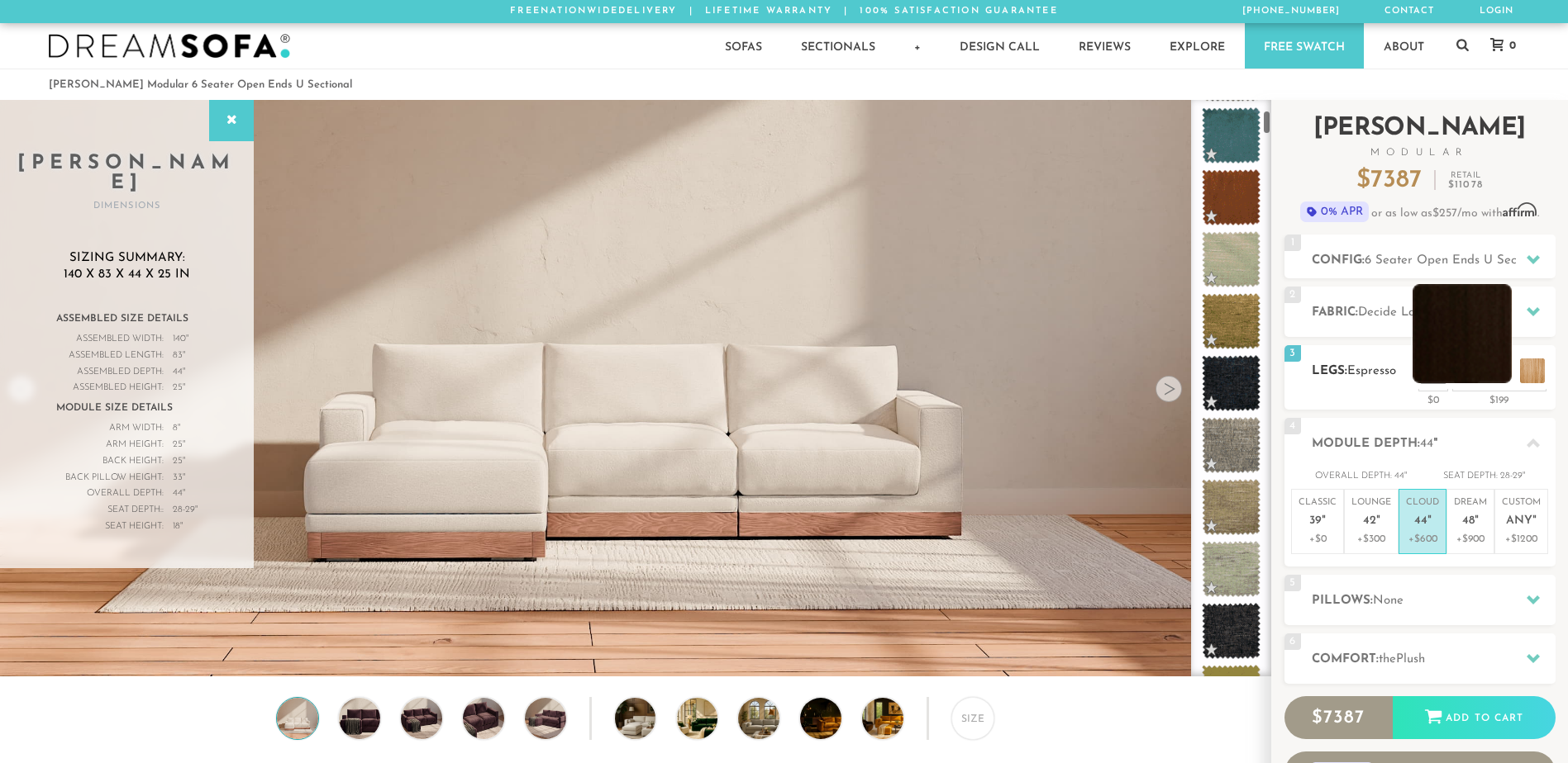
click at [1501, 366] on li at bounding box center [1461, 333] width 99 height 99
click at [1489, 358] on li at bounding box center [1461, 333] width 99 height 99
click at [1385, 80] on ol "Landon Modular 6 Seater Open Ends U Sectional" at bounding box center [784, 84] width 1471 height 23
click at [1464, 371] on li at bounding box center [1429, 333] width 99 height 99
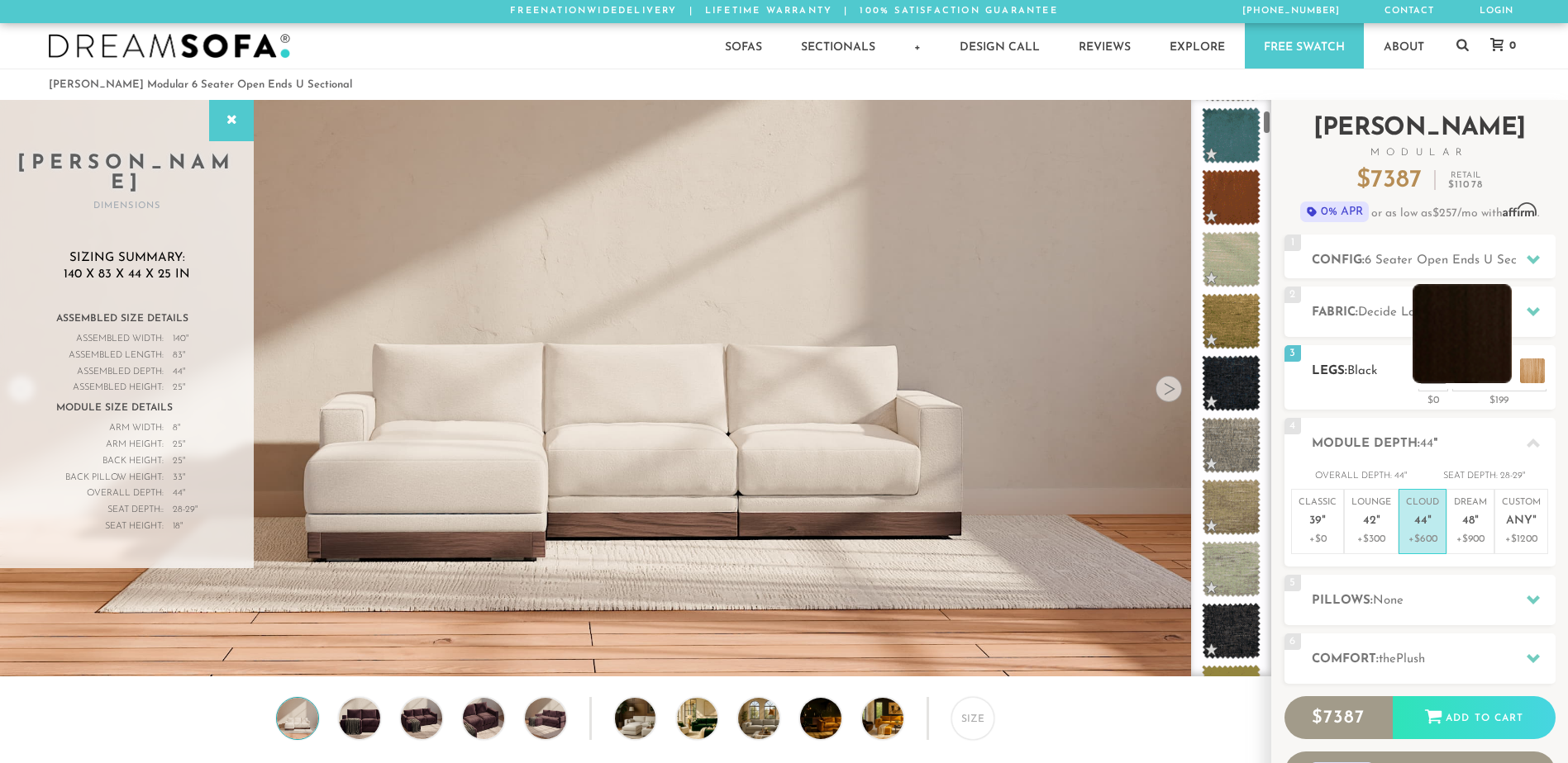
click at [1498, 369] on li at bounding box center [1461, 333] width 99 height 99
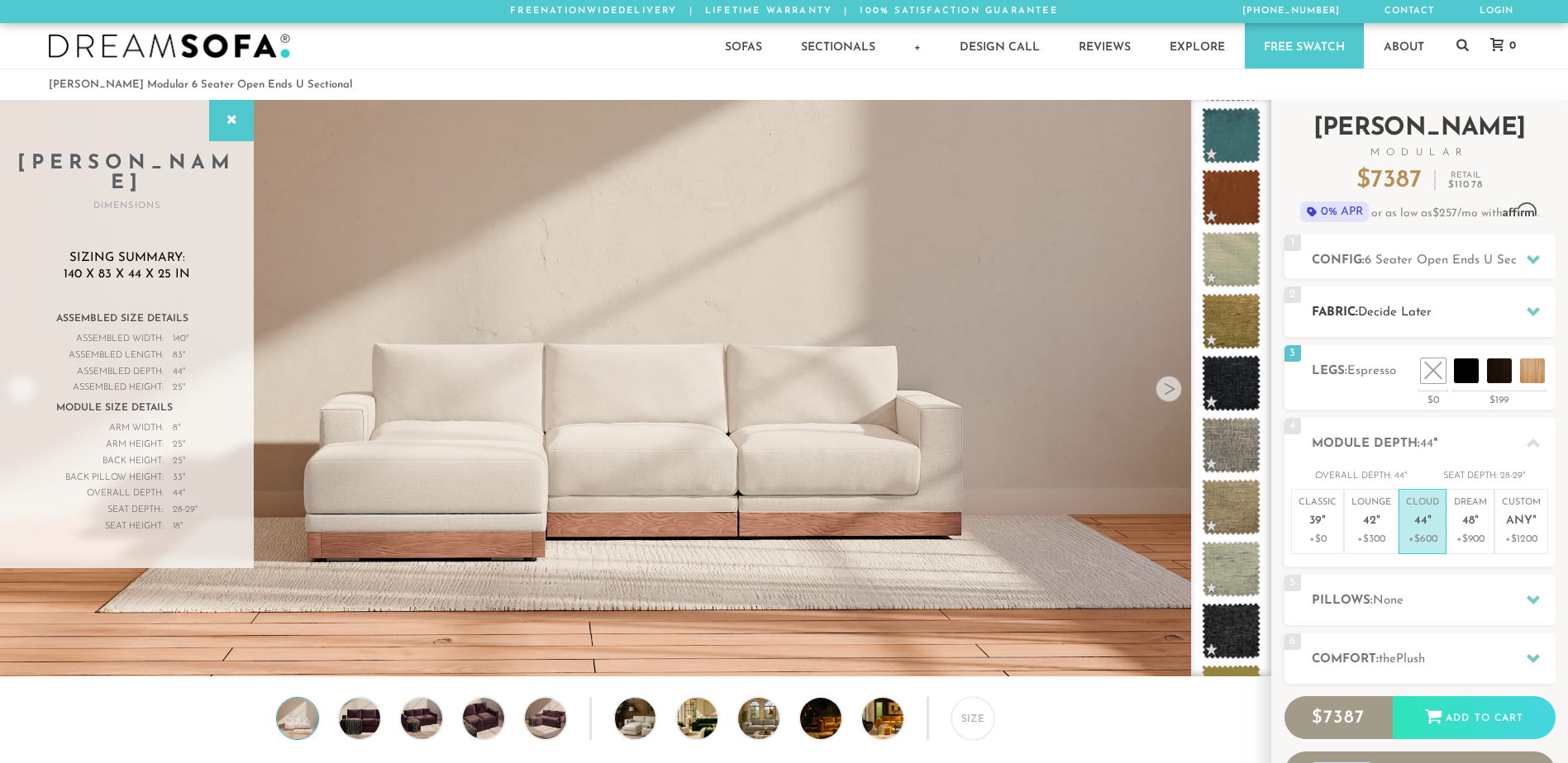
click at [1450, 309] on h2 "Fabric: Decide Later" at bounding box center [1433, 312] width 244 height 19
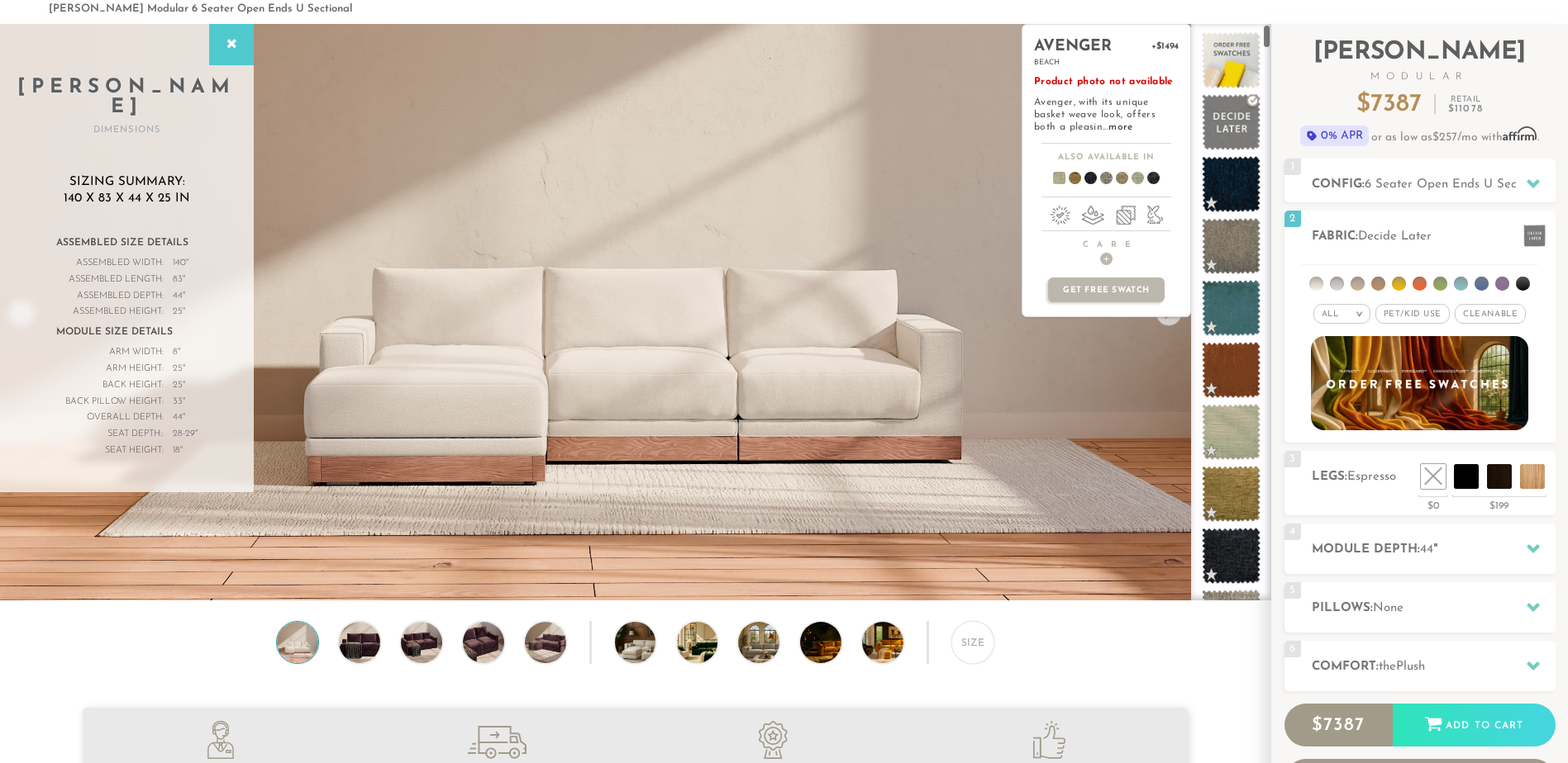
scroll to position [0, 0]
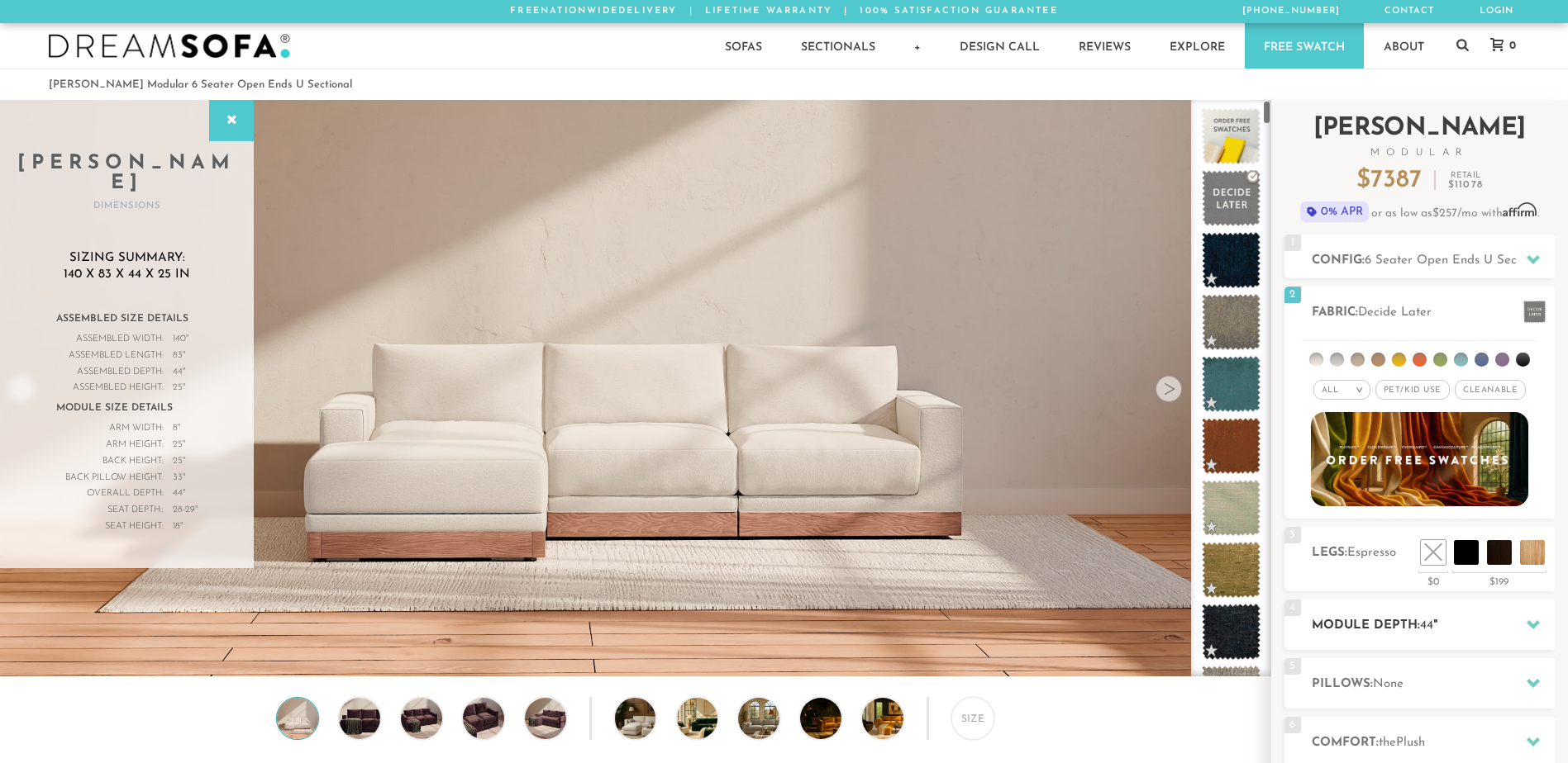
click at [1415, 622] on h2 "Module Depth: 44 "" at bounding box center [1433, 625] width 244 height 19
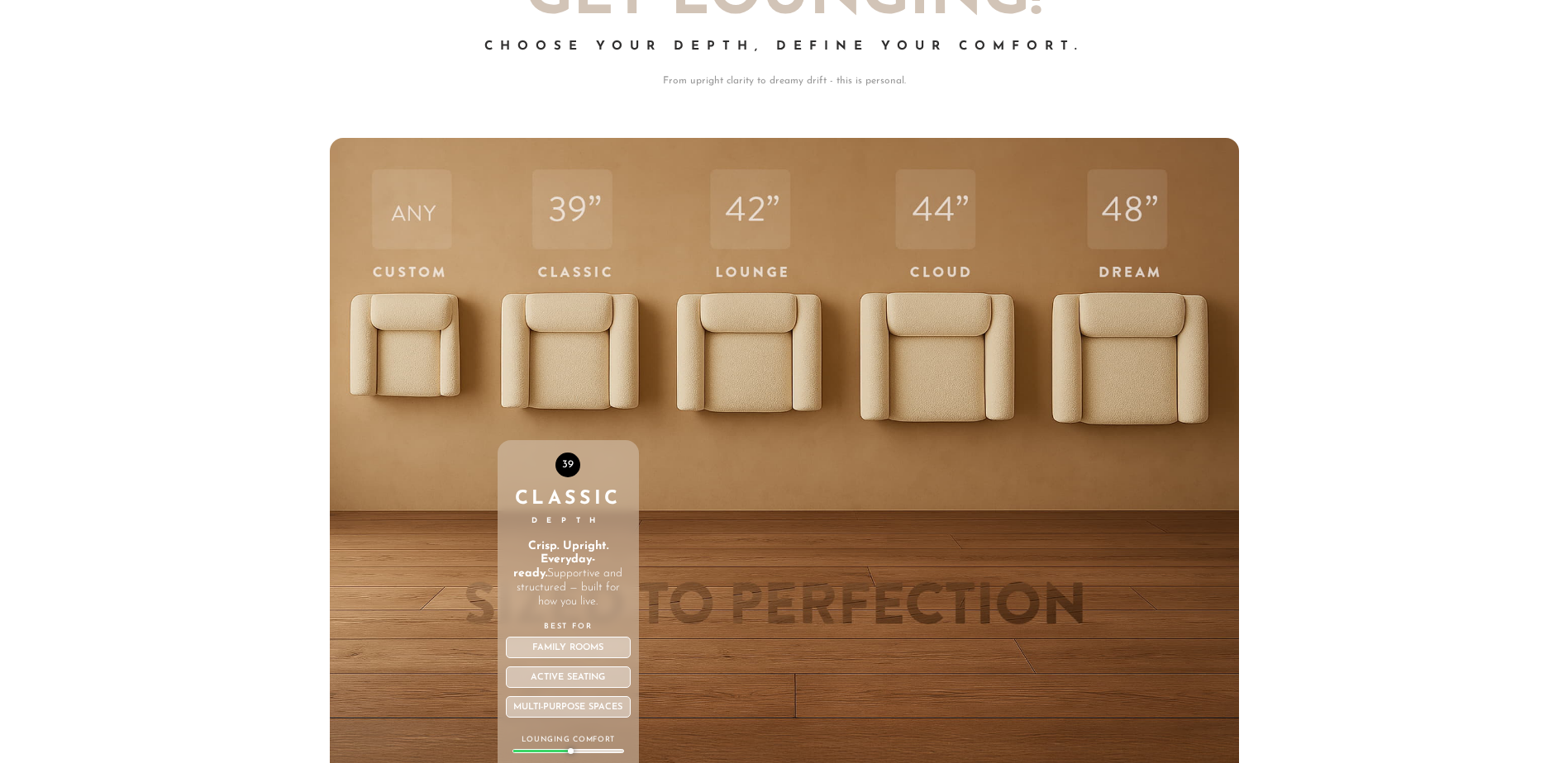
scroll to position [6131, 0]
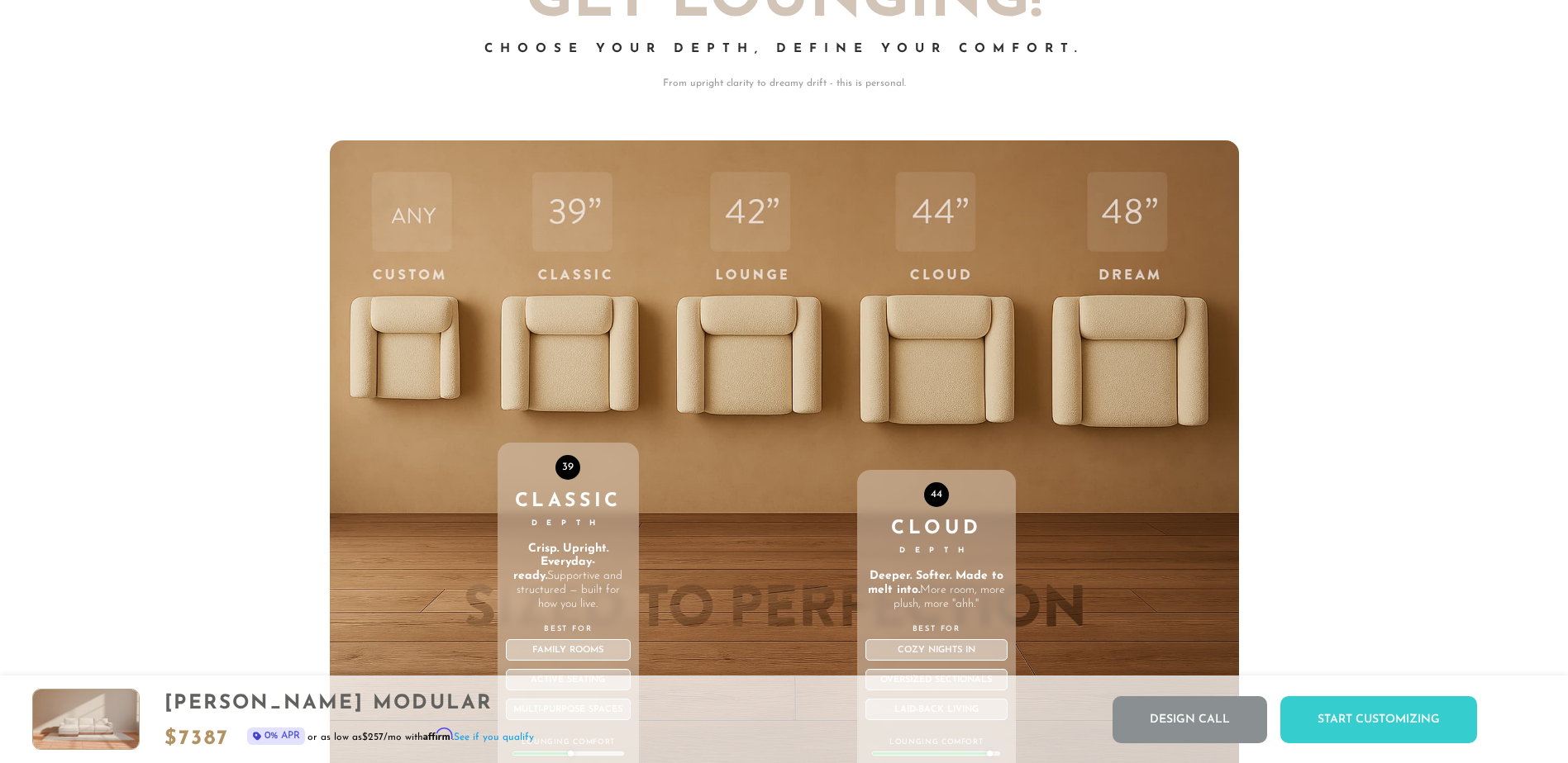
click at [900, 354] on div "44 Cloud Depth Deeper. Softer. Made to melt into. More room, more plush, more "…" at bounding box center [937, 491] width 160 height 702
click at [906, 355] on div "44 Cloud Depth Deeper. Softer. Made to melt into. More room, more plush, more "…" at bounding box center [937, 491] width 160 height 702
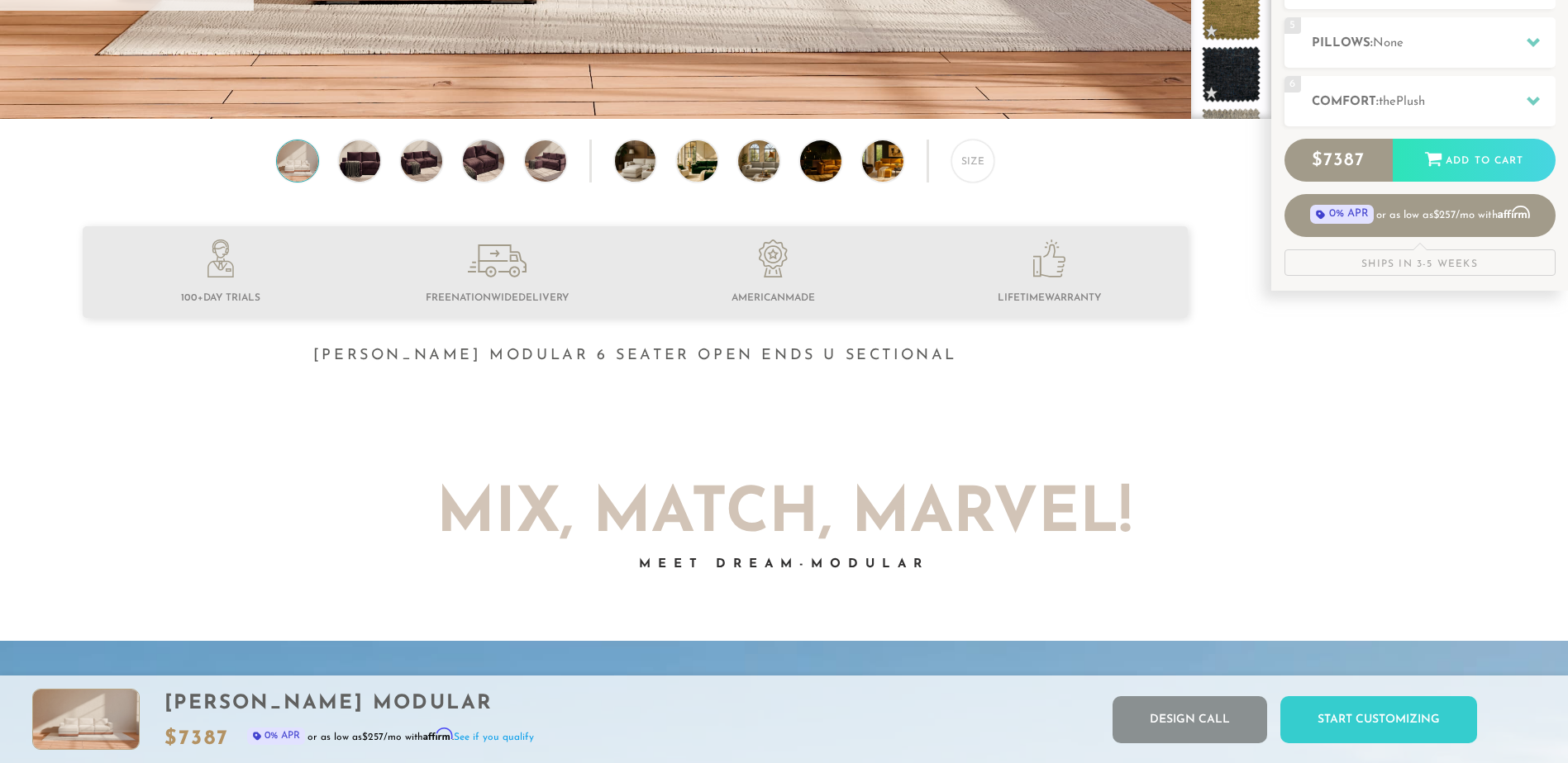
scroll to position [0, 0]
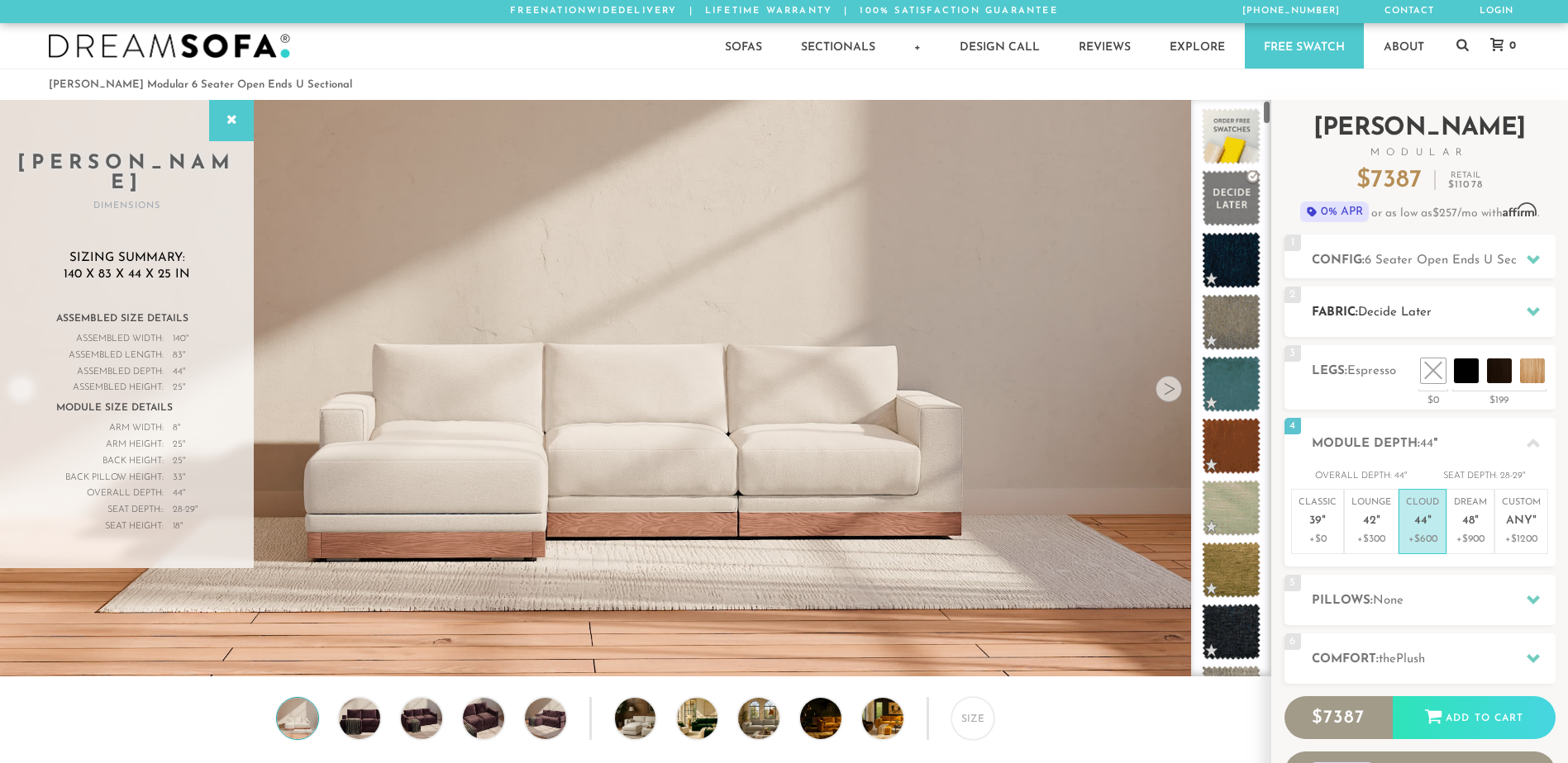
click at [1433, 300] on div "2 Fabric: Decide Later" at bounding box center [1420, 311] width 271 height 50
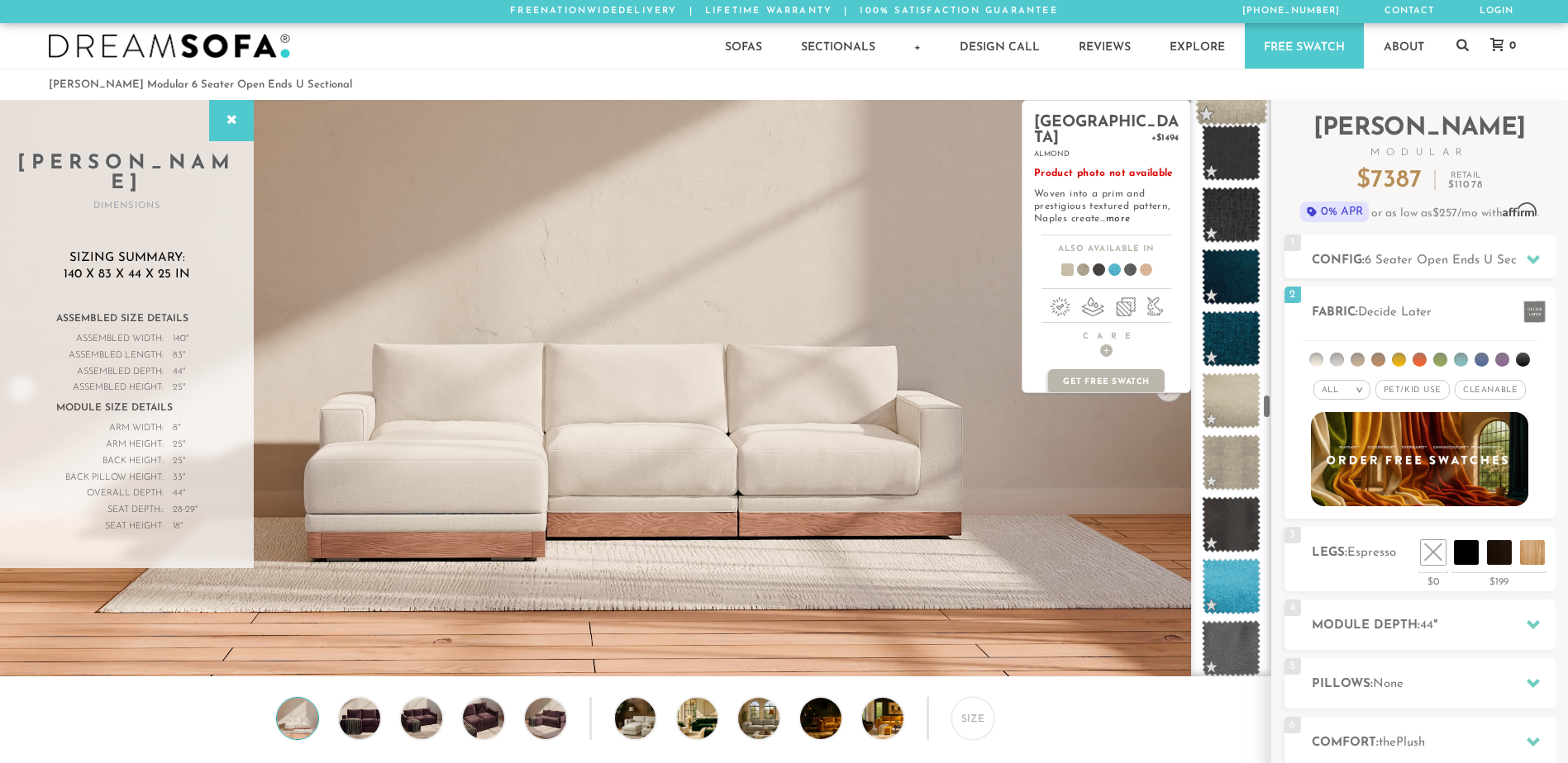
scroll to position [6867, 0]
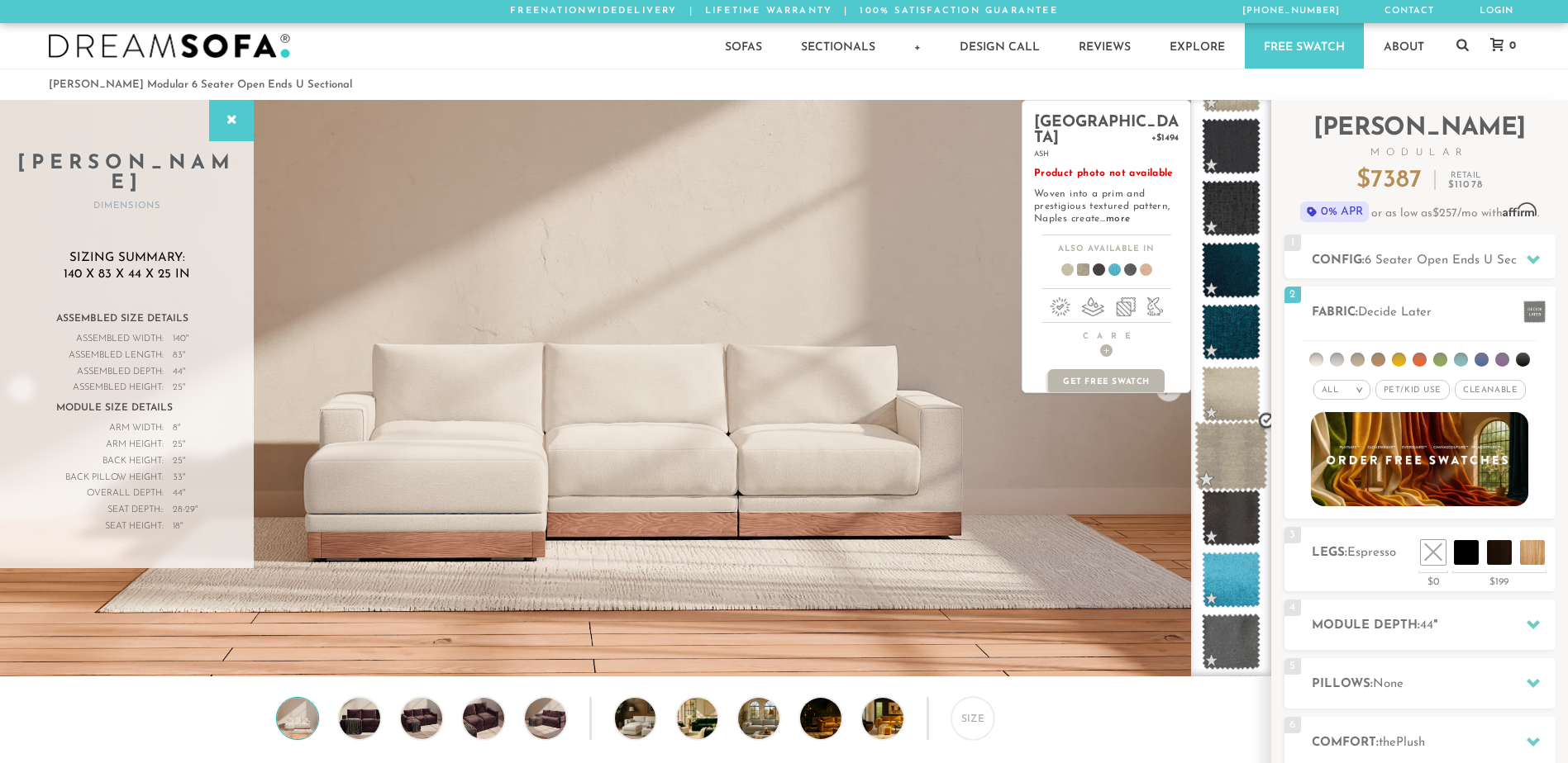
click at [1222, 447] on span at bounding box center [1231, 456] width 74 height 71
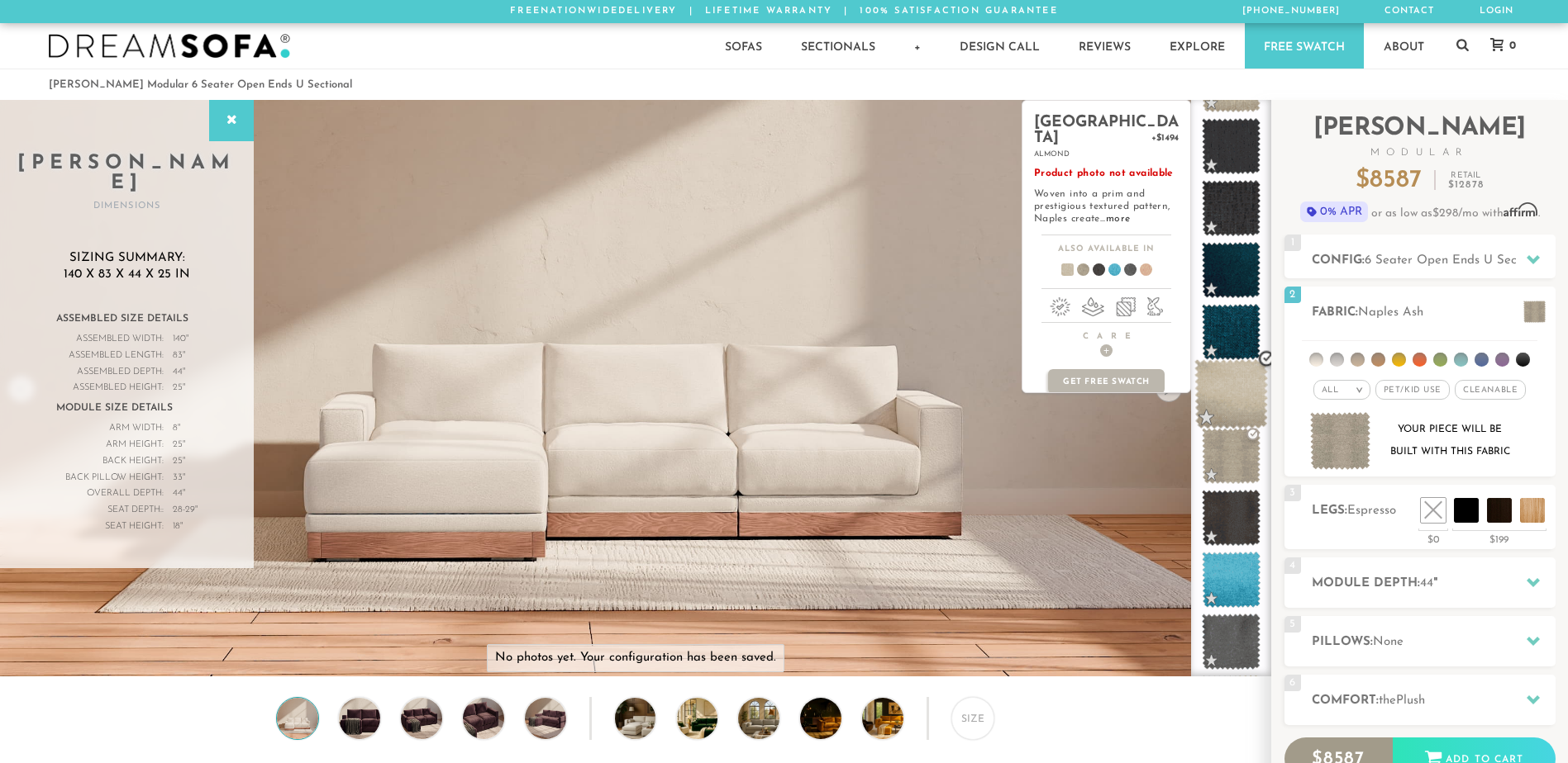
click at [1213, 397] on span at bounding box center [1231, 395] width 74 height 71
click at [1224, 452] on span at bounding box center [1231, 456] width 74 height 71
click at [1220, 409] on span at bounding box center [1231, 395] width 74 height 71
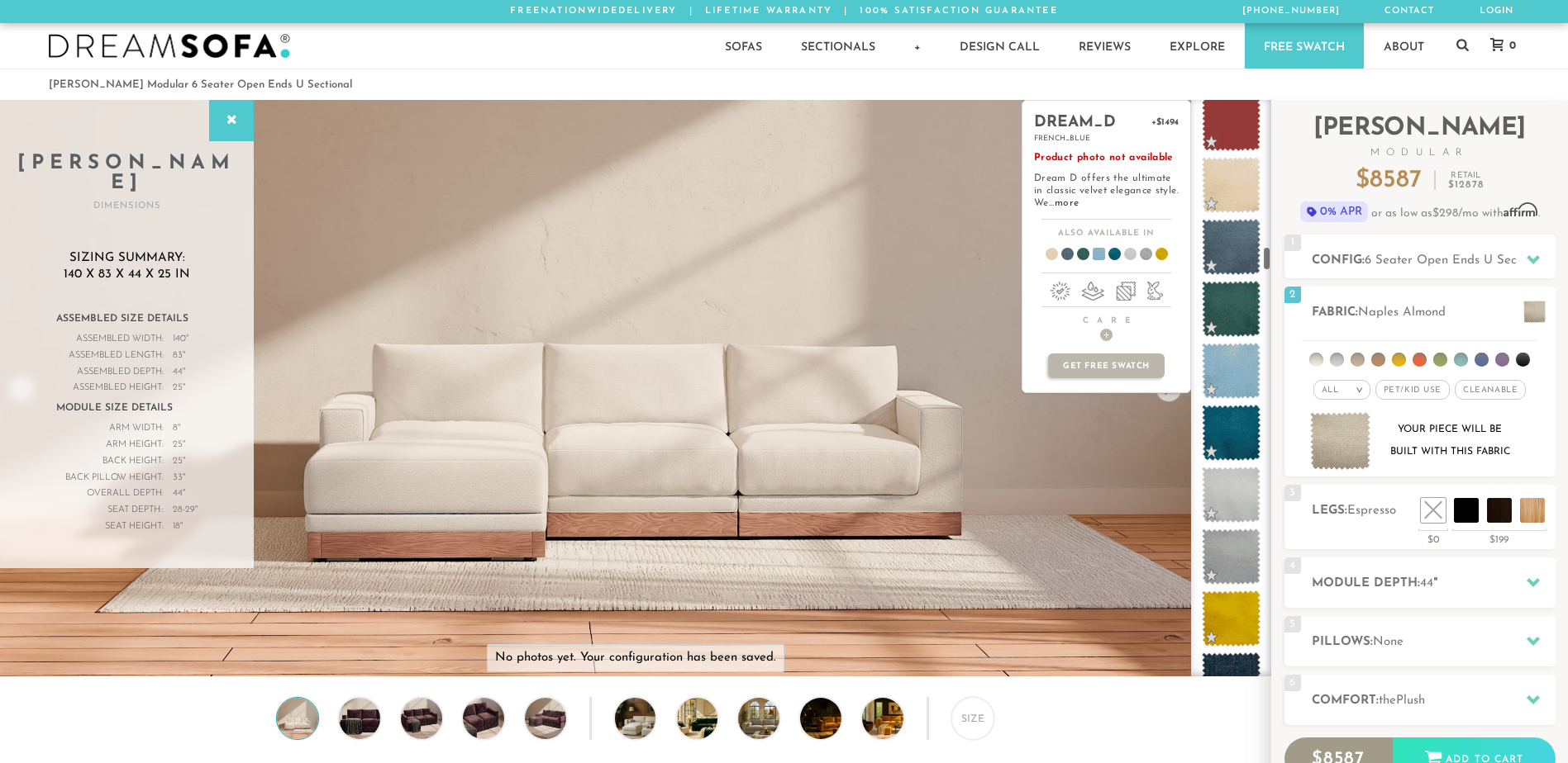
scroll to position [3420, 0]
click at [1216, 182] on span at bounding box center [1231, 185] width 74 height 71
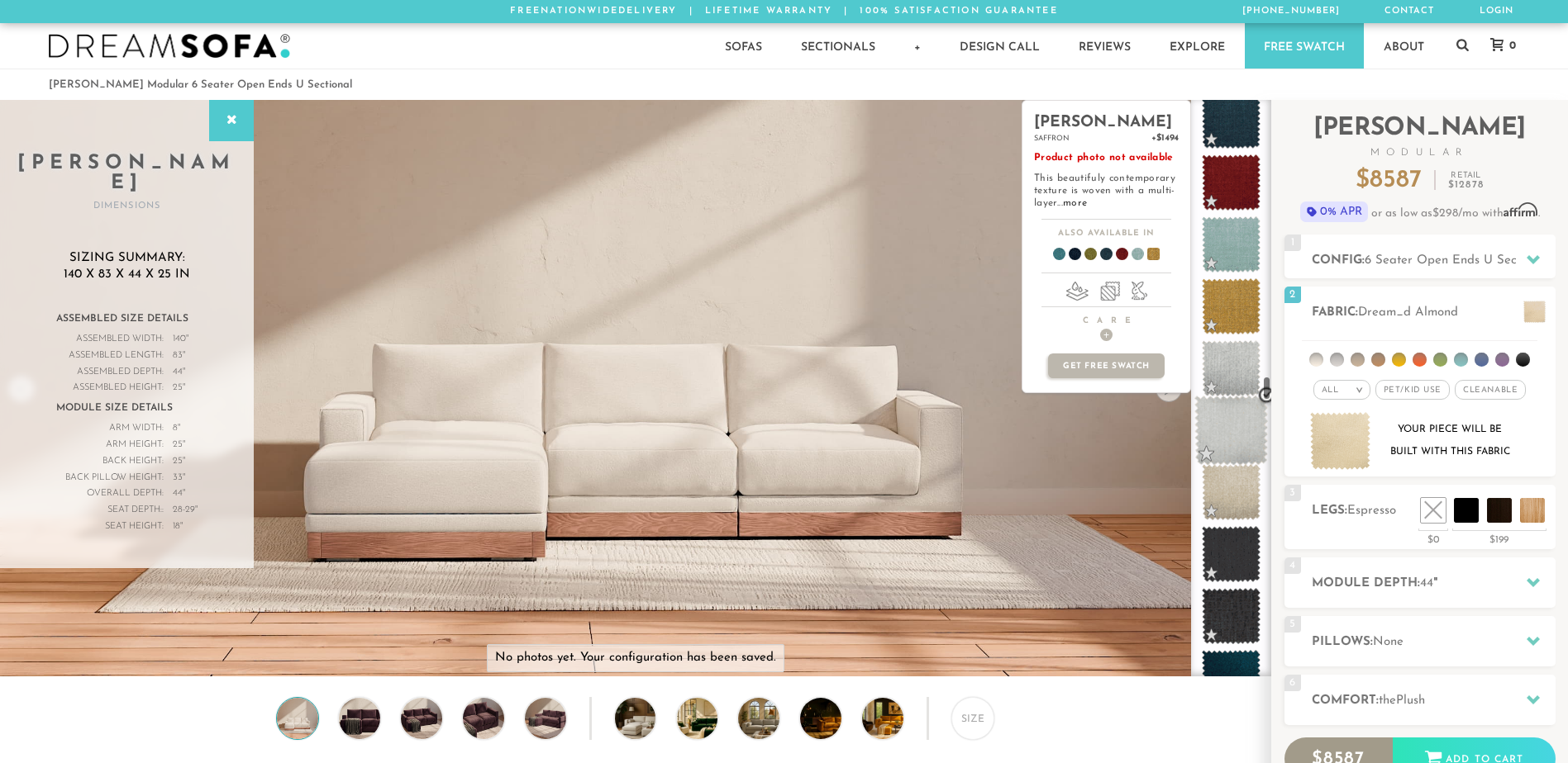
scroll to position [6459, 0]
click at [1226, 492] on span at bounding box center [1231, 493] width 74 height 71
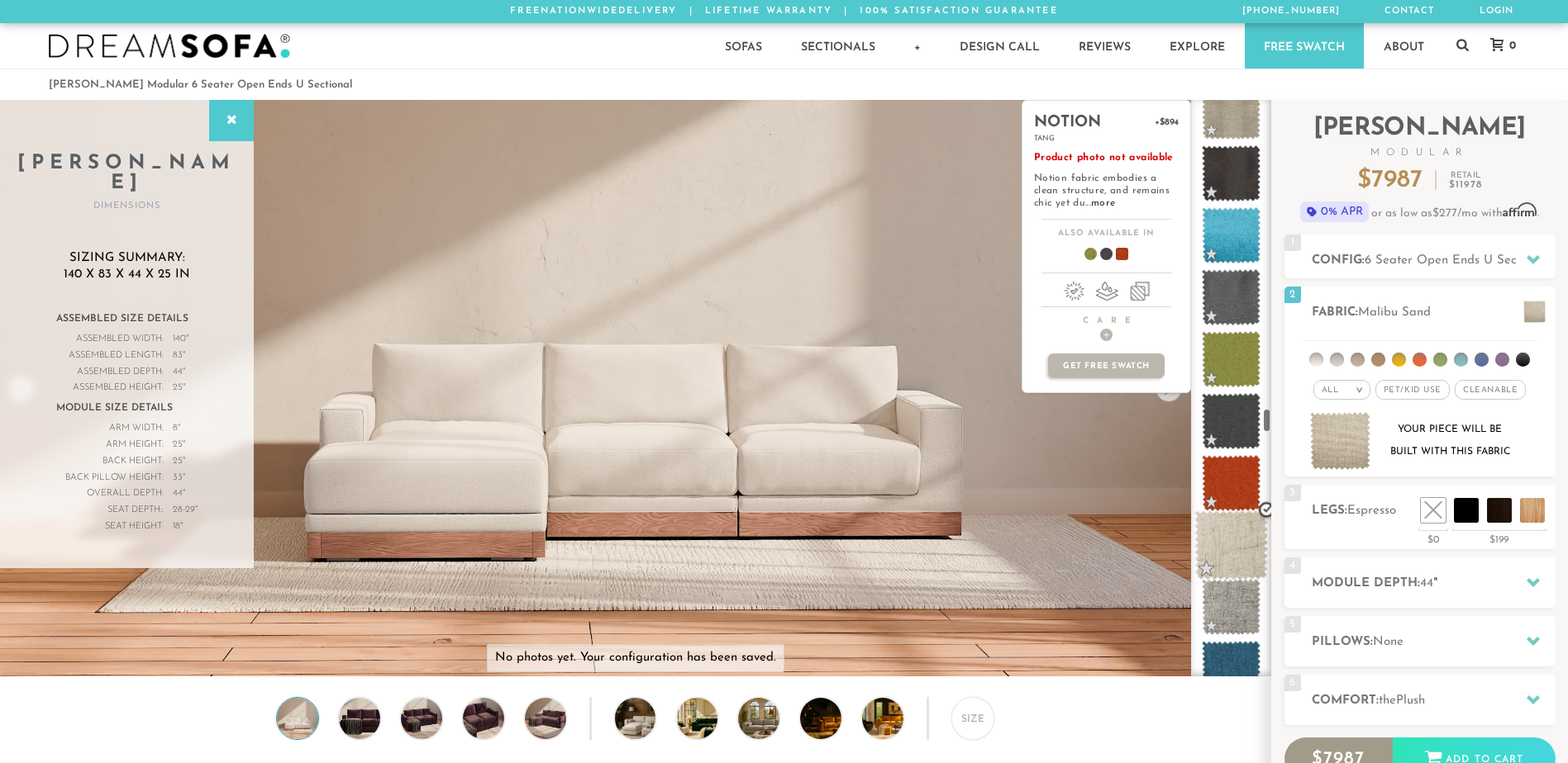
scroll to position [7209, 0]
click at [1219, 520] on span at bounding box center [1231, 548] width 74 height 71
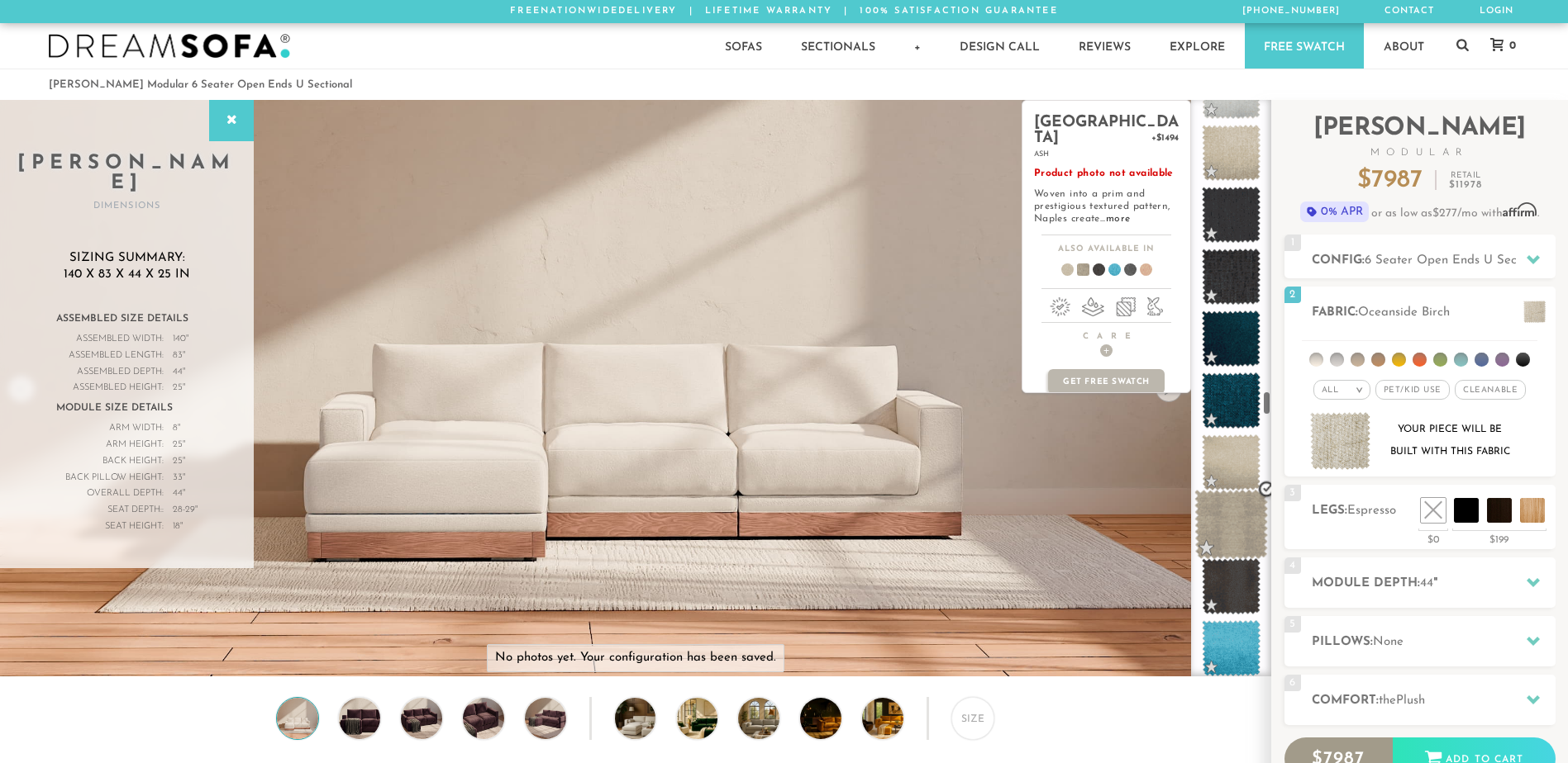
scroll to position [6795, 0]
click at [1211, 471] on span at bounding box center [1231, 466] width 74 height 71
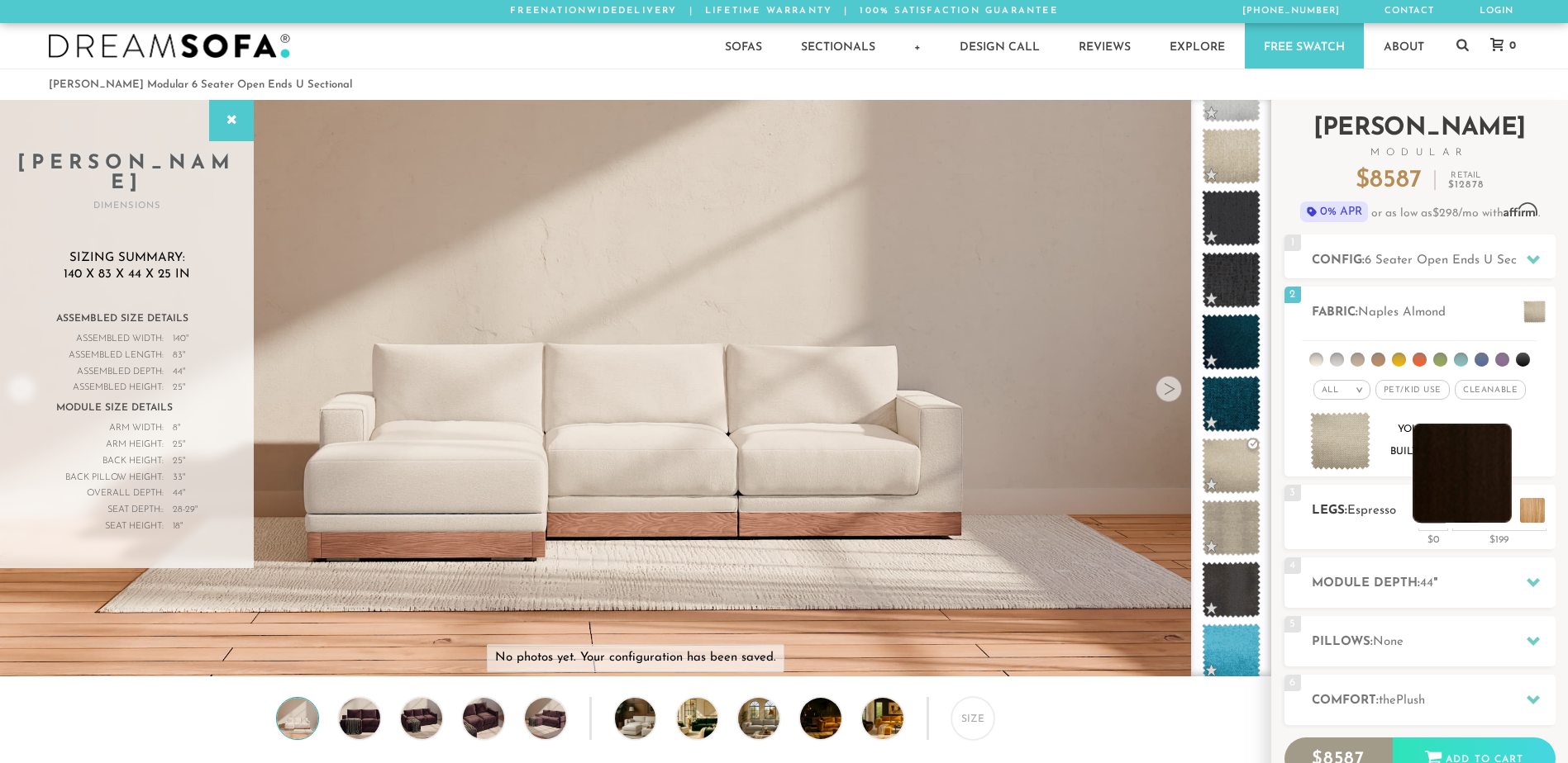
click at [1491, 508] on li at bounding box center [1461, 473] width 99 height 99
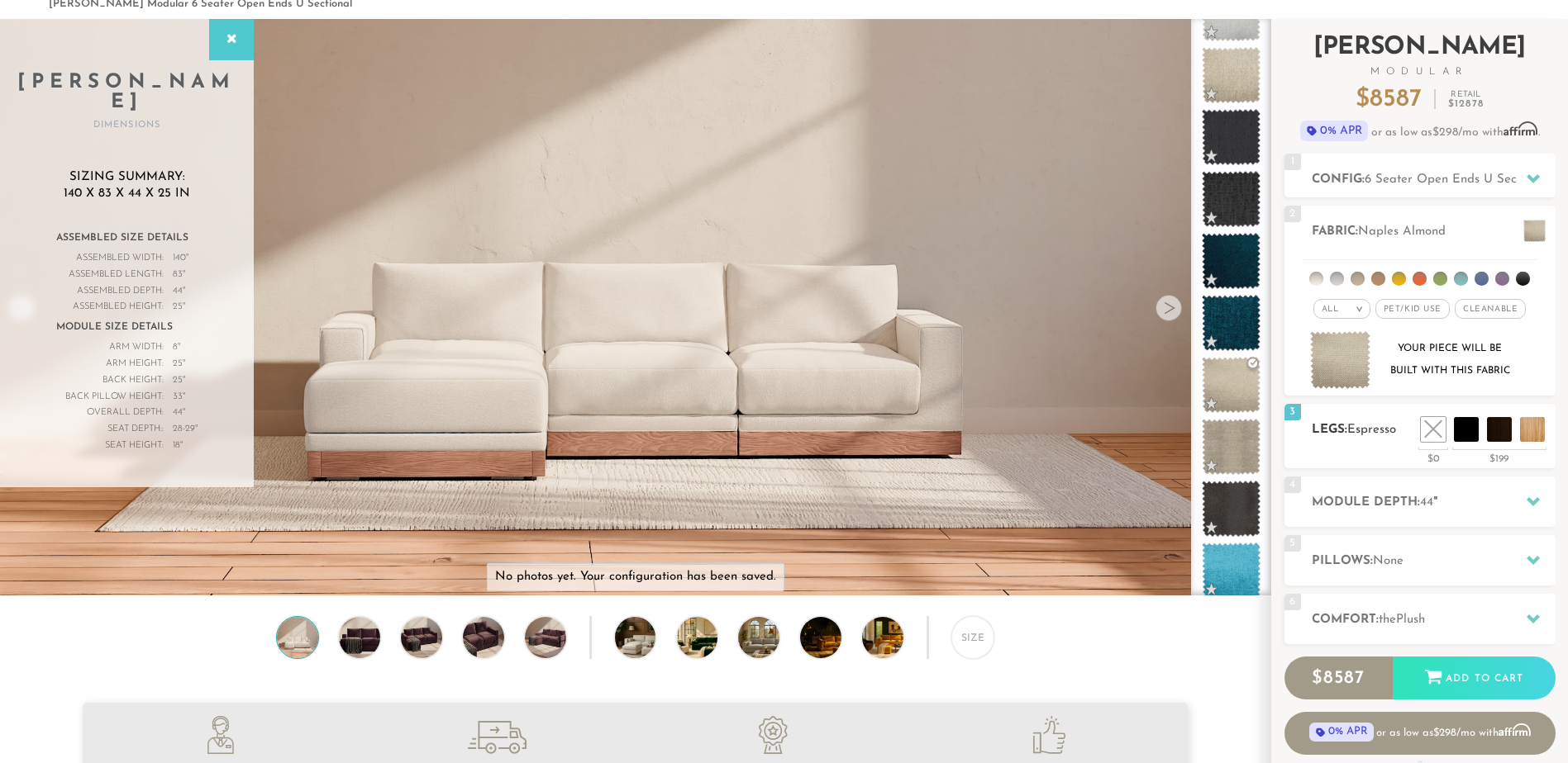
scroll to position [83, 0]
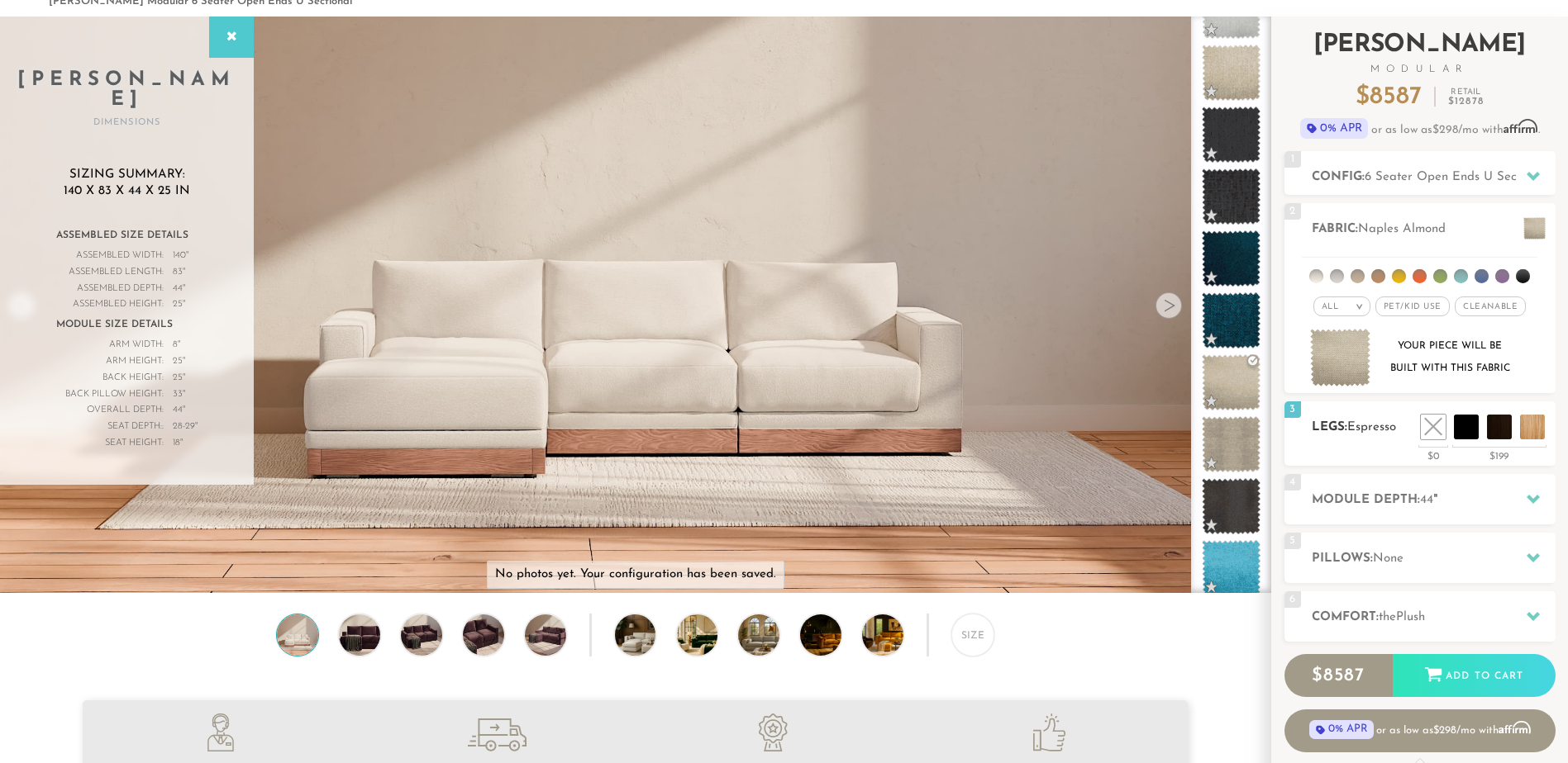
click at [1383, 503] on h2 "Module Depth: 44 "" at bounding box center [1433, 500] width 244 height 19
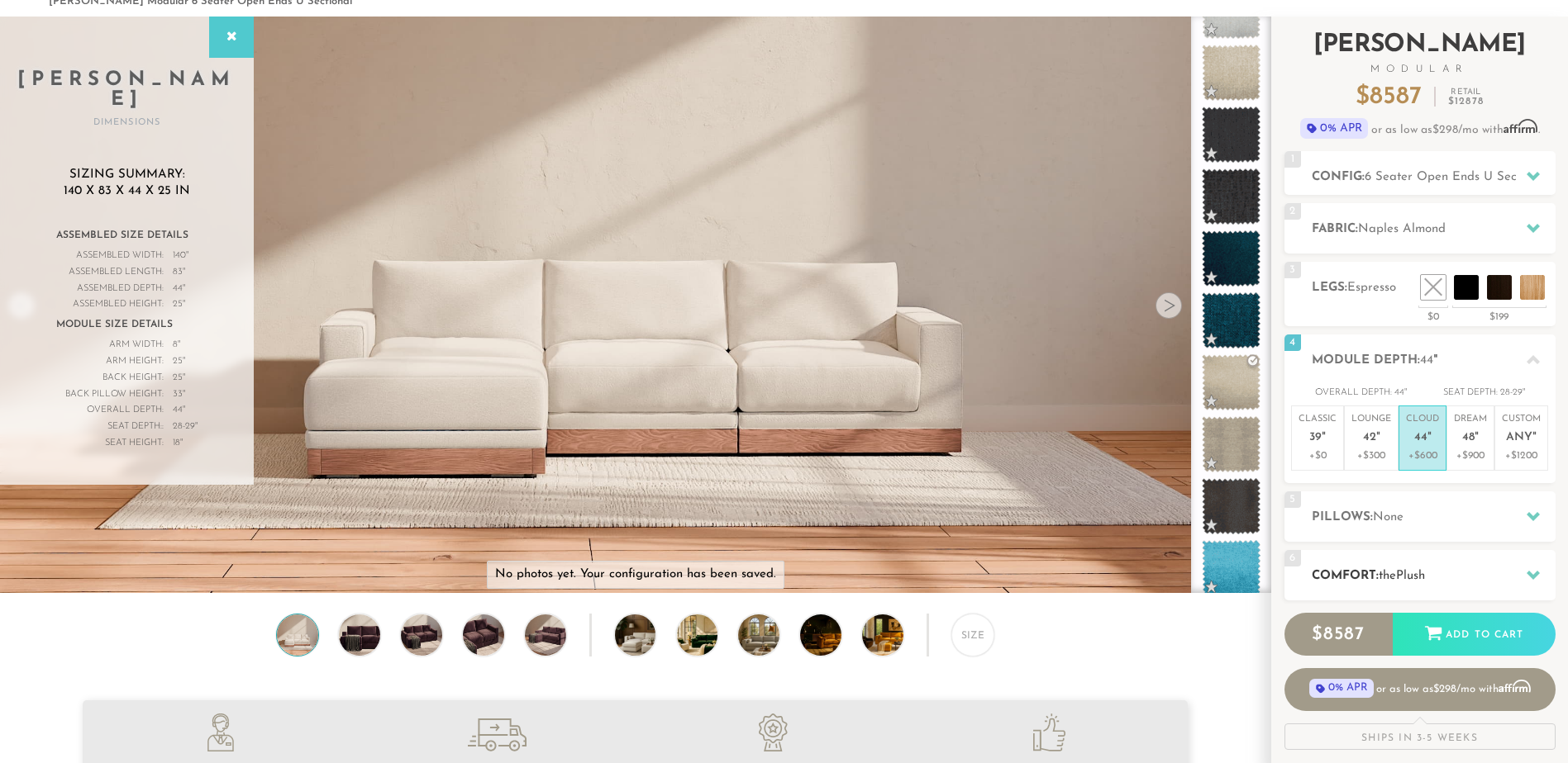
click at [1434, 556] on div "6 Comfort: the Plush medium firm" at bounding box center [1420, 575] width 271 height 50
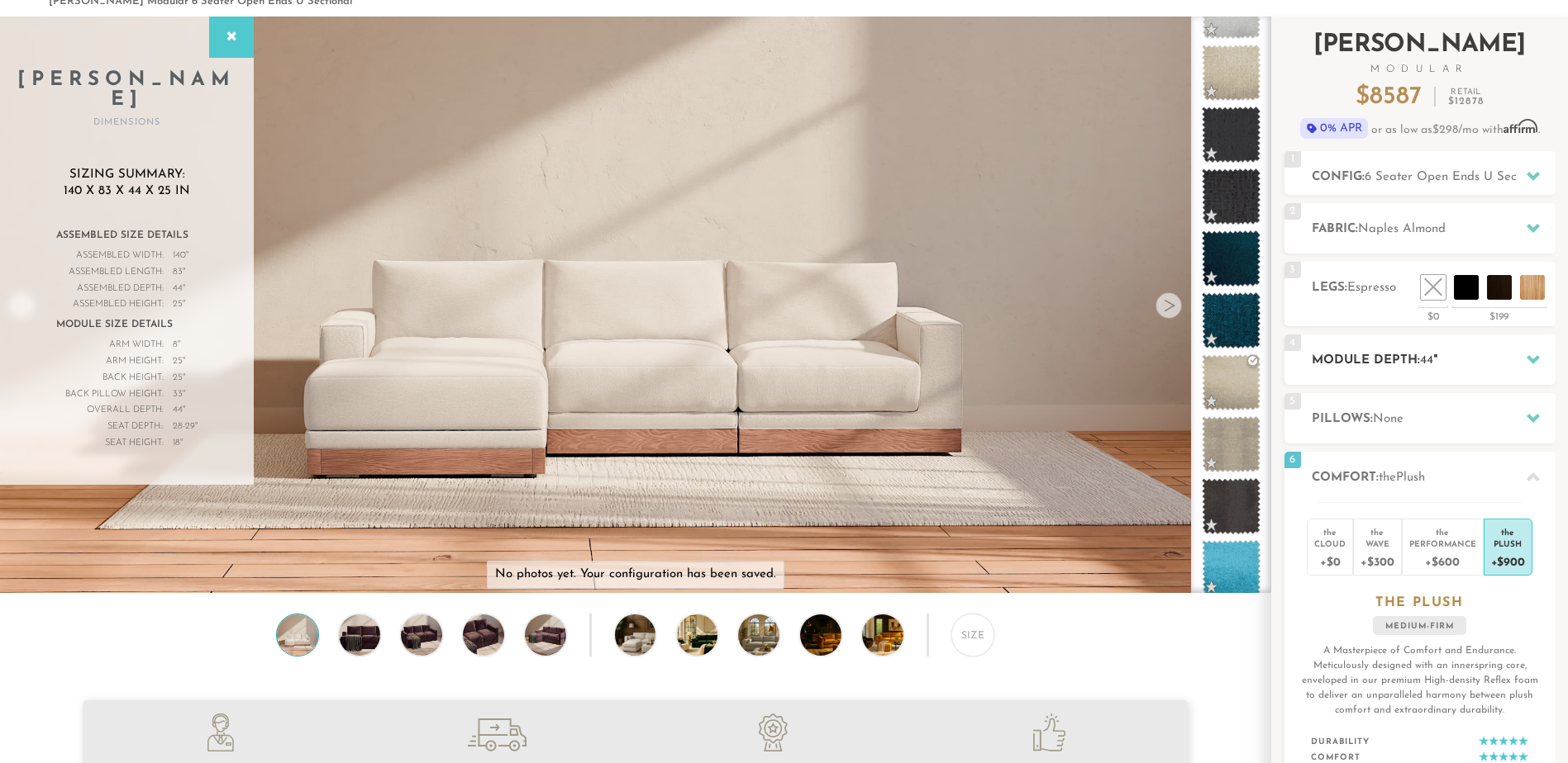
click at [1528, 366] on div at bounding box center [1533, 359] width 34 height 34
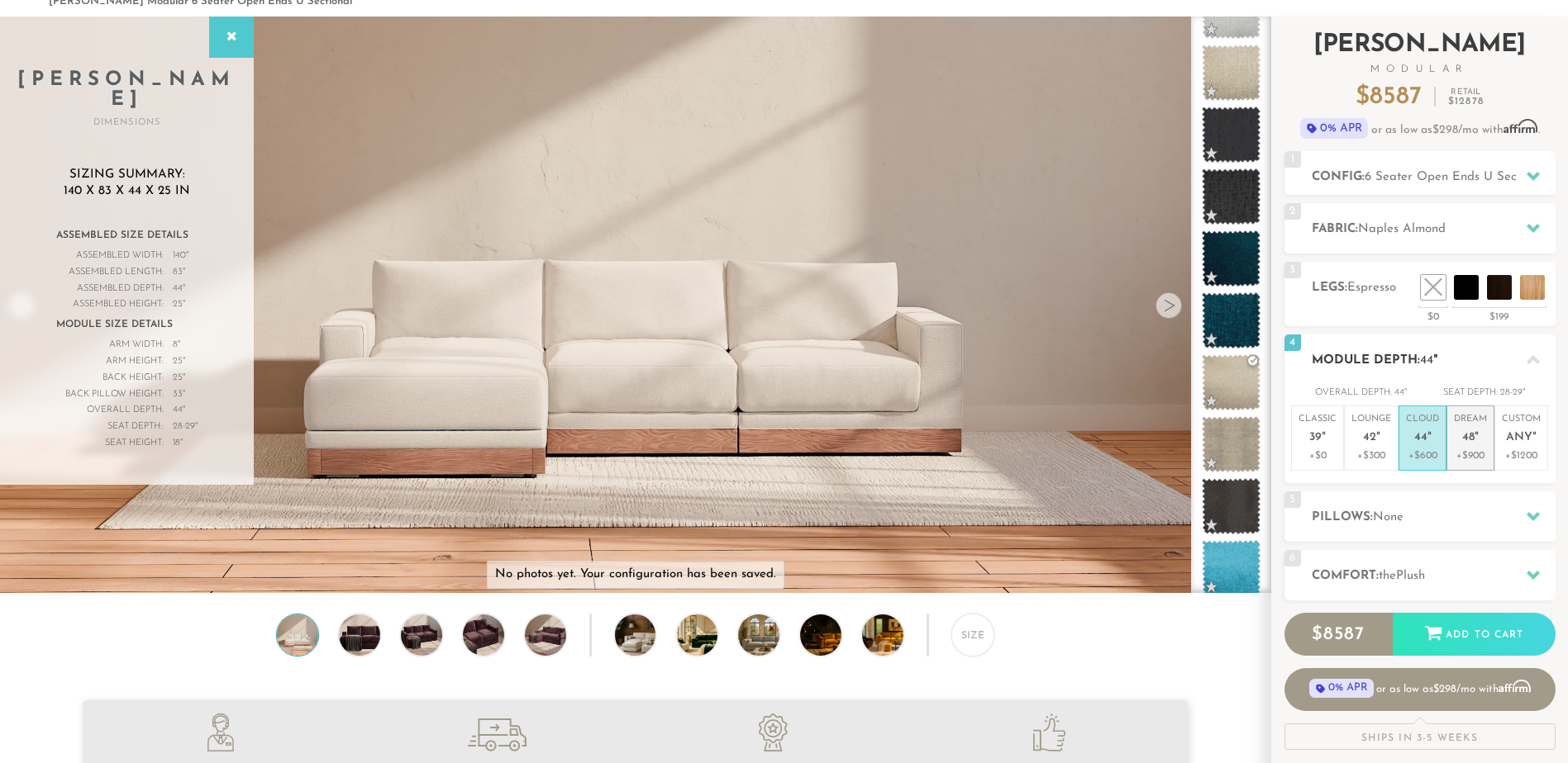
click at [1463, 428] on p "Dream 48 "" at bounding box center [1471, 431] width 33 height 35
click at [1417, 438] on span "44" at bounding box center [1420, 438] width 13 height 14
click at [1470, 441] on span "48" at bounding box center [1468, 438] width 13 height 14
click at [1425, 450] on p "+$600" at bounding box center [1423, 455] width 33 height 15
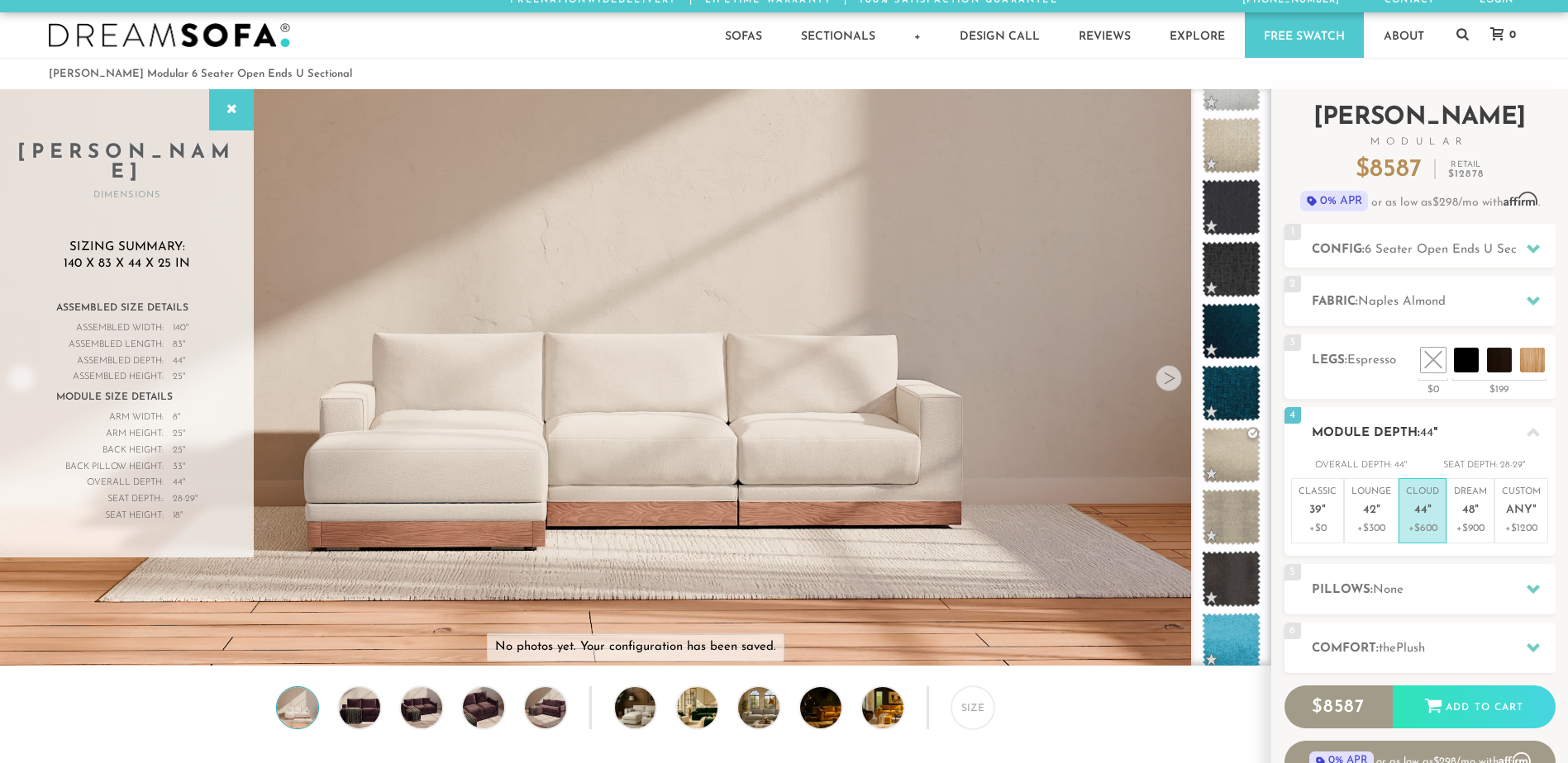
scroll to position [0, 0]
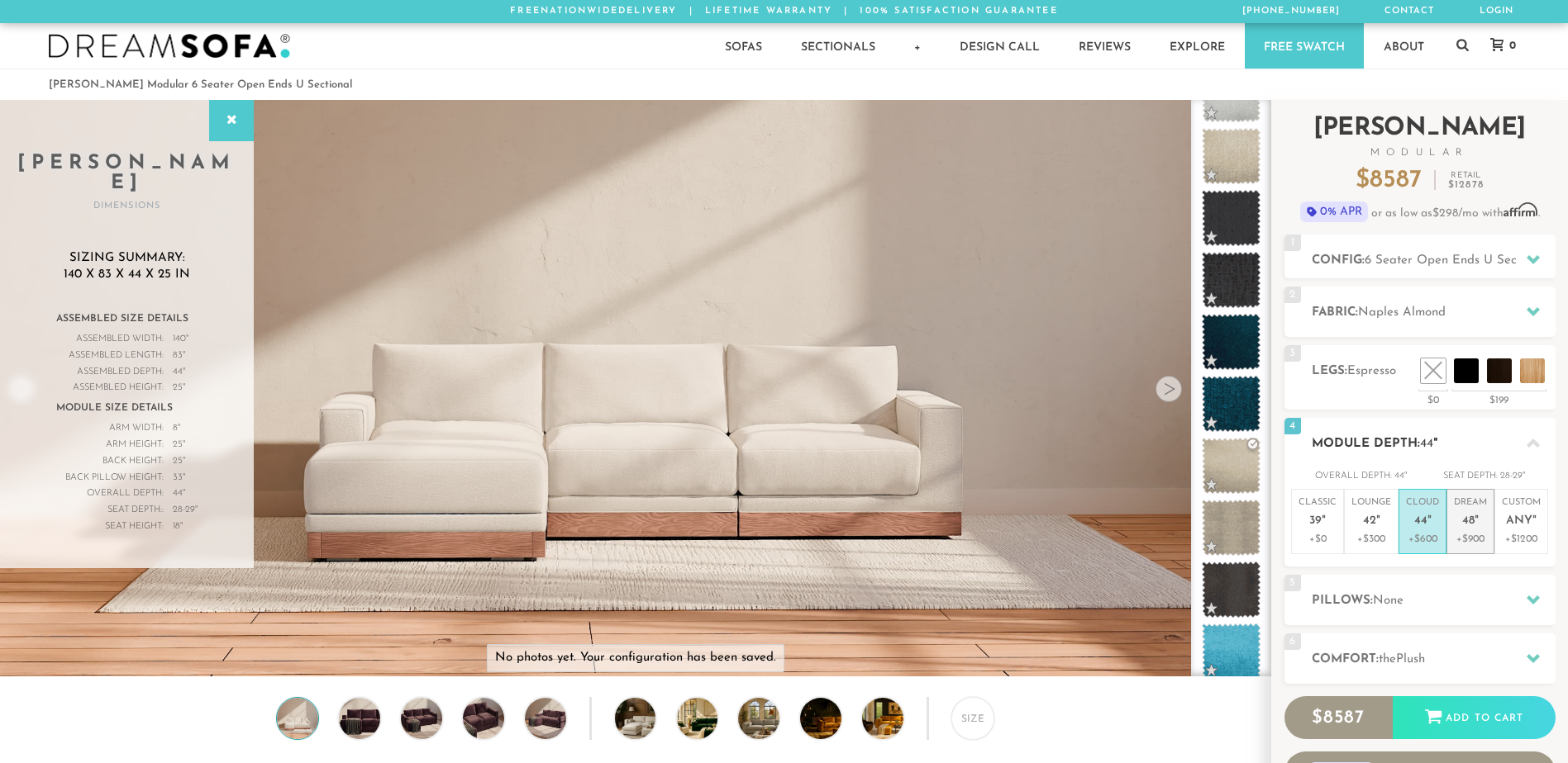
click at [1468, 529] on p "Dream 48 "" at bounding box center [1471, 514] width 33 height 35
click at [1459, 259] on span "6 Seater Open Ends U Sectional" at bounding box center [1455, 261] width 183 height 13
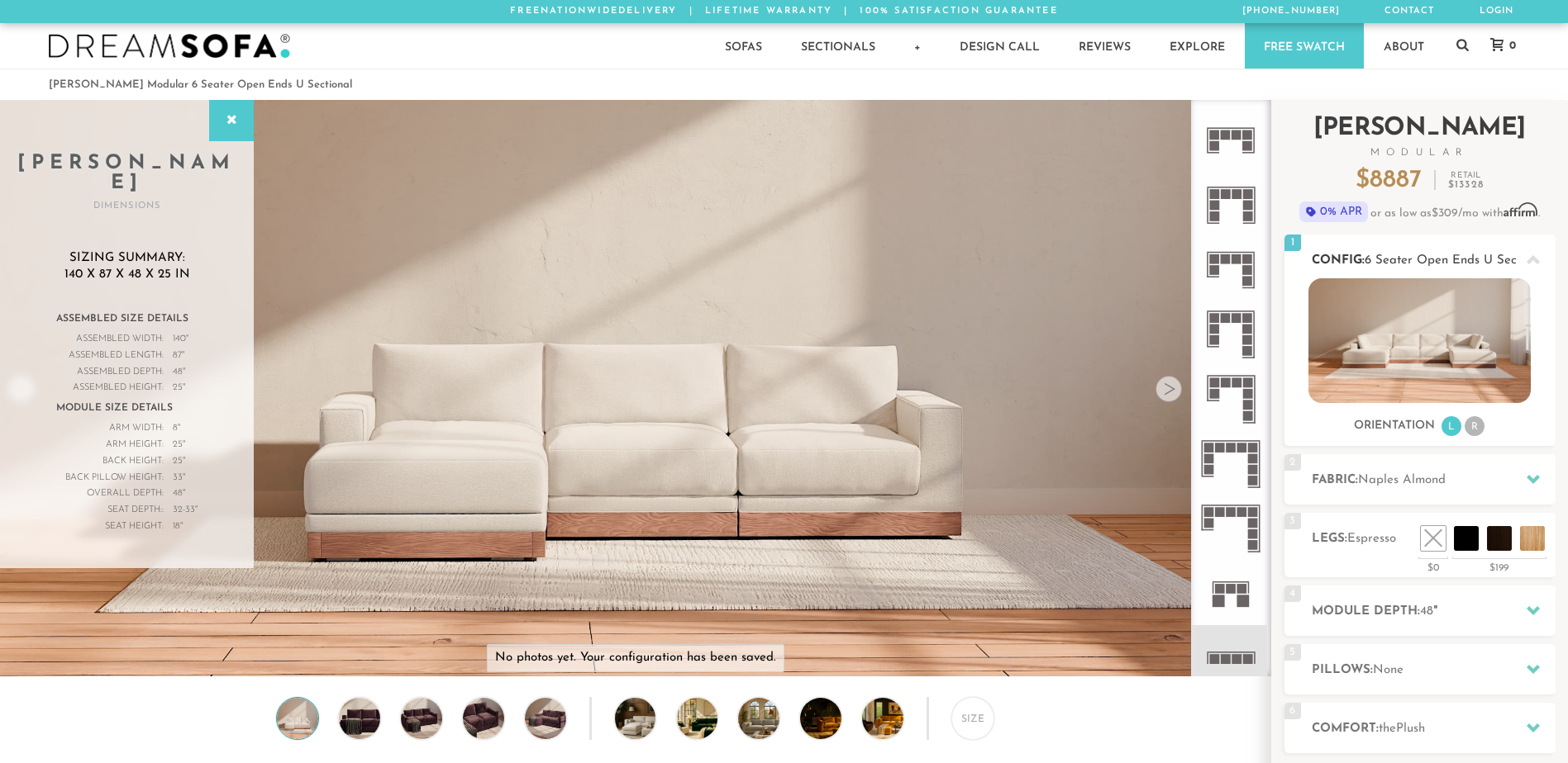
click at [1468, 429] on li "R" at bounding box center [1474, 426] width 20 height 20
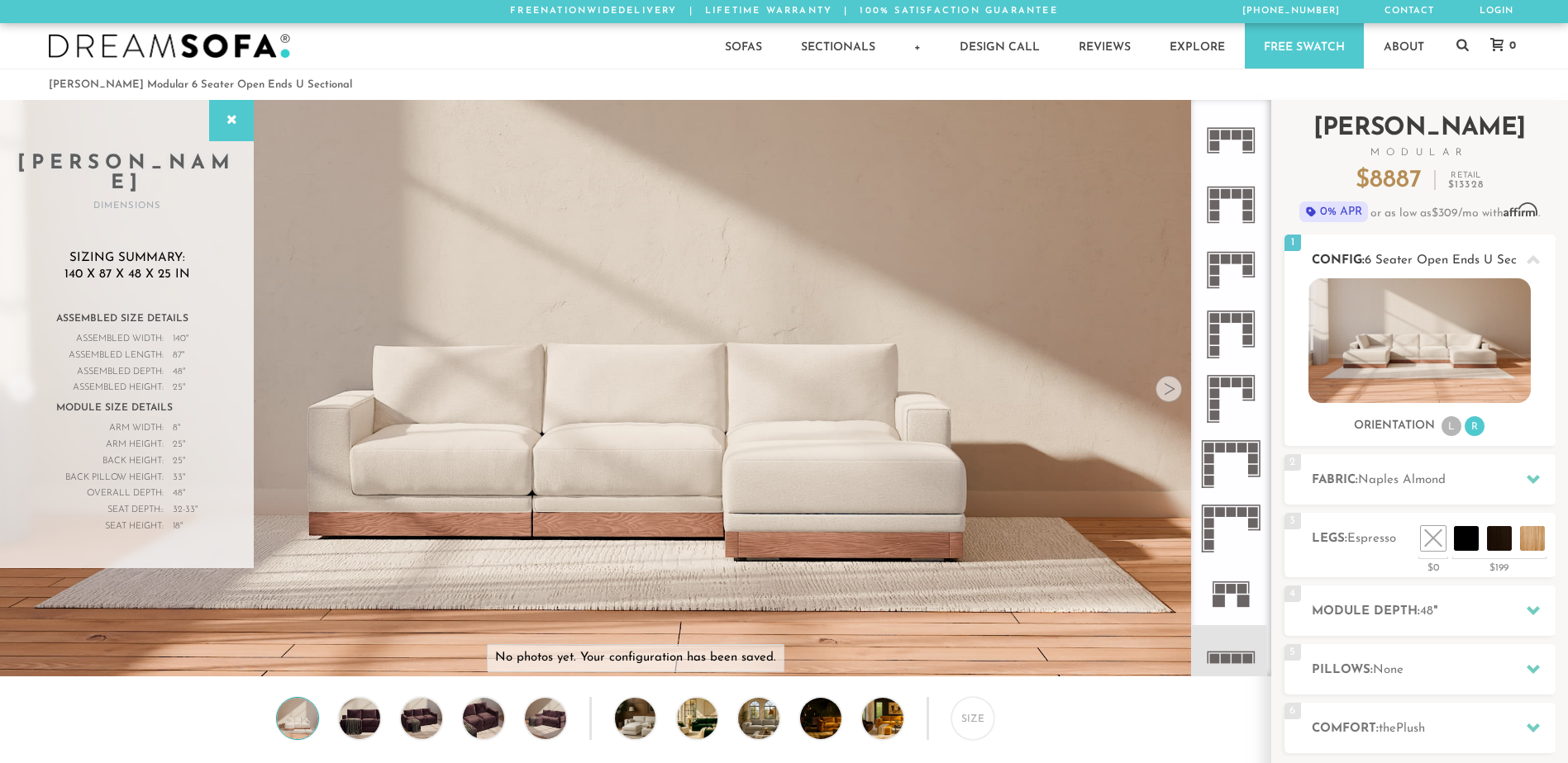
click at [1455, 427] on li "L" at bounding box center [1451, 426] width 20 height 20
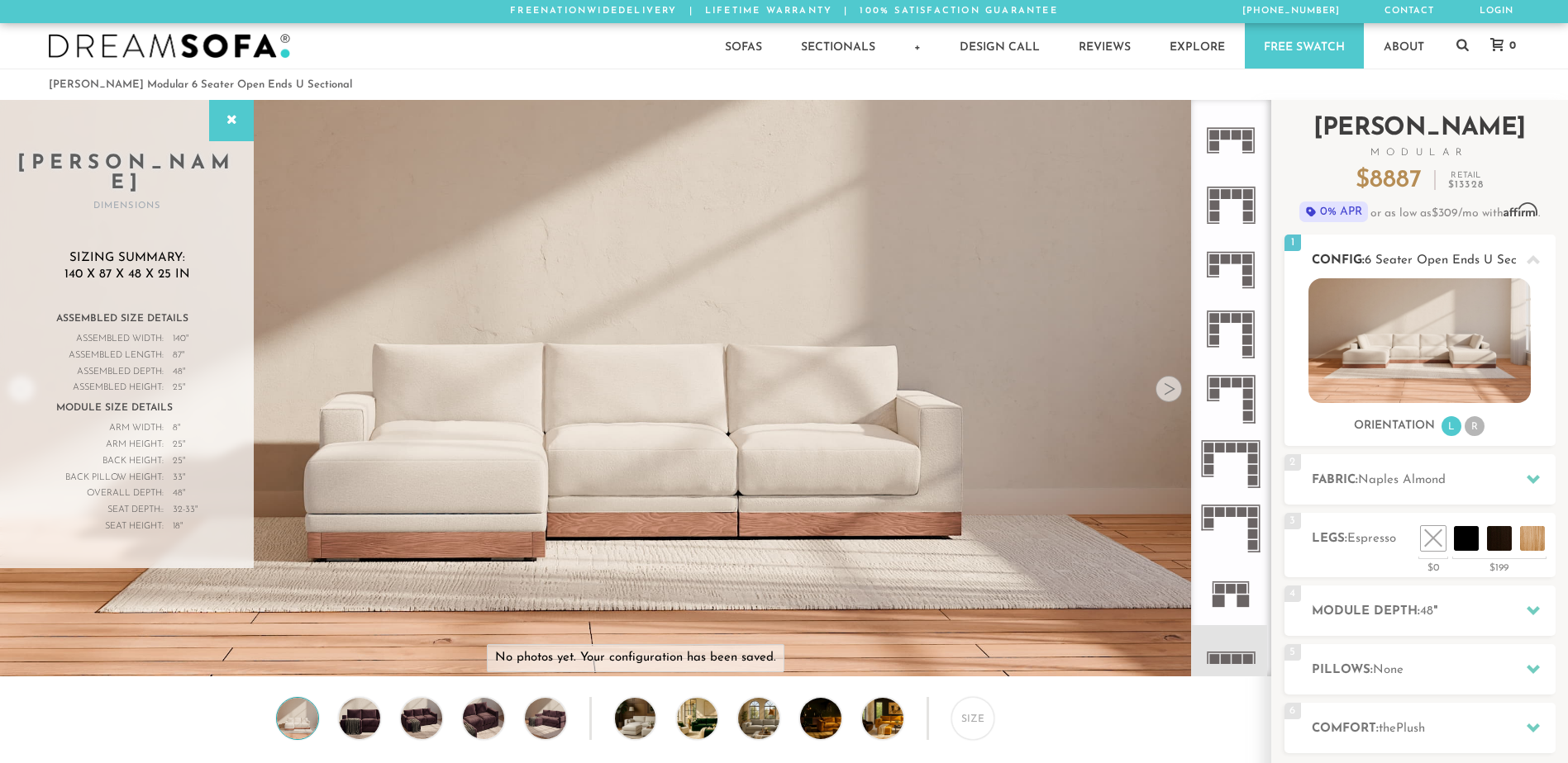
click at [1471, 427] on li "R" at bounding box center [1474, 426] width 20 height 20
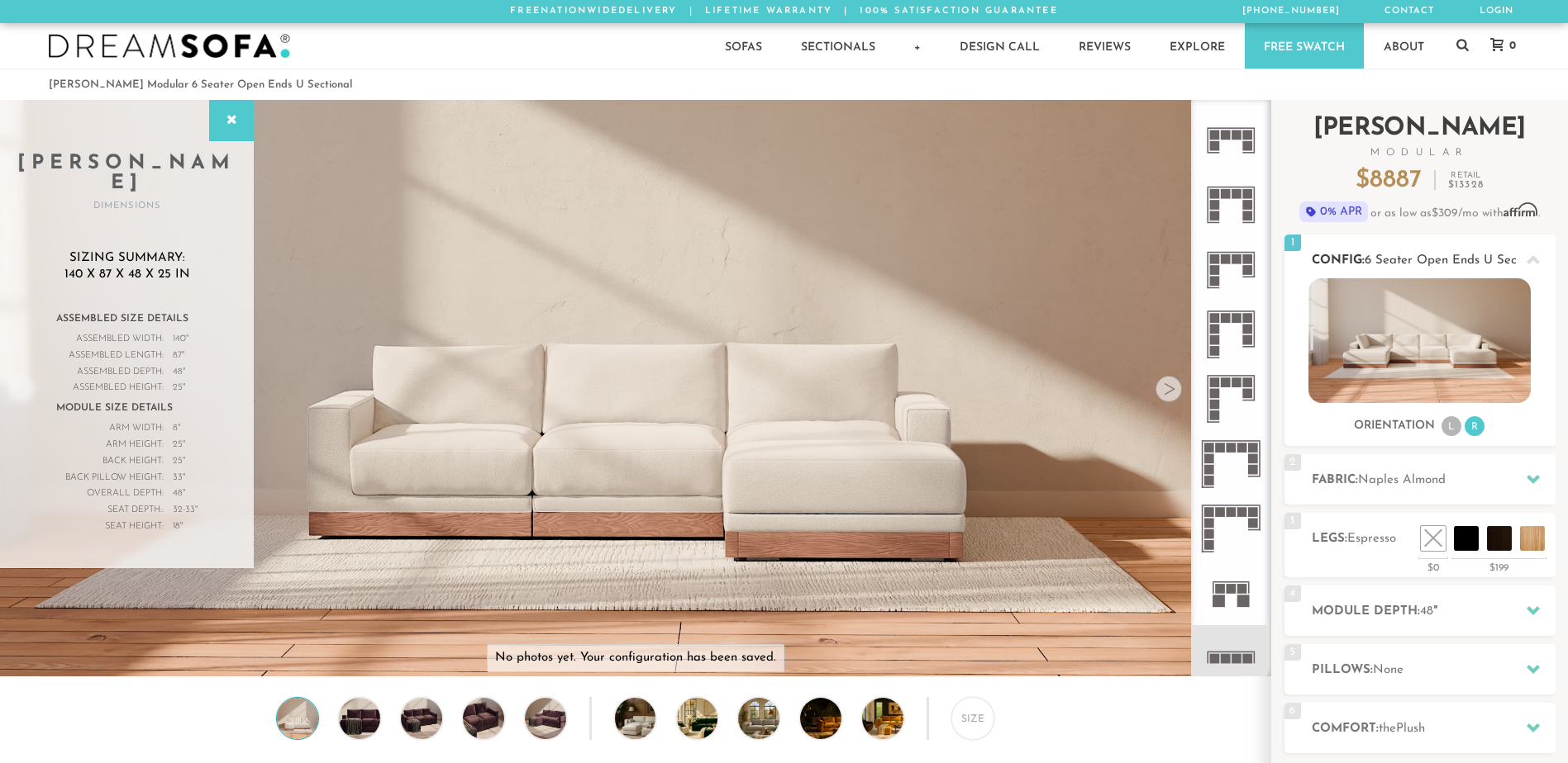
click at [1452, 424] on li "L" at bounding box center [1451, 426] width 20 height 20
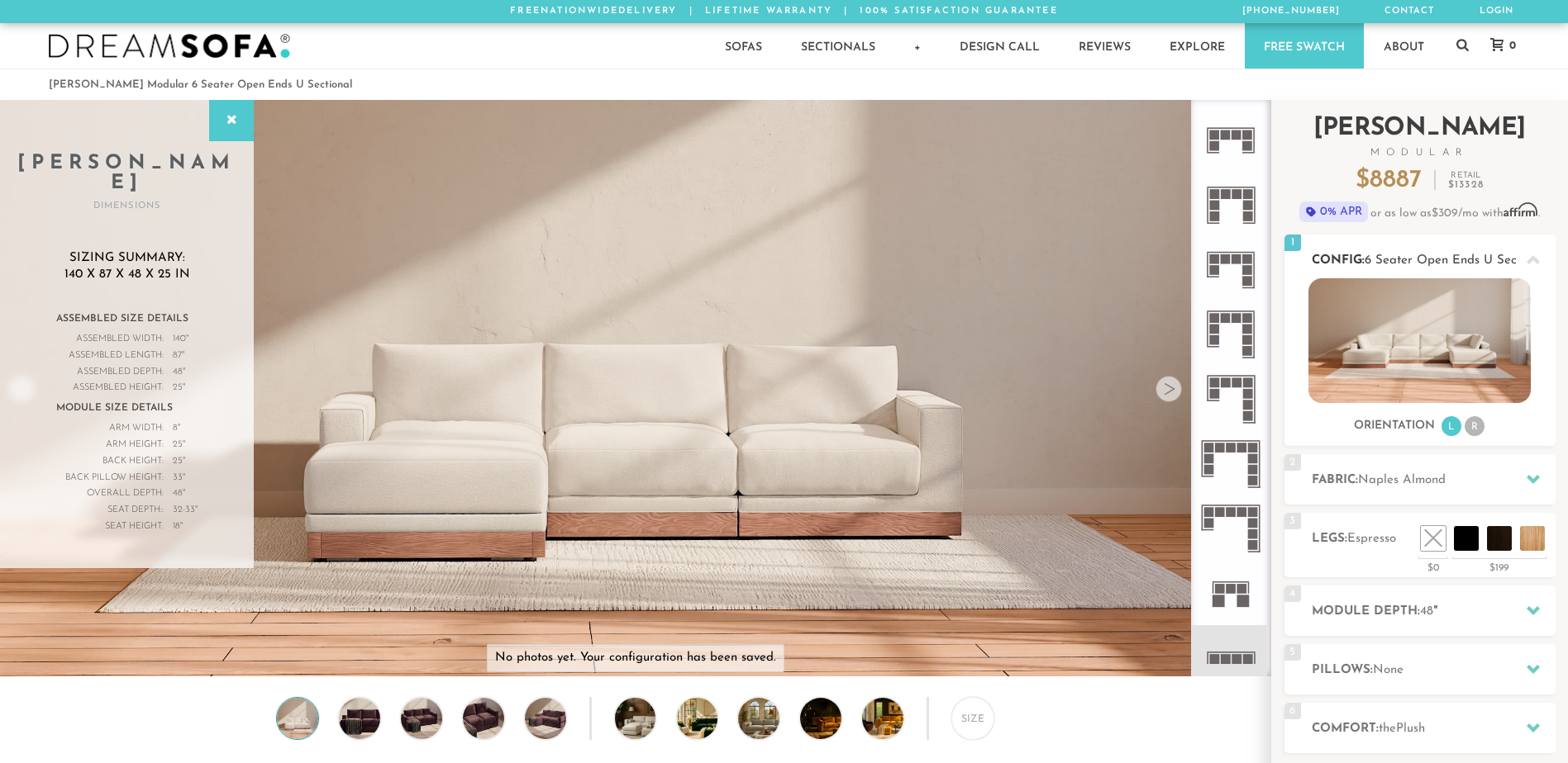
click at [1473, 429] on li "R" at bounding box center [1474, 426] width 20 height 20
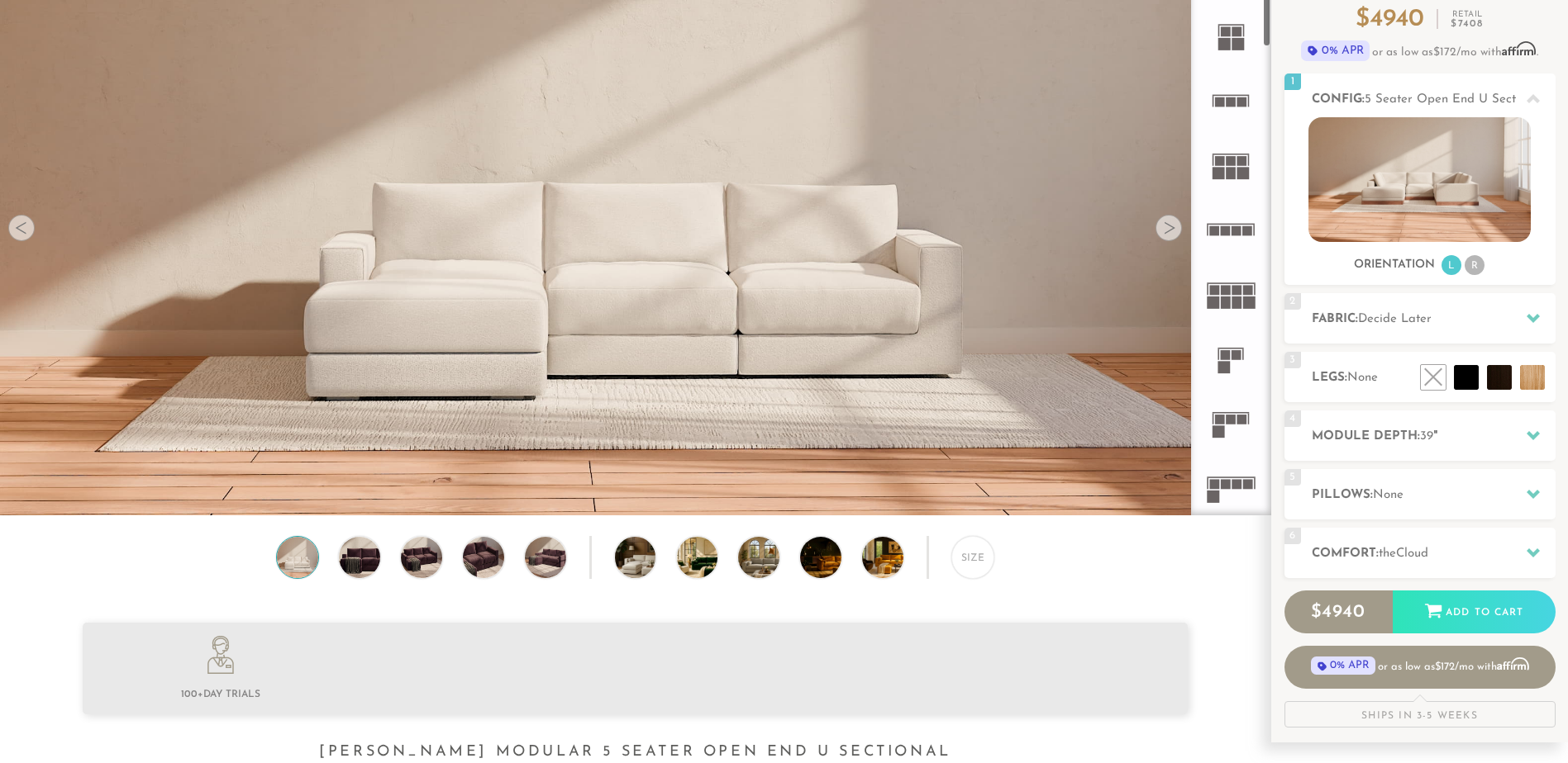
scroll to position [166, 0]
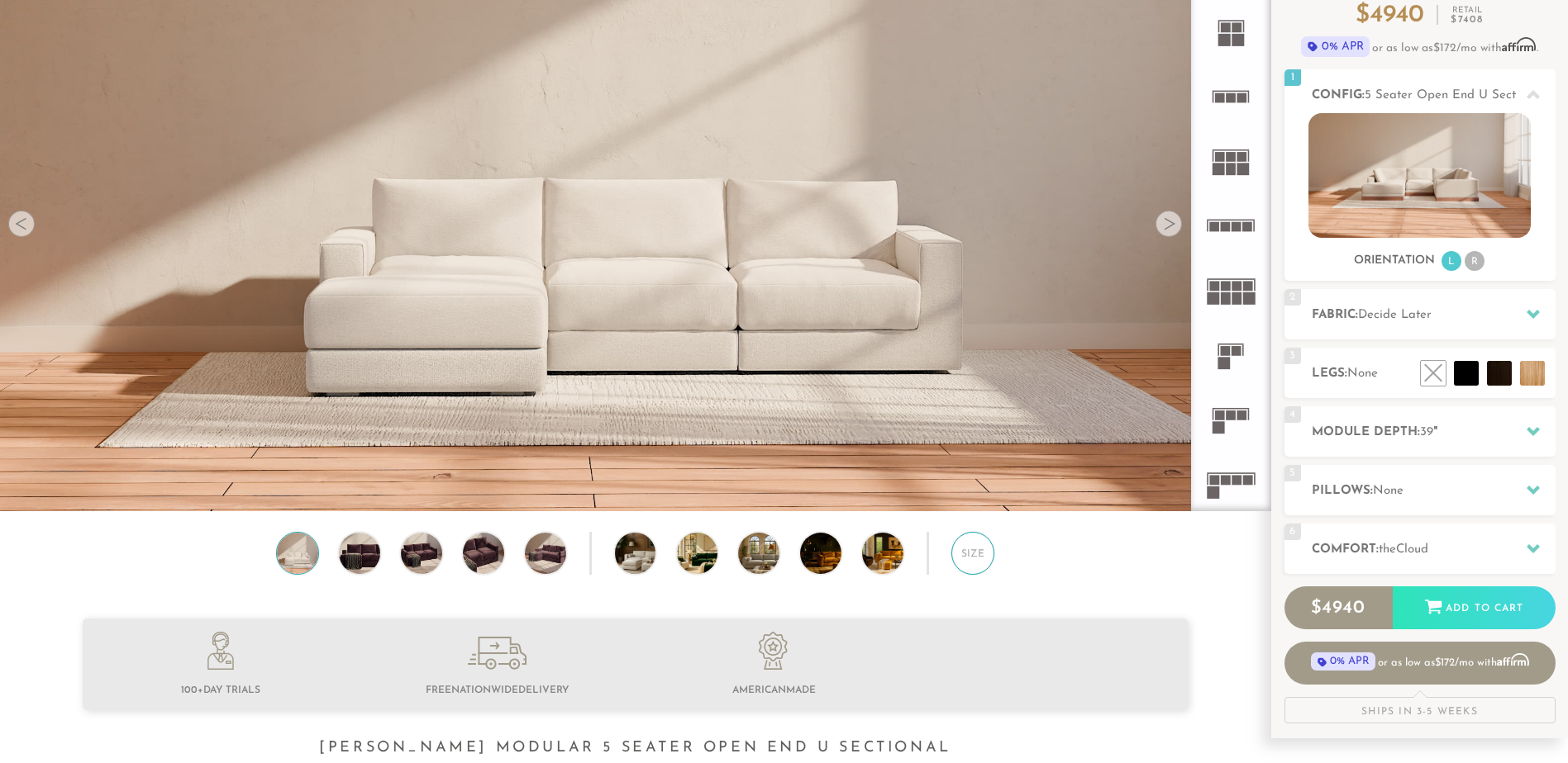
click at [970, 548] on div "Size" at bounding box center [973, 553] width 43 height 43
